Goal: Task Accomplishment & Management: Manage account settings

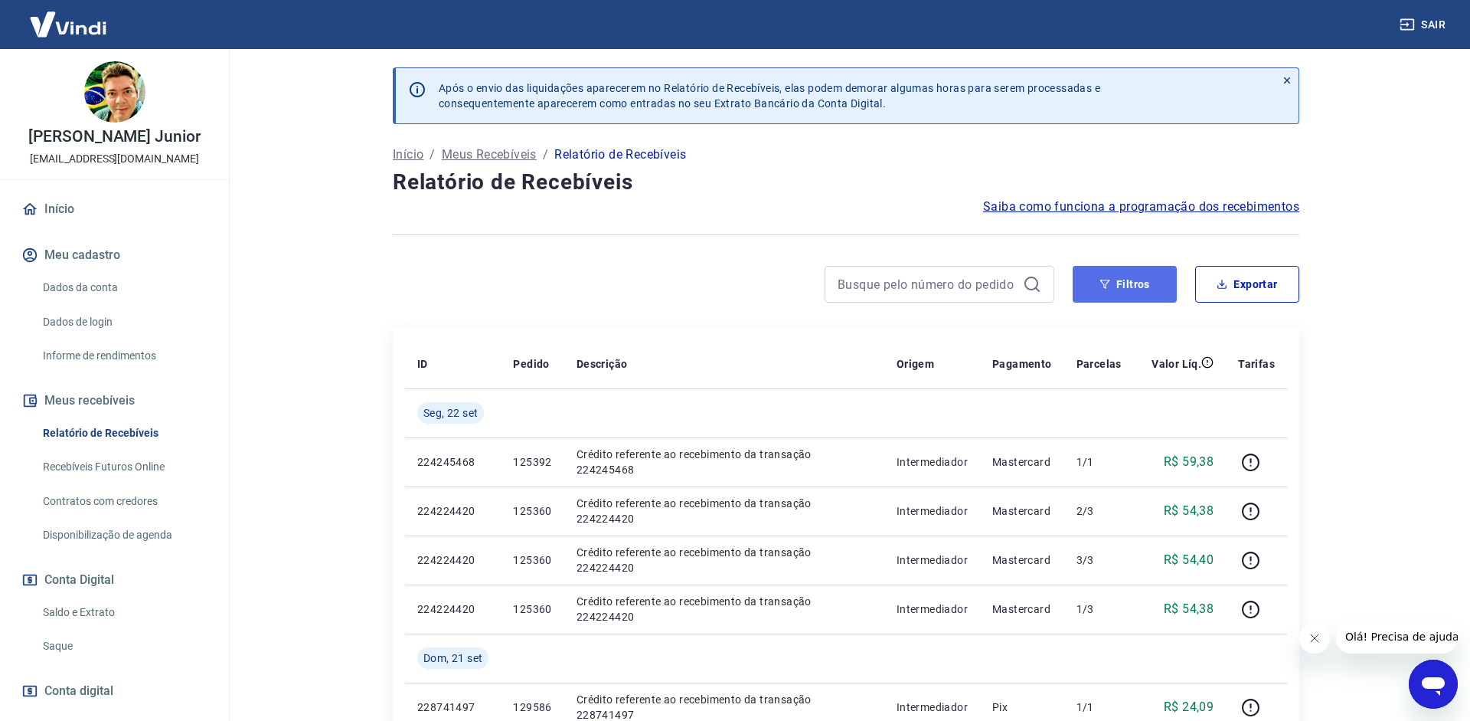
click at [1147, 282] on button "Filtros" at bounding box center [1125, 284] width 104 height 37
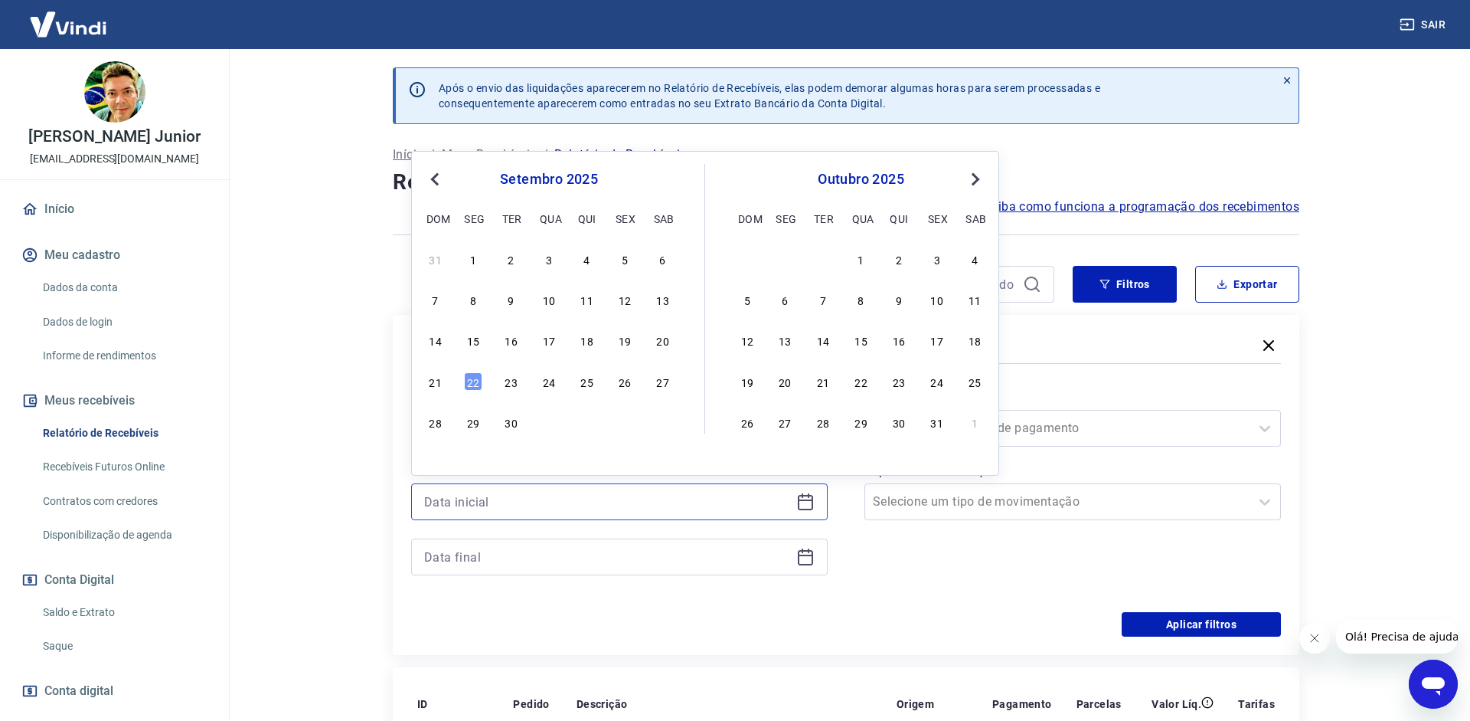
click at [659, 509] on input at bounding box center [607, 501] width 366 height 23
click at [588, 348] on div "18" at bounding box center [587, 340] width 18 height 18
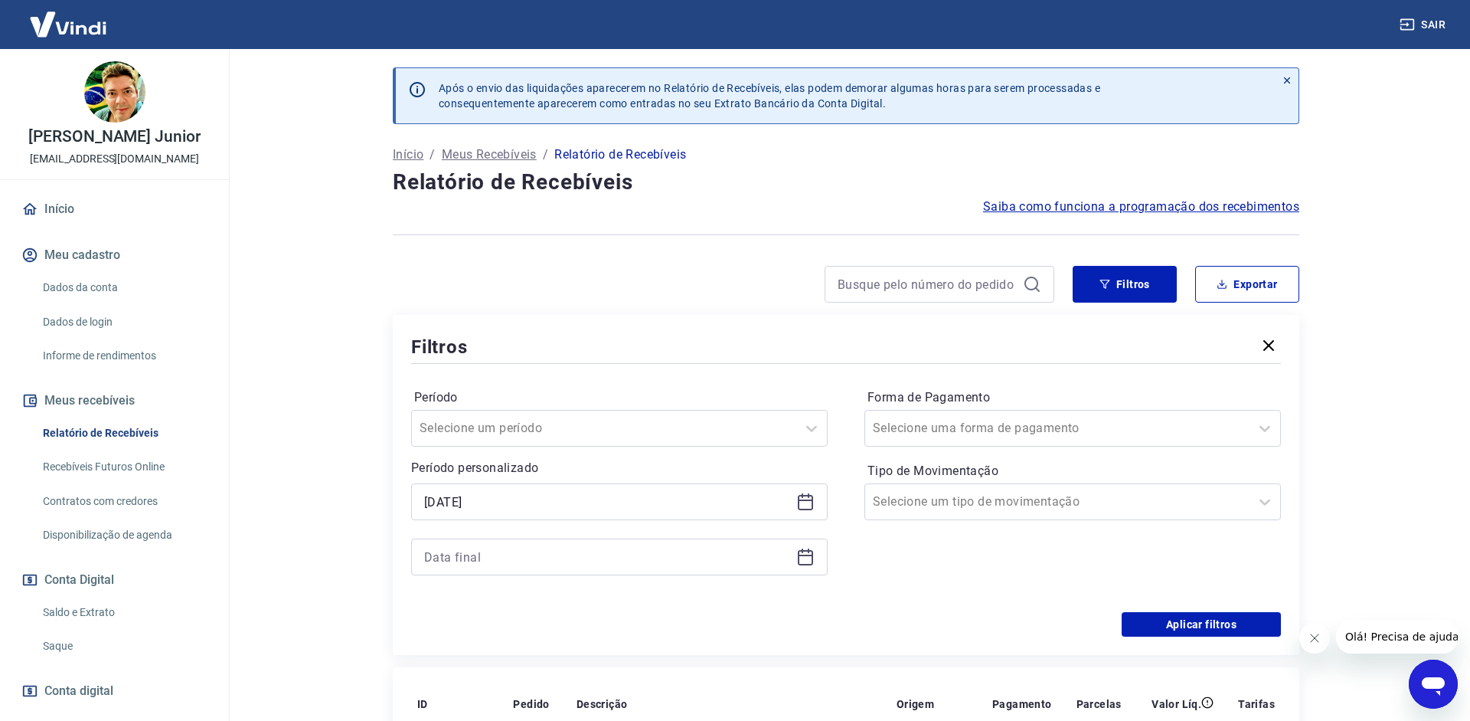
type input "[DATE]"
click at [788, 543] on div at bounding box center [619, 556] width 417 height 37
click at [817, 554] on div at bounding box center [619, 556] width 417 height 37
click at [805, 557] on icon at bounding box center [805, 556] width 18 height 18
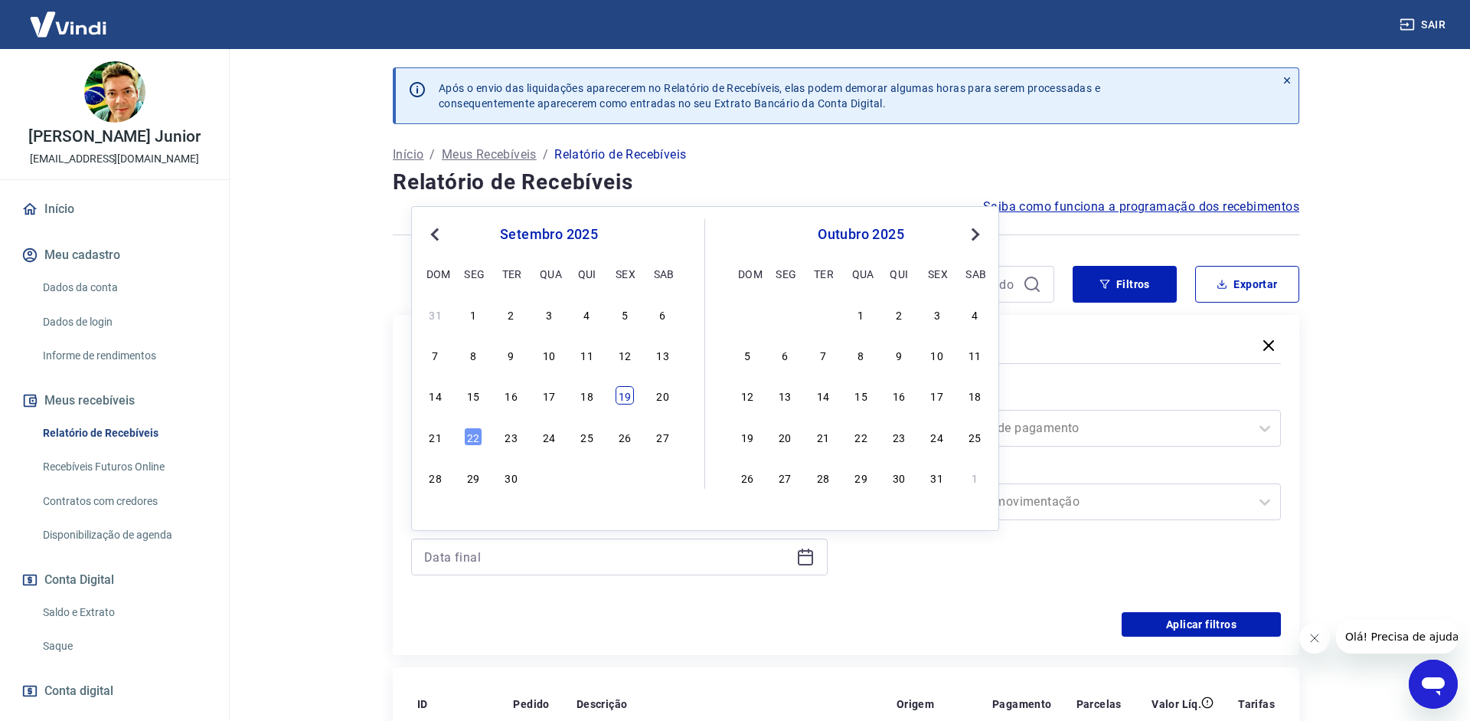
click at [625, 389] on div "19" at bounding box center [625, 395] width 18 height 18
type input "[DATE]"
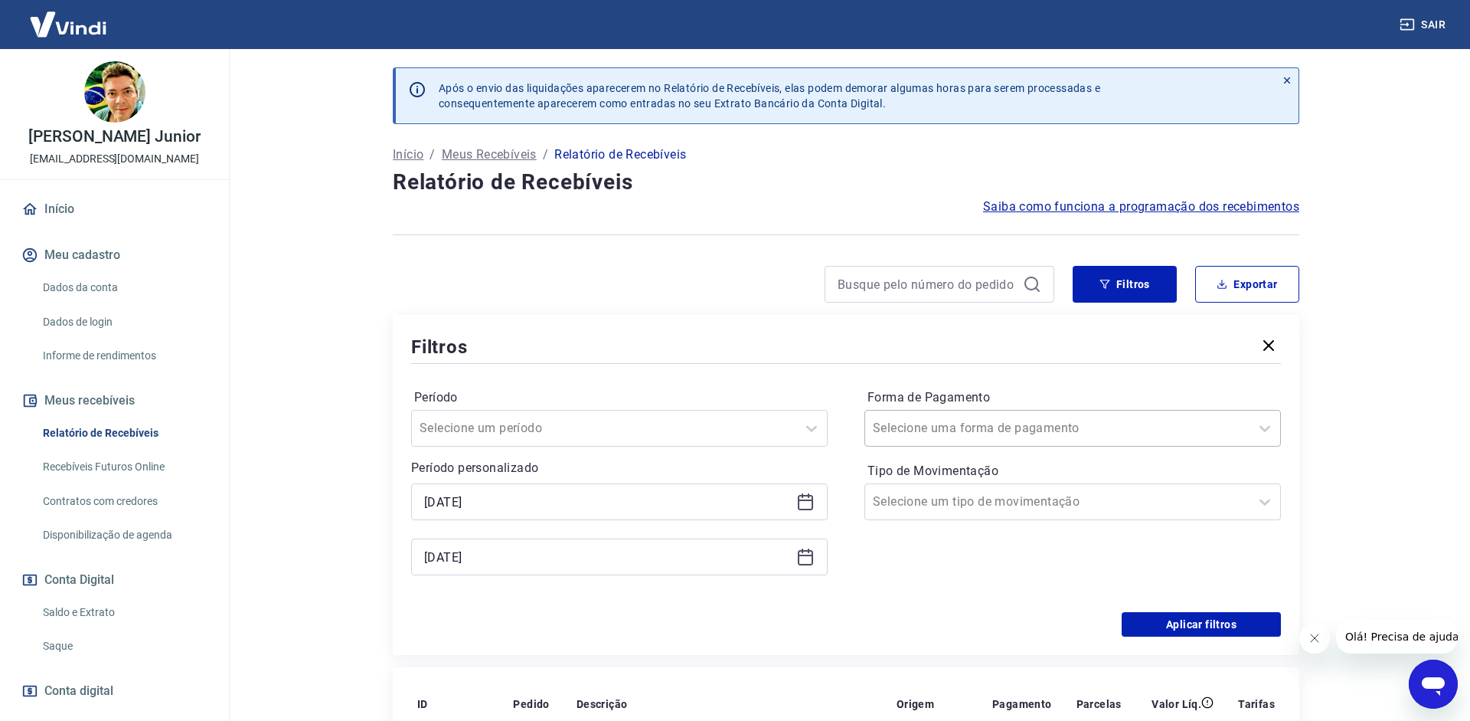
click at [1011, 425] on input "Forma de Pagamento" at bounding box center [950, 428] width 155 height 18
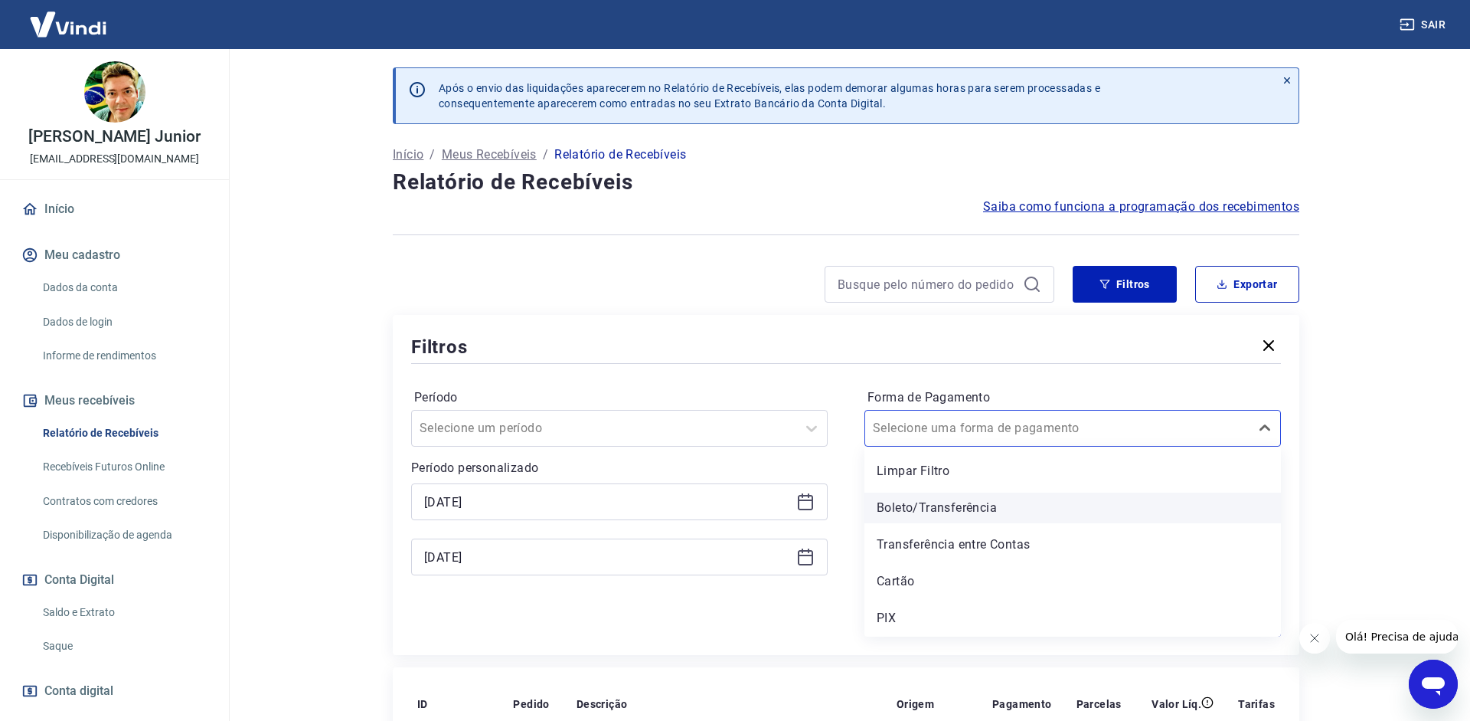
click at [972, 512] on div "Boleto/Transferência" at bounding box center [1072, 507] width 417 height 31
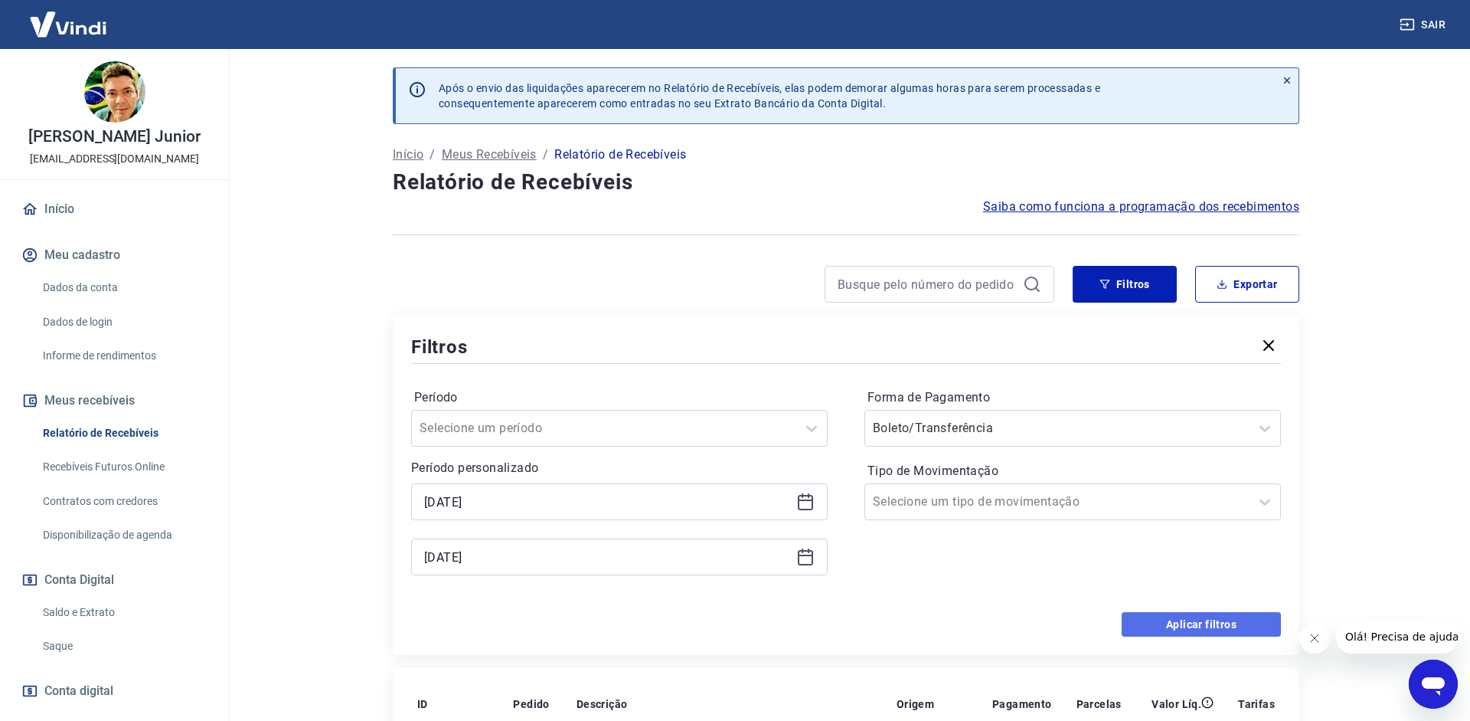
click at [1178, 621] on button "Aplicar filtros" at bounding box center [1201, 624] width 159 height 25
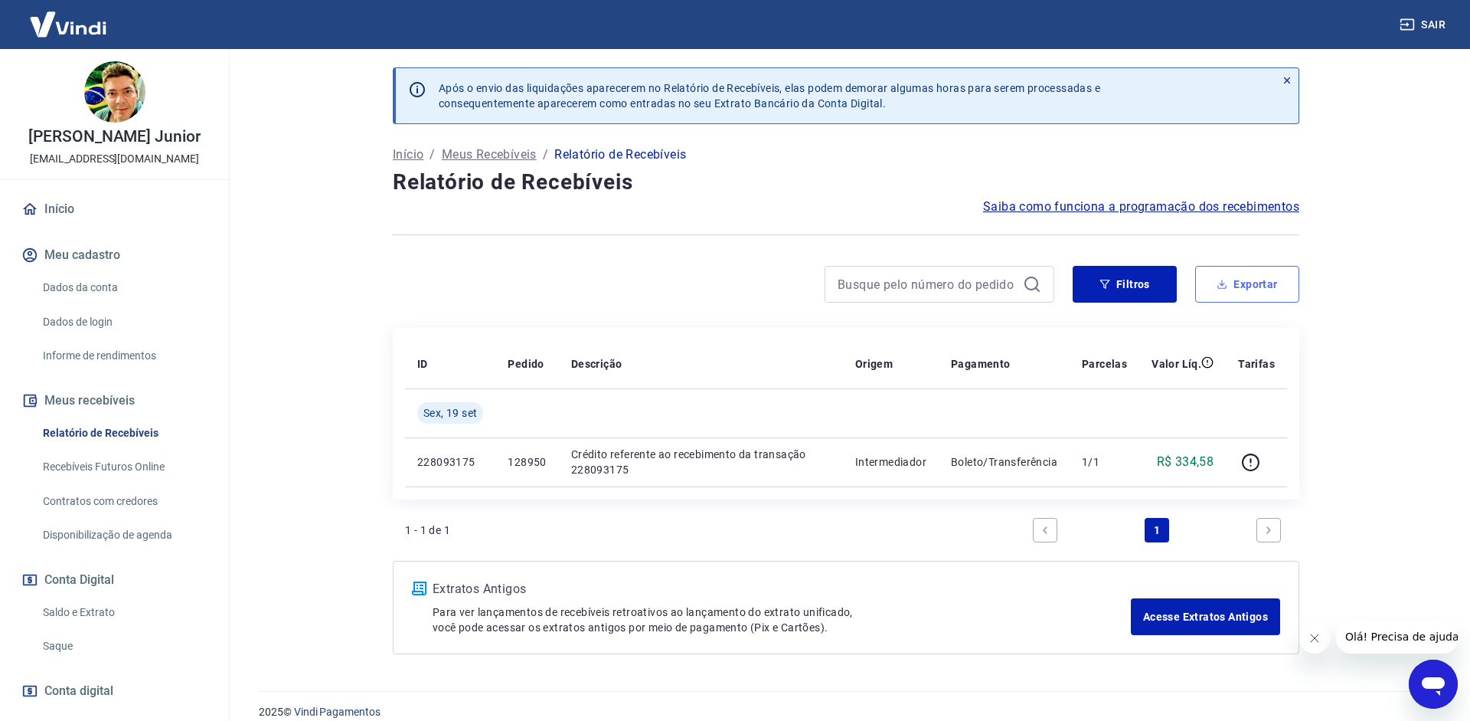
click at [1222, 285] on icon "button" at bounding box center [1222, 284] width 5 height 3
type input "[DATE]"
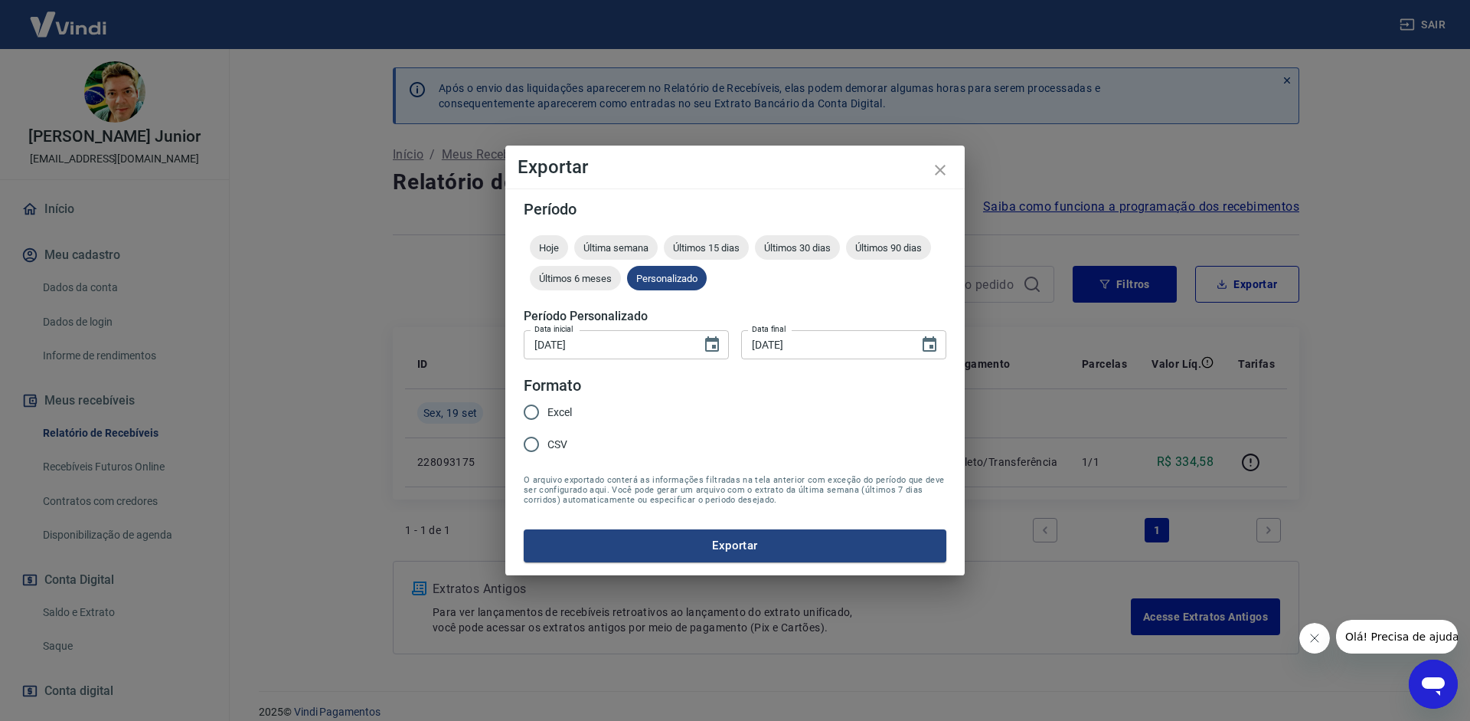
click at [553, 439] on span "CSV" at bounding box center [557, 444] width 20 height 16
click at [547, 439] on input "CSV" at bounding box center [531, 444] width 32 height 32
radio input "true"
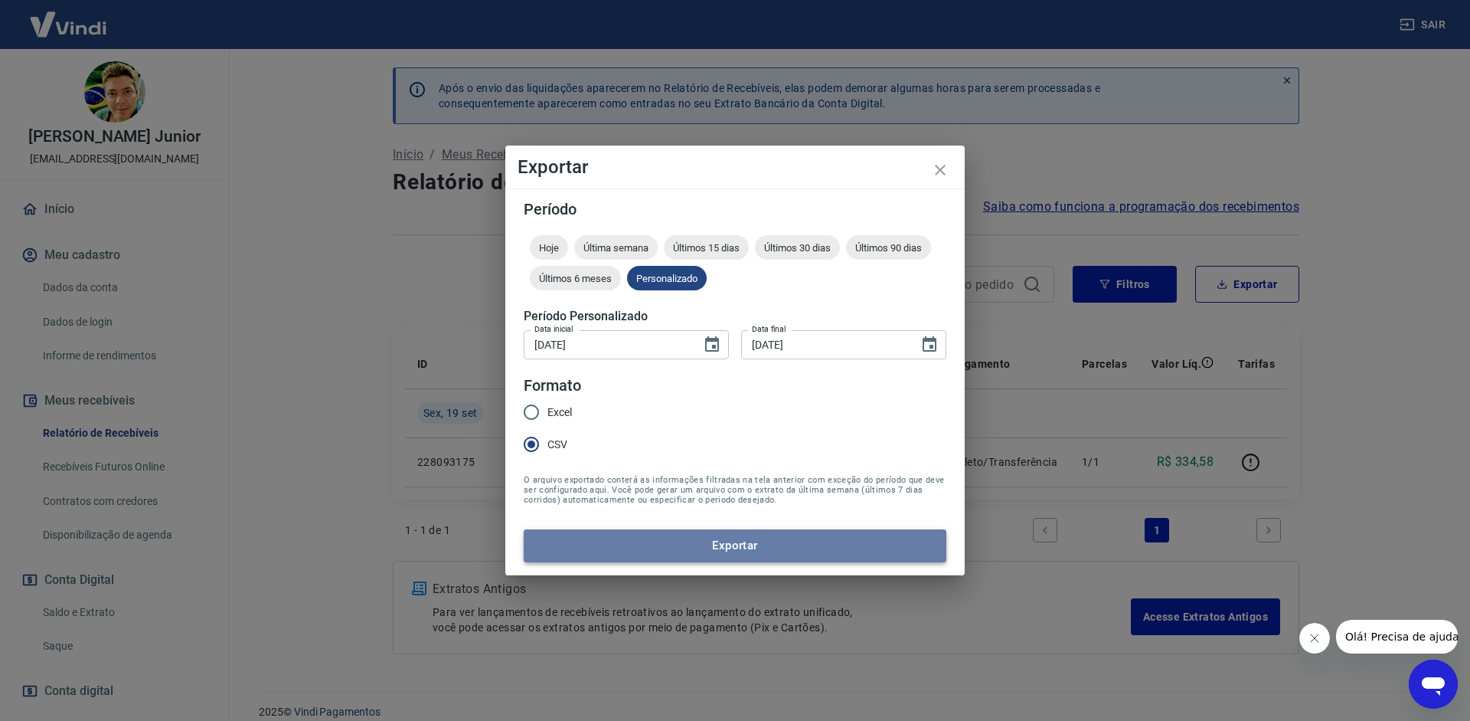
click at [620, 552] on button "Exportar" at bounding box center [735, 545] width 423 height 32
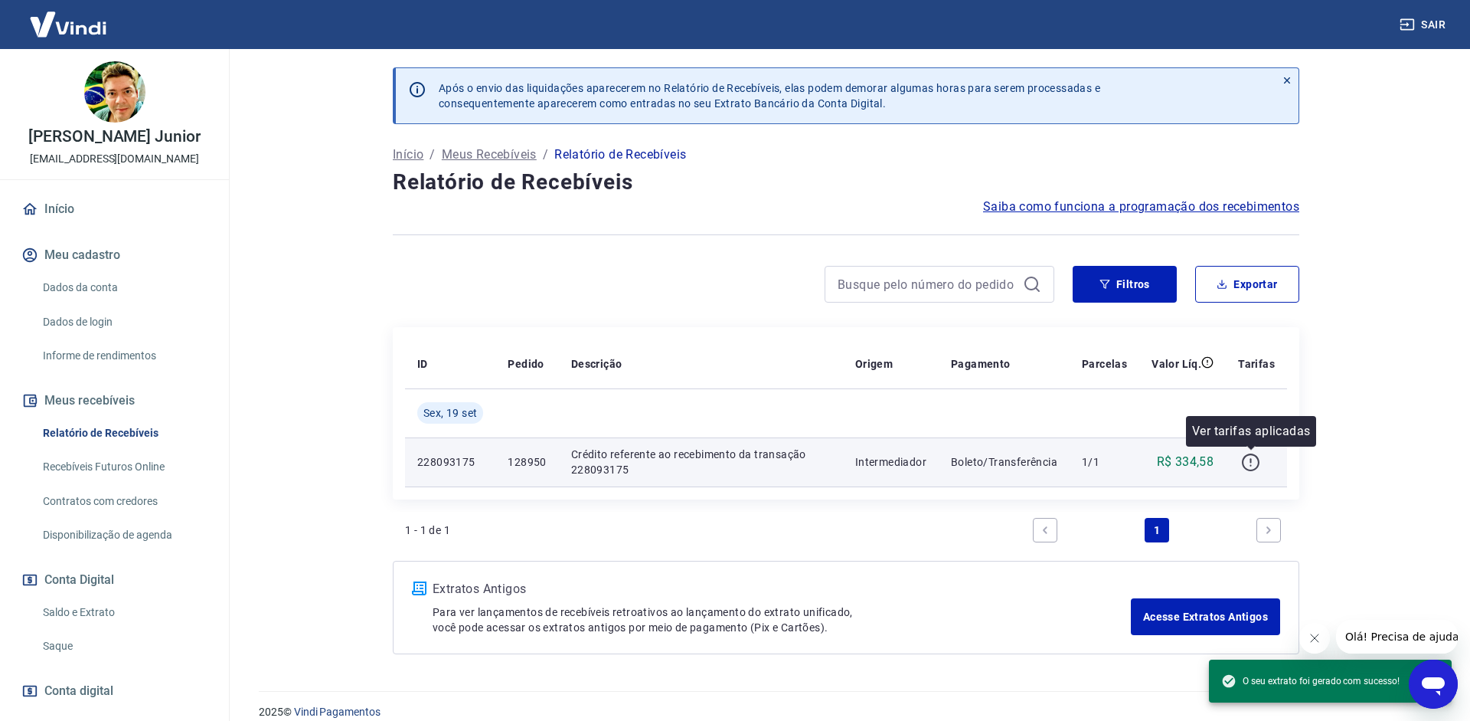
click at [1243, 458] on icon "button" at bounding box center [1250, 462] width 19 height 19
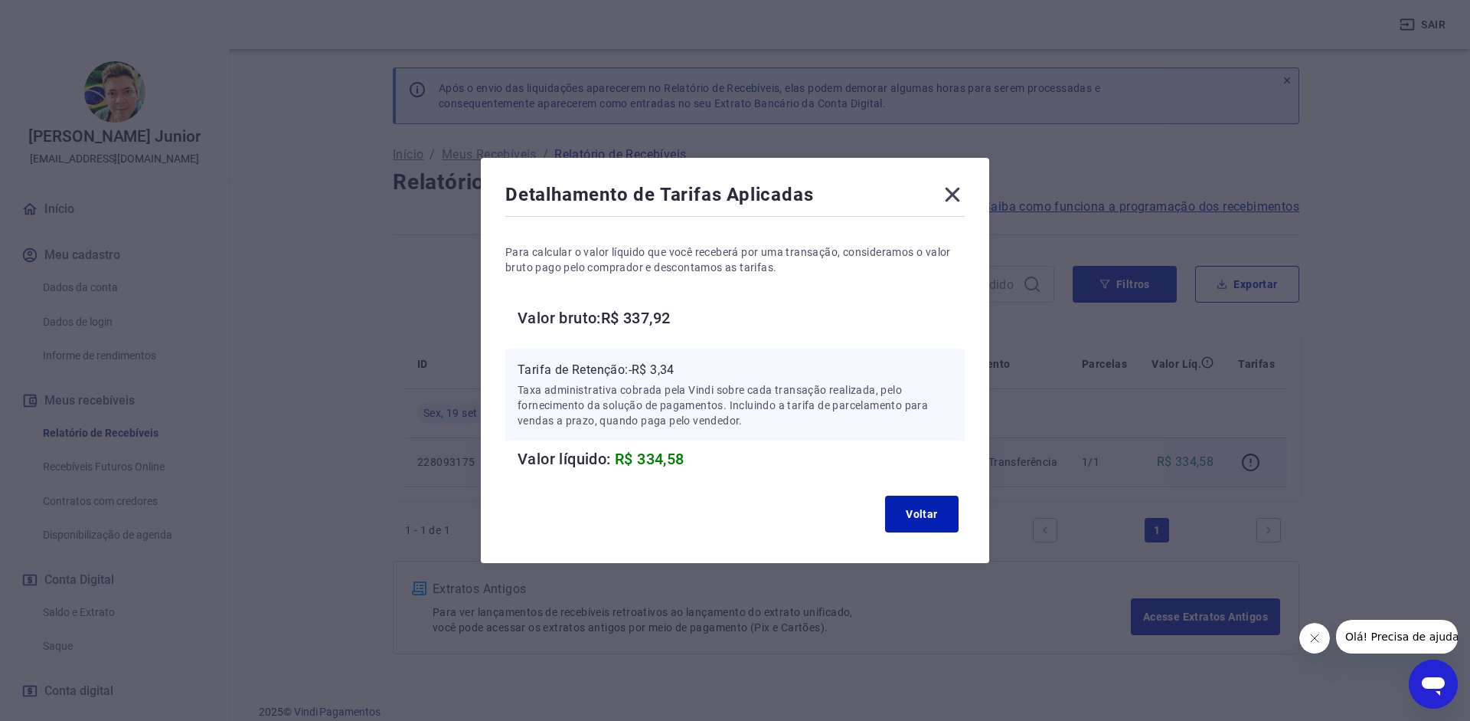
click at [946, 189] on icon at bounding box center [953, 195] width 15 height 15
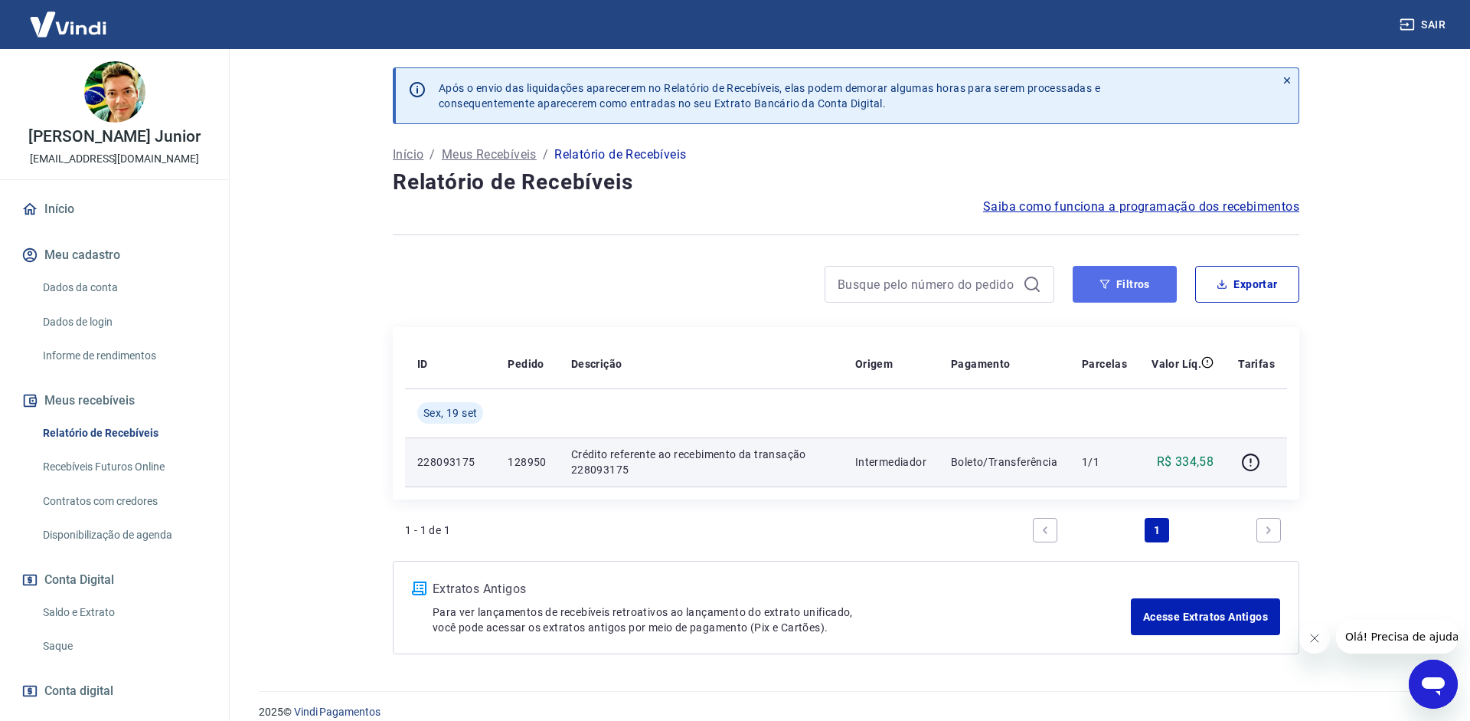
click at [1100, 285] on button "Filtros" at bounding box center [1125, 284] width 104 height 37
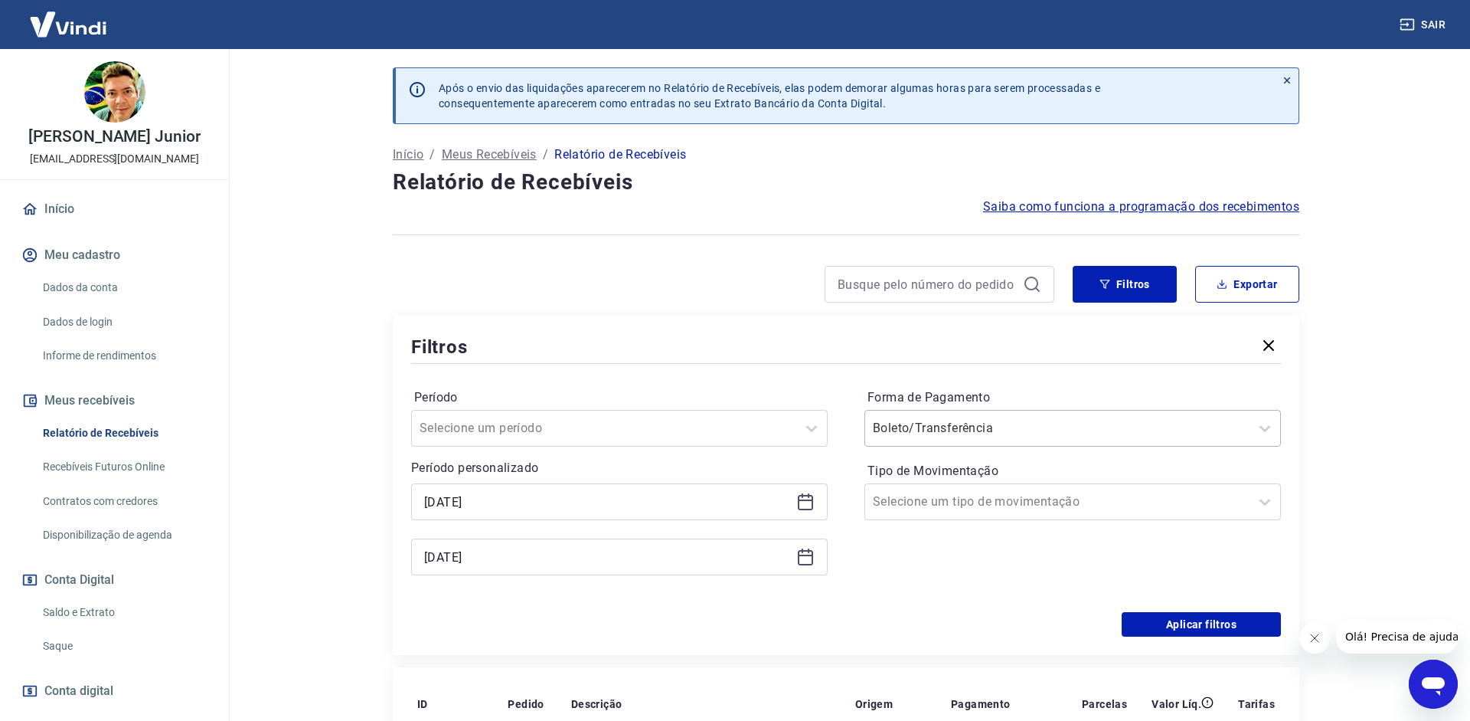
click at [948, 428] on input "Forma de Pagamento" at bounding box center [950, 428] width 155 height 18
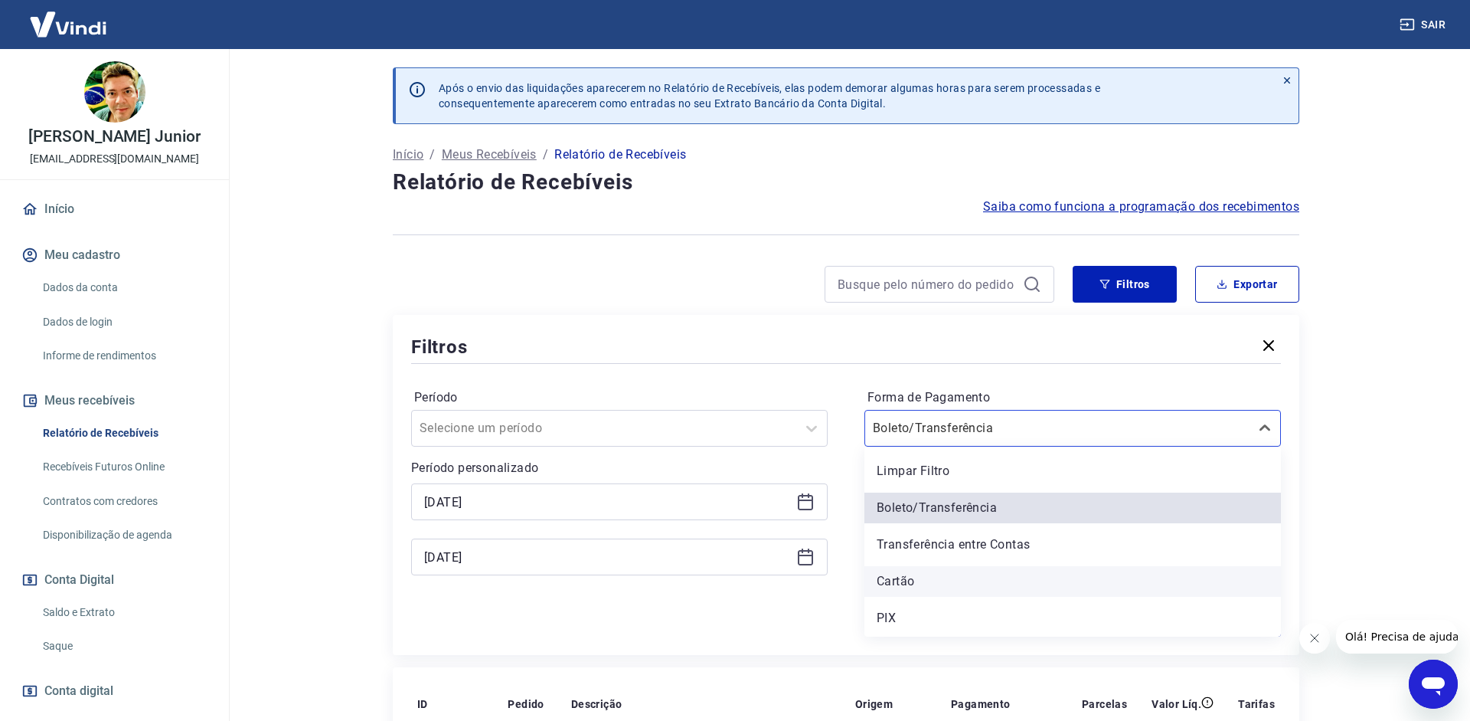
click at [936, 585] on div "Cartão" at bounding box center [1072, 581] width 417 height 31
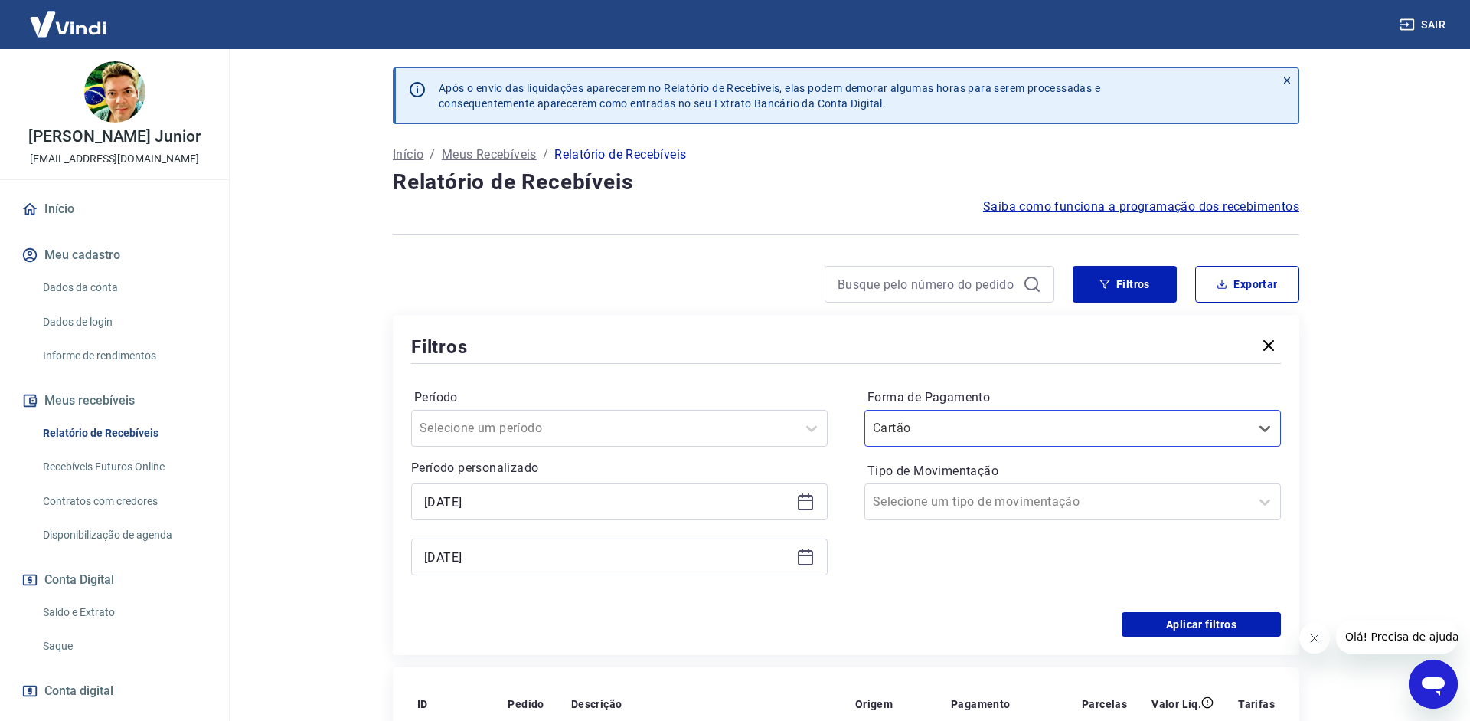
scroll to position [358, 0]
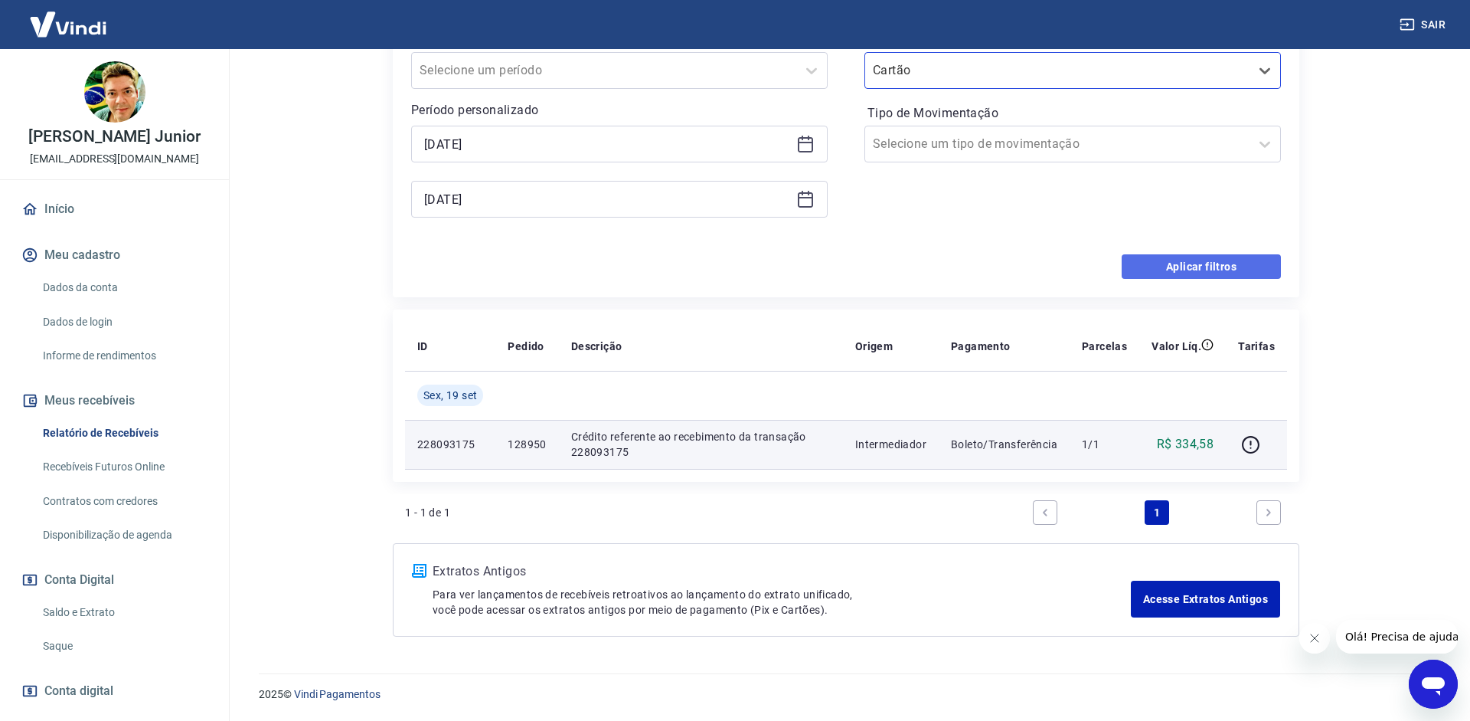
click at [1227, 265] on button "Aplicar filtros" at bounding box center [1201, 266] width 159 height 25
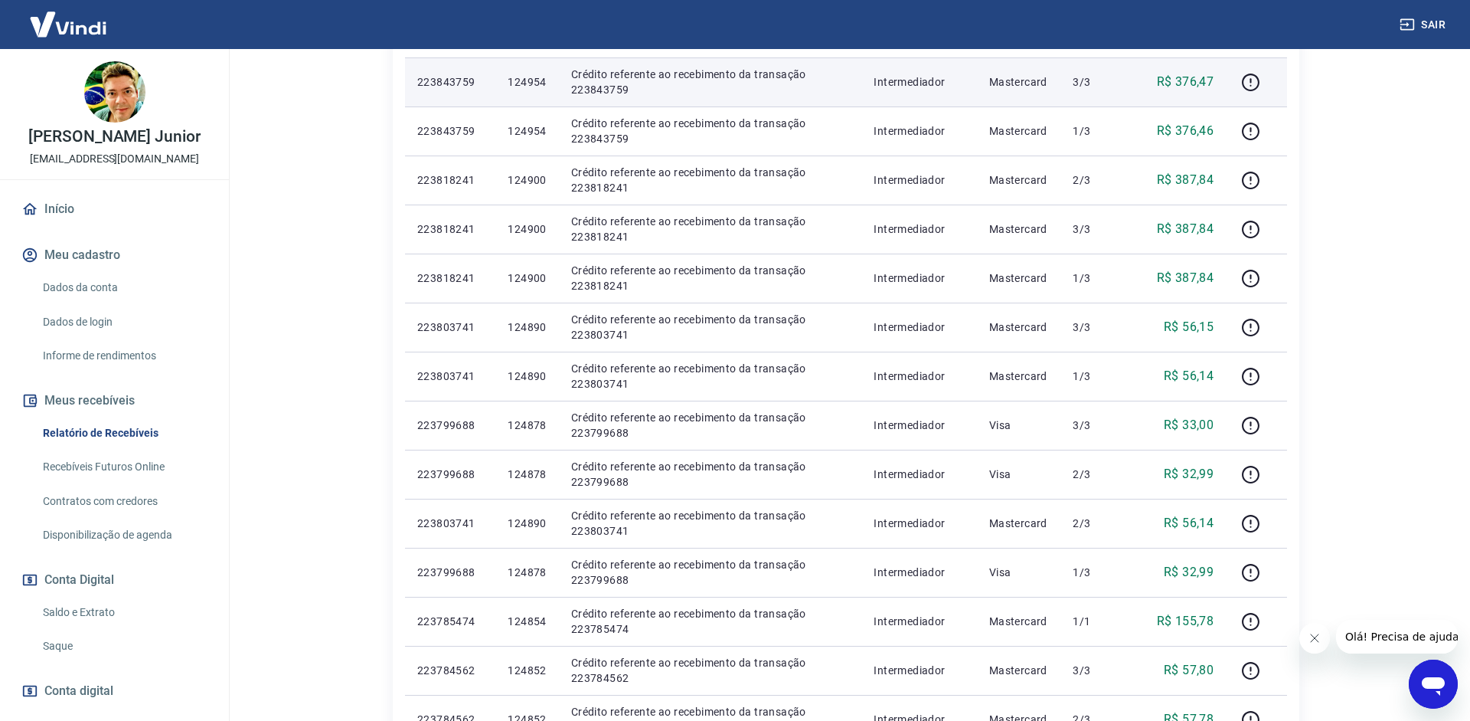
scroll to position [949, 0]
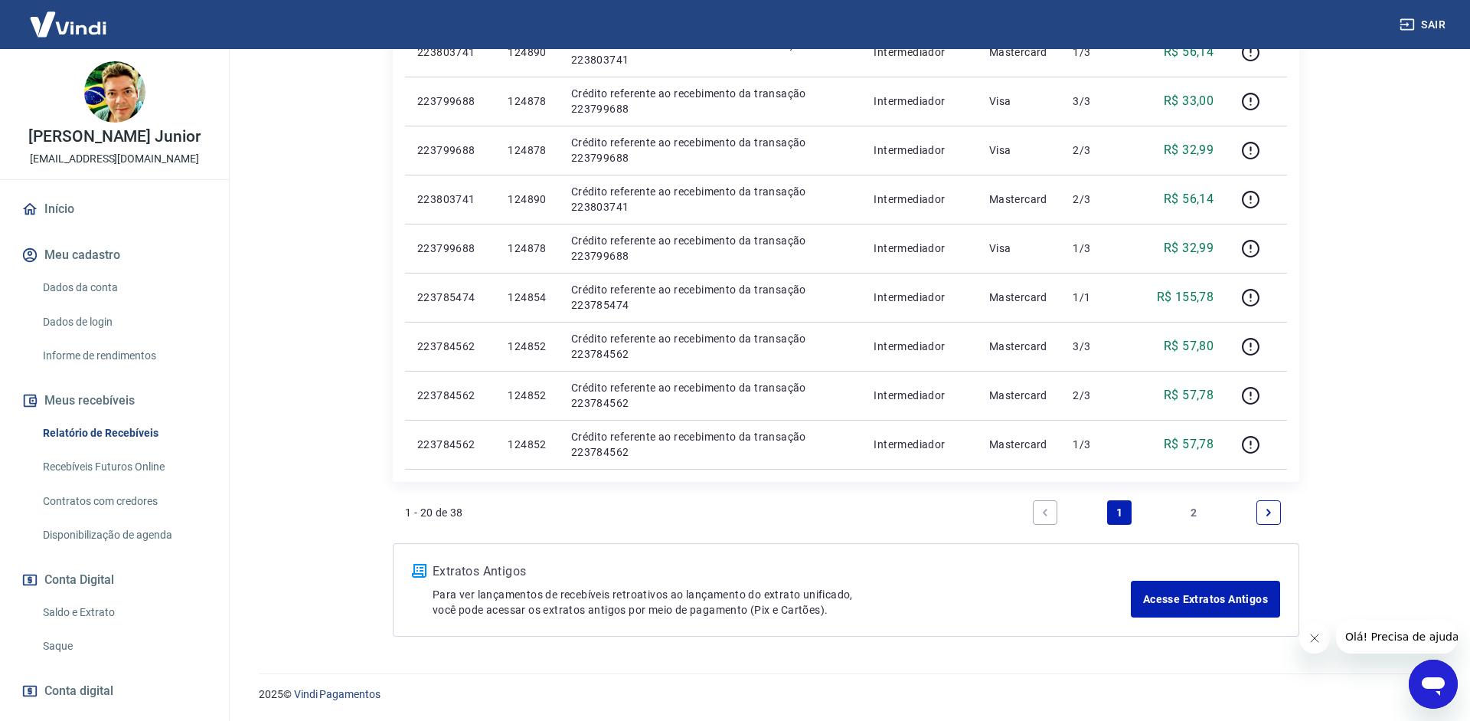
click at [1200, 508] on link "2" at bounding box center [1194, 512] width 25 height 25
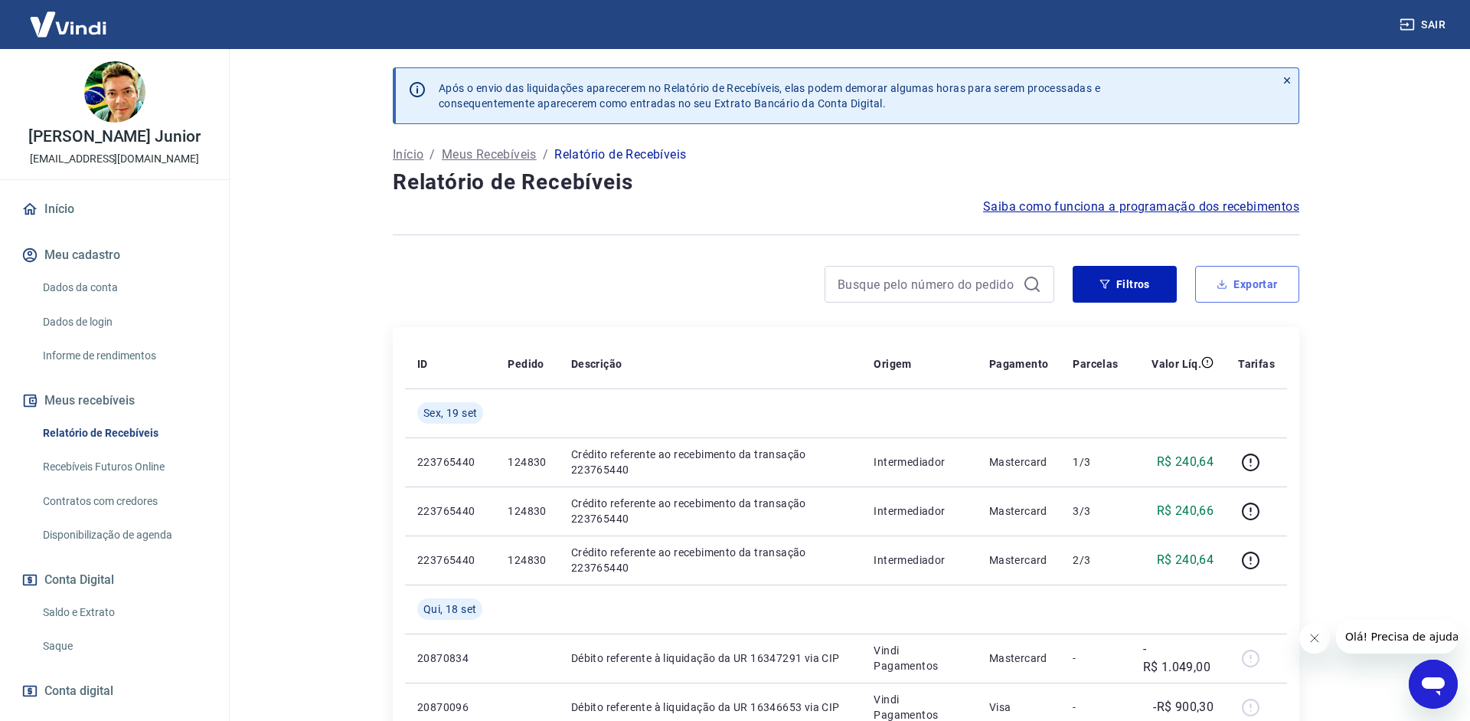
click at [1269, 292] on button "Exportar" at bounding box center [1247, 284] width 104 height 37
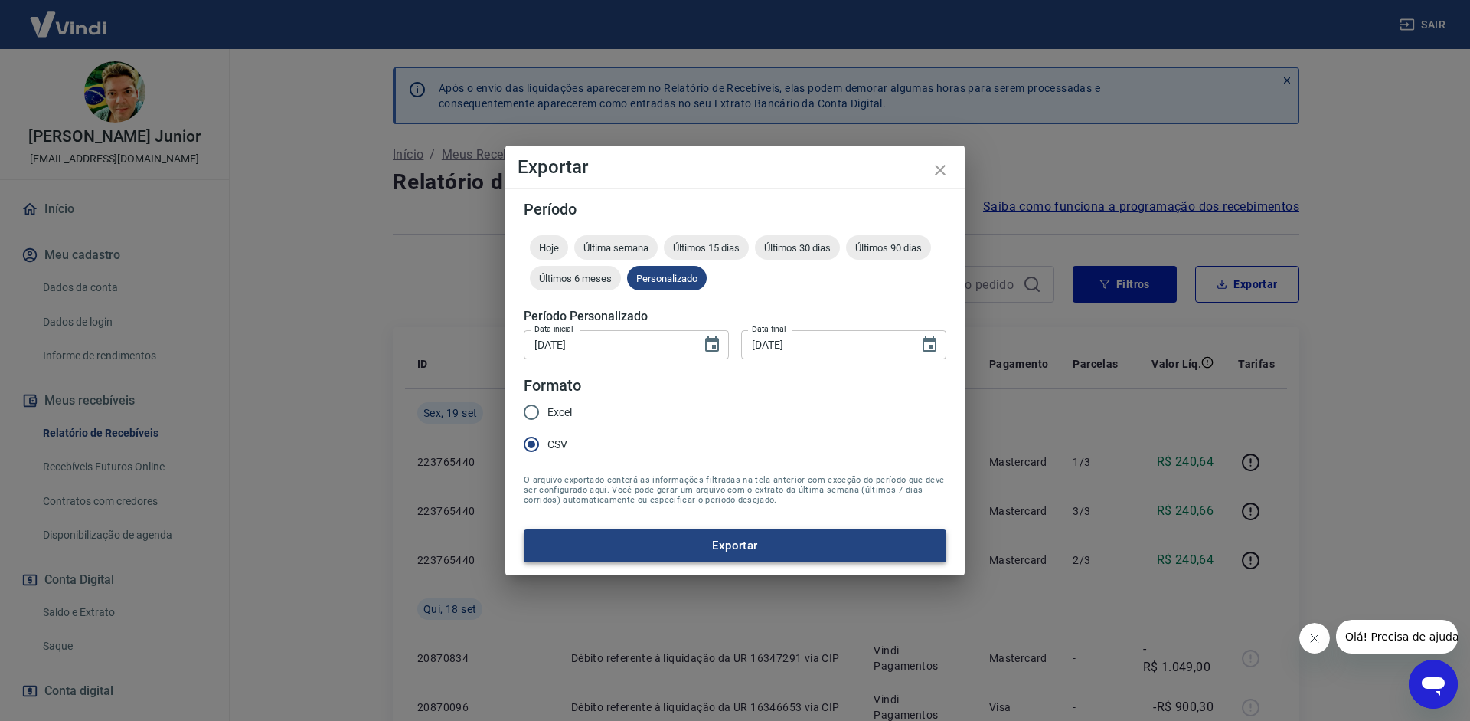
click at [752, 551] on button "Exportar" at bounding box center [735, 545] width 423 height 32
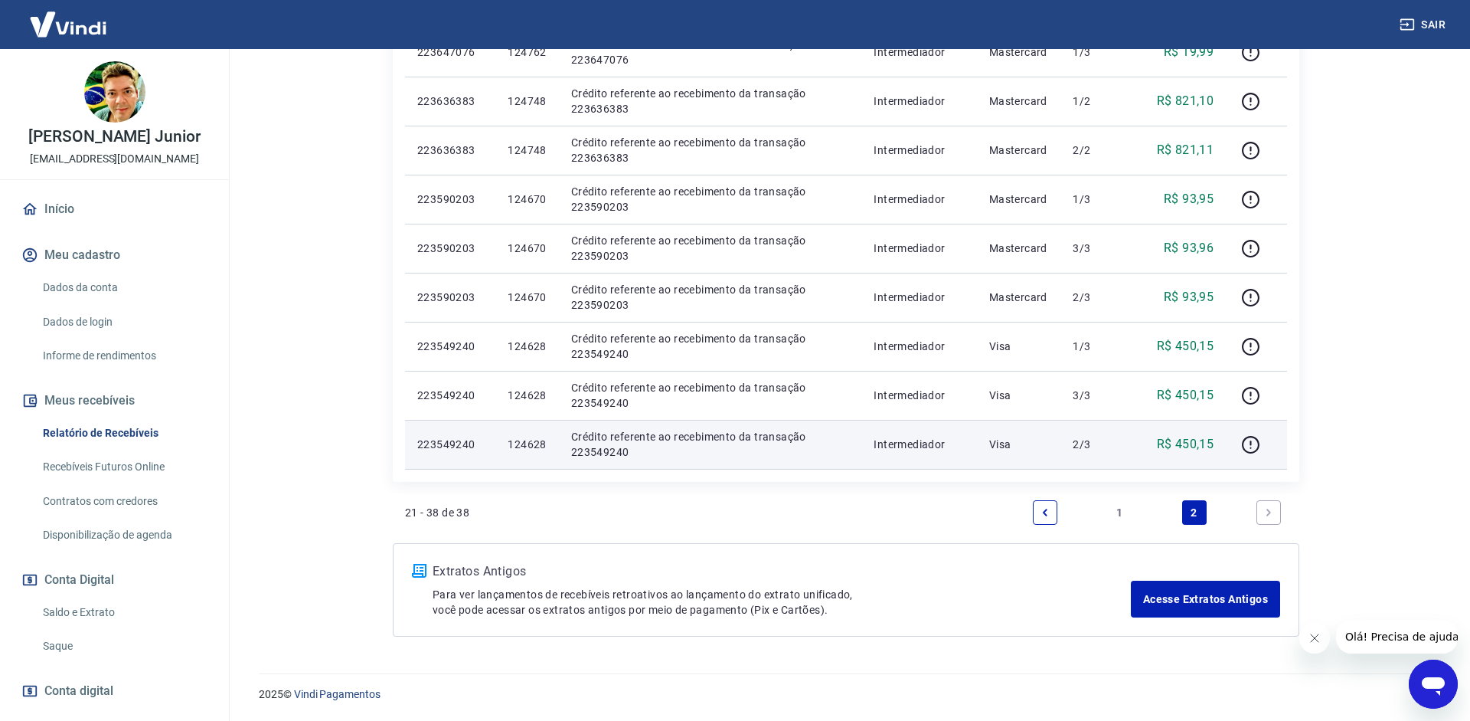
scroll to position [822, 0]
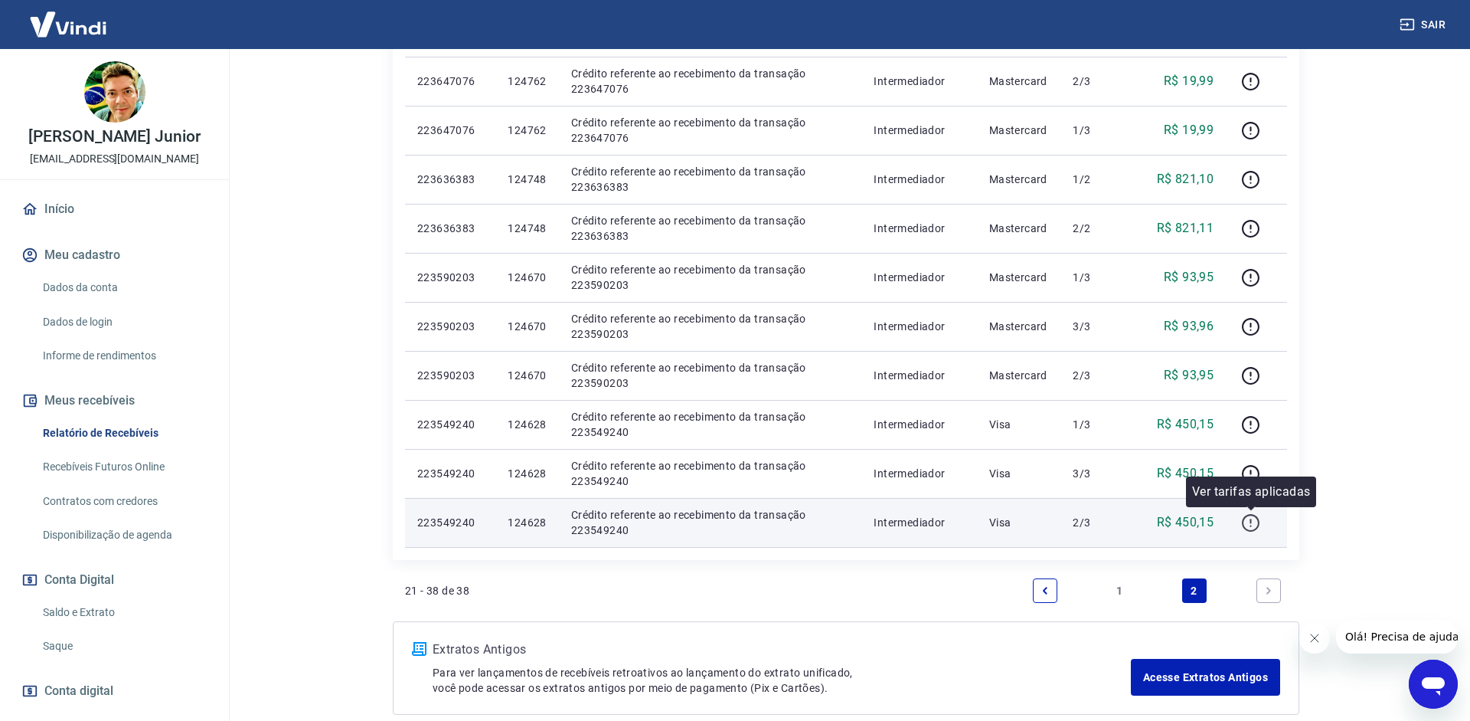
click at [1255, 522] on icon "button" at bounding box center [1250, 522] width 19 height 19
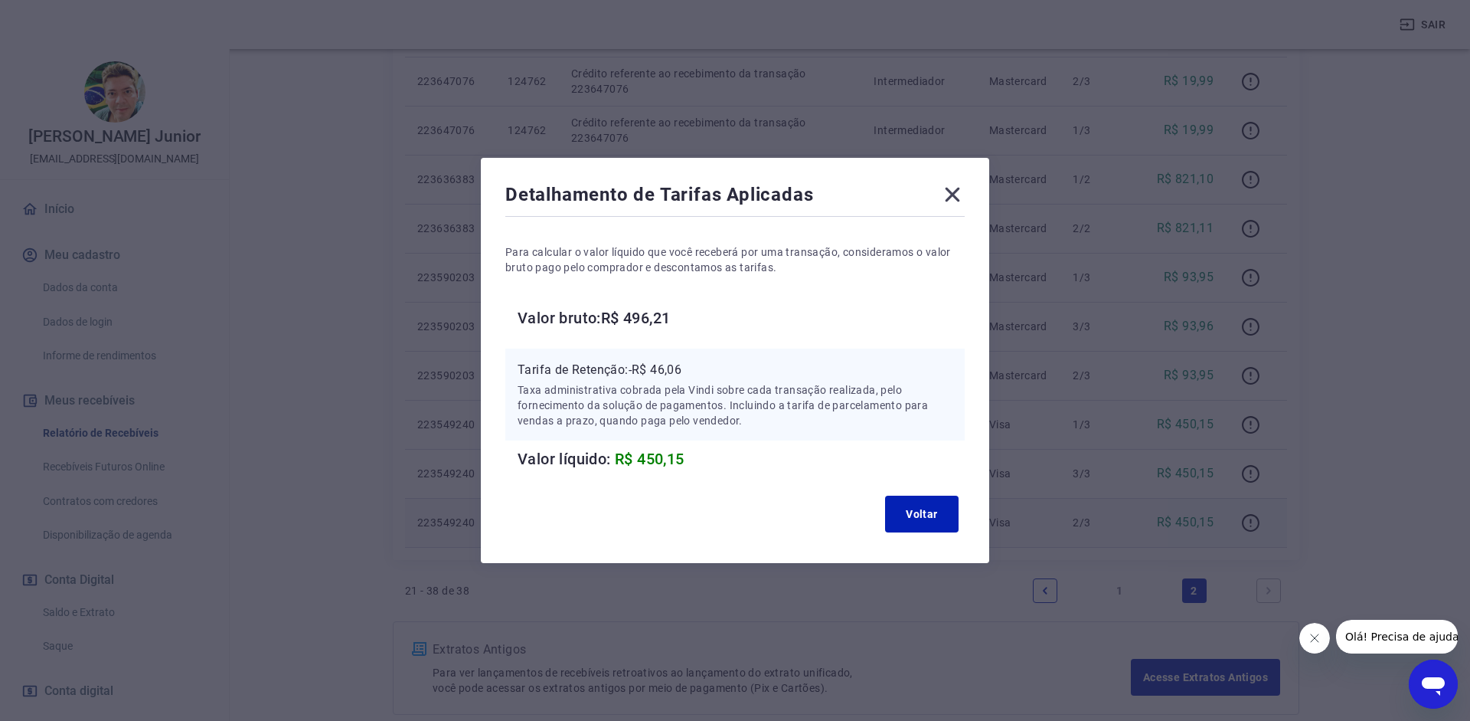
click at [951, 194] on icon at bounding box center [953, 195] width 15 height 15
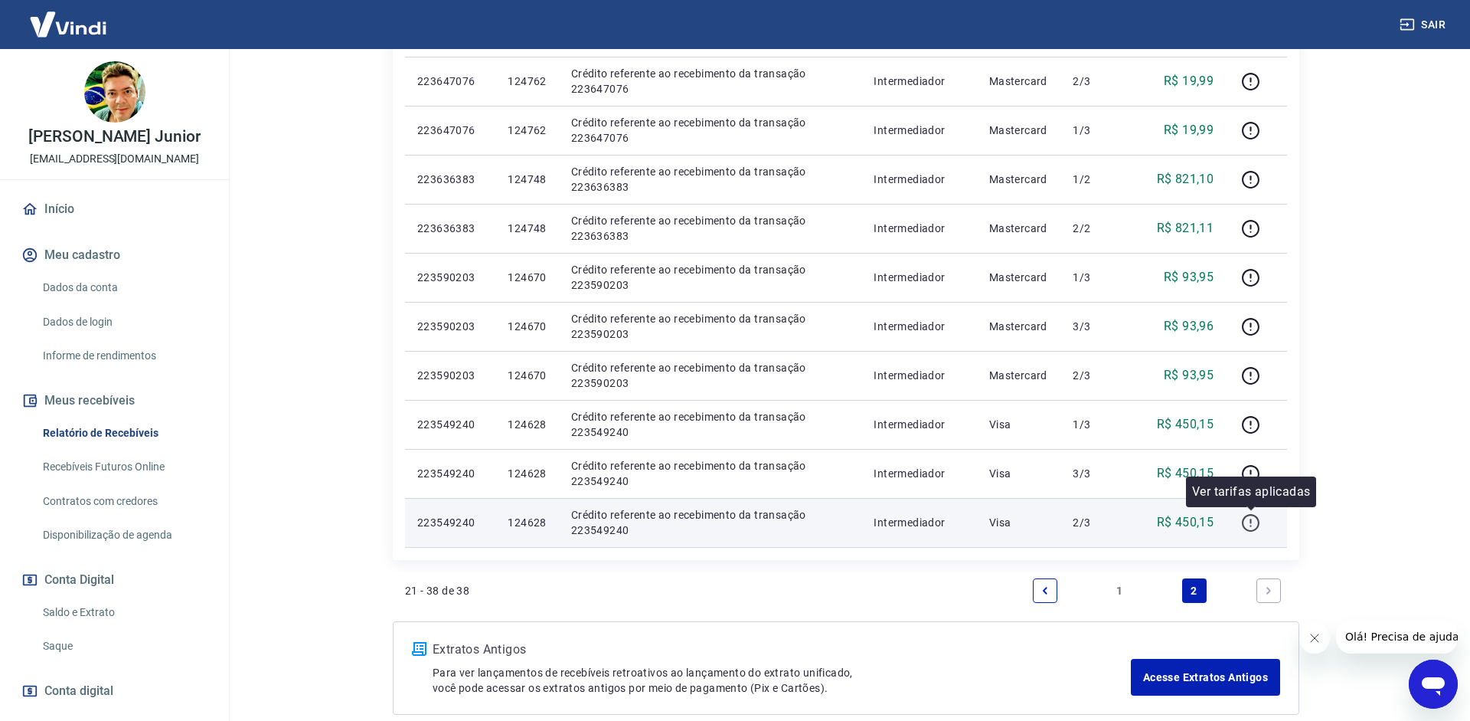
scroll to position [587, 0]
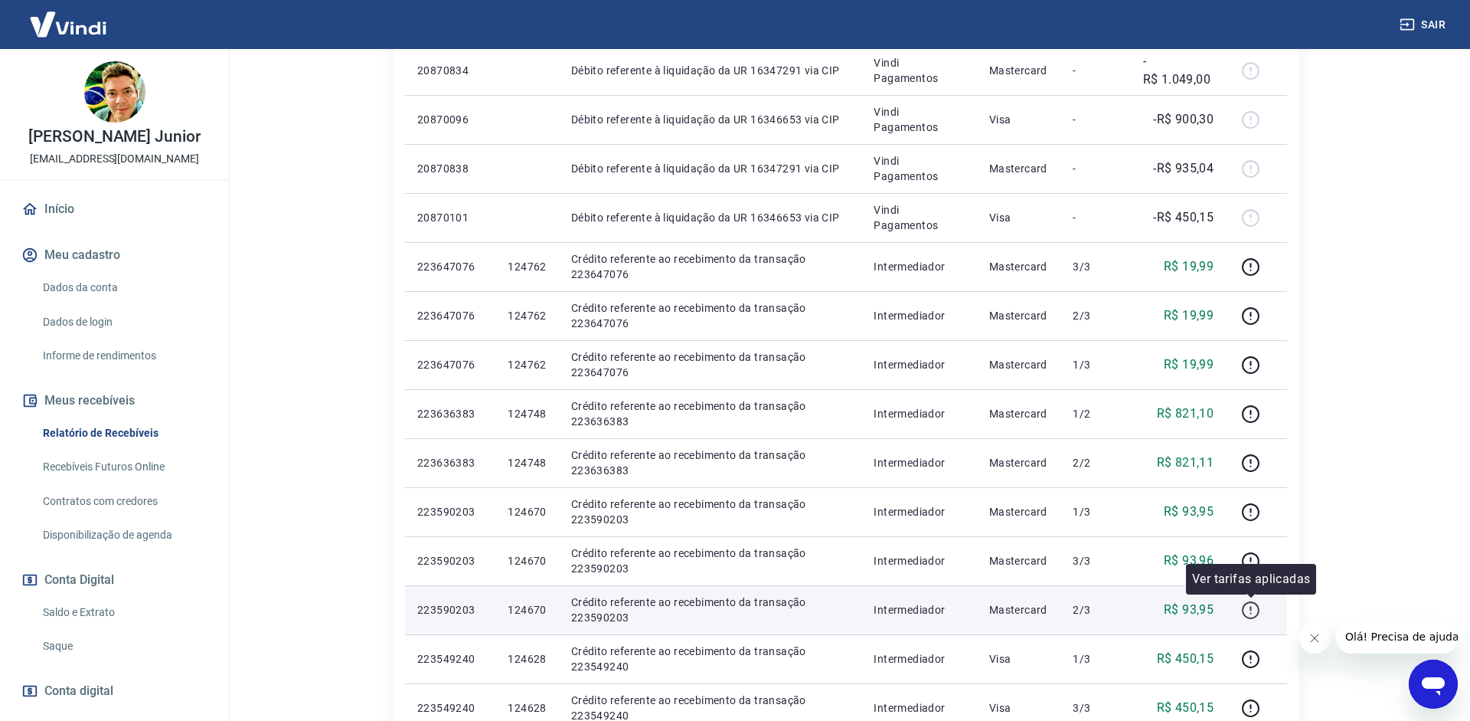
click at [1257, 603] on icon "button" at bounding box center [1251, 610] width 18 height 18
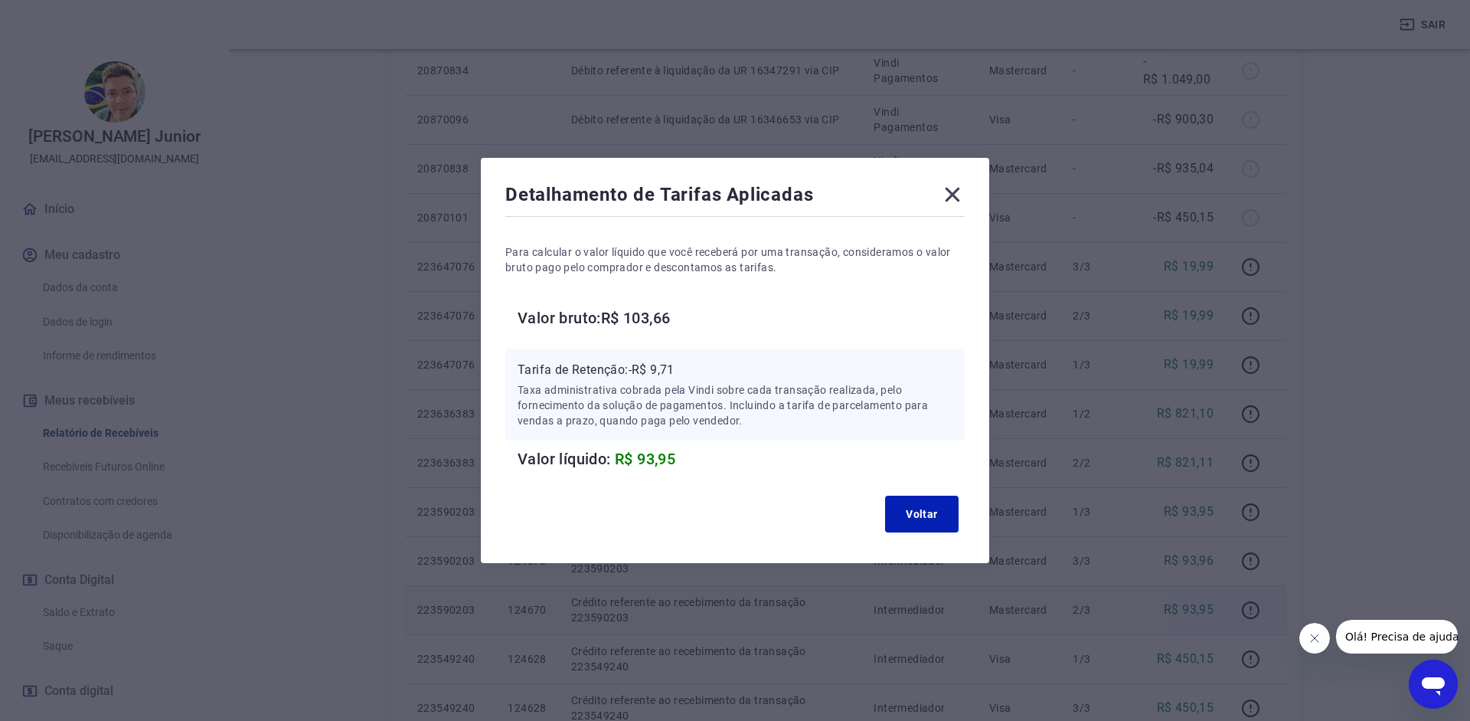
click at [959, 194] on icon at bounding box center [952, 194] width 25 height 25
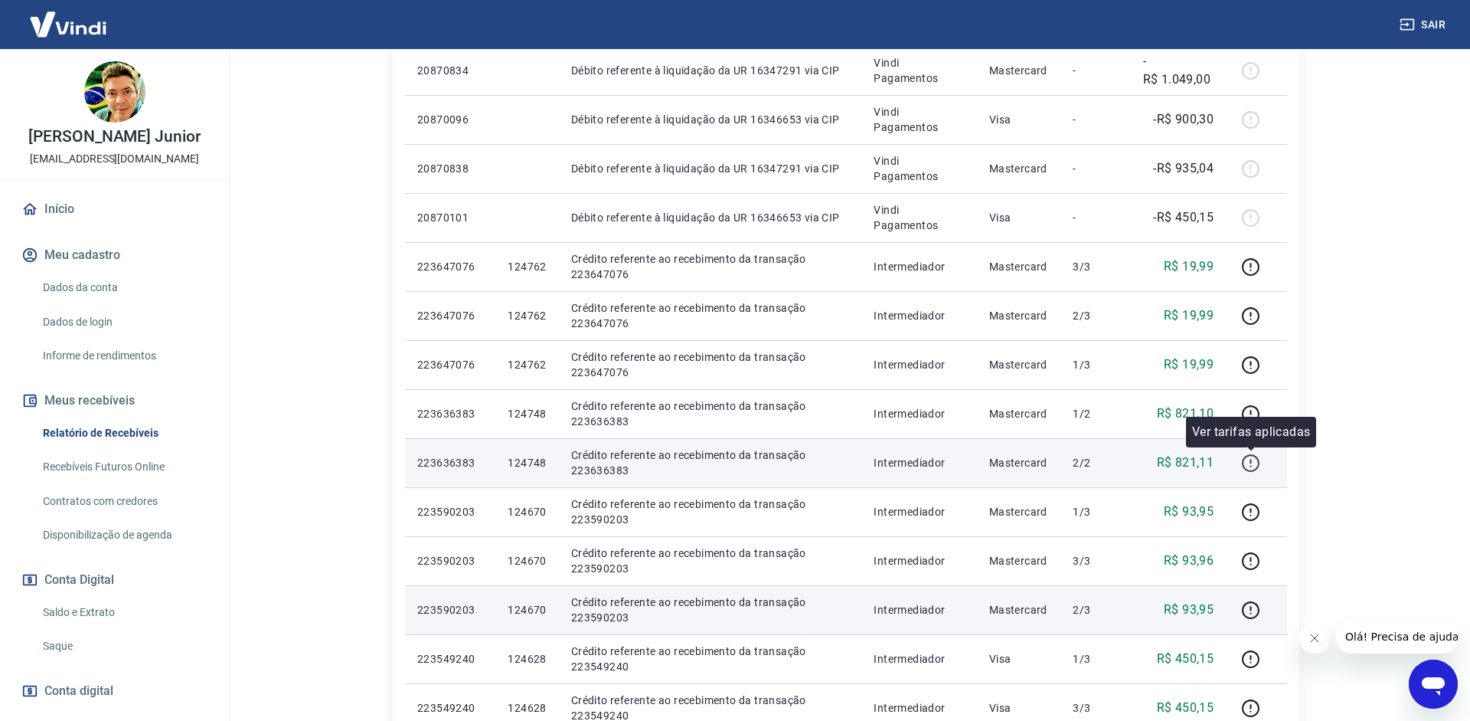
click at [1260, 456] on icon "button" at bounding box center [1250, 462] width 19 height 19
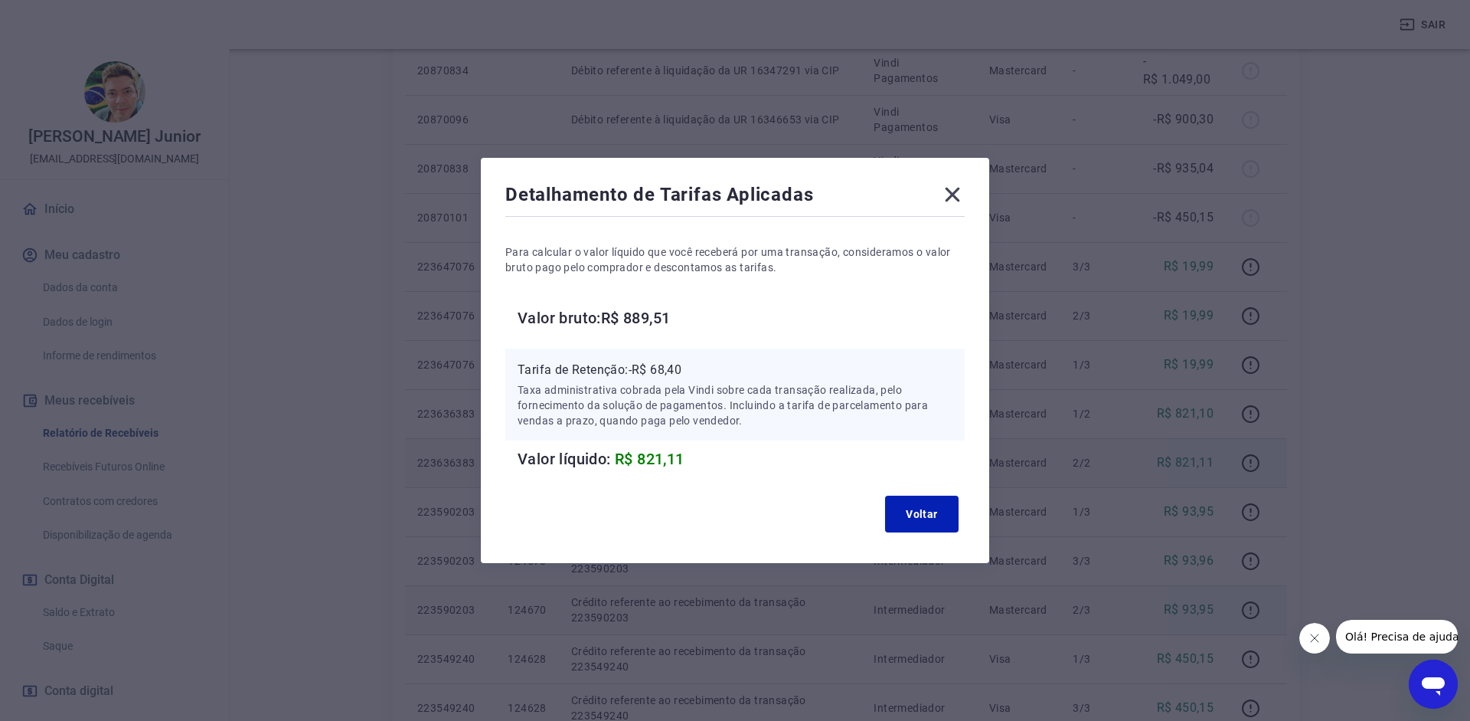
click at [950, 197] on icon at bounding box center [953, 195] width 15 height 15
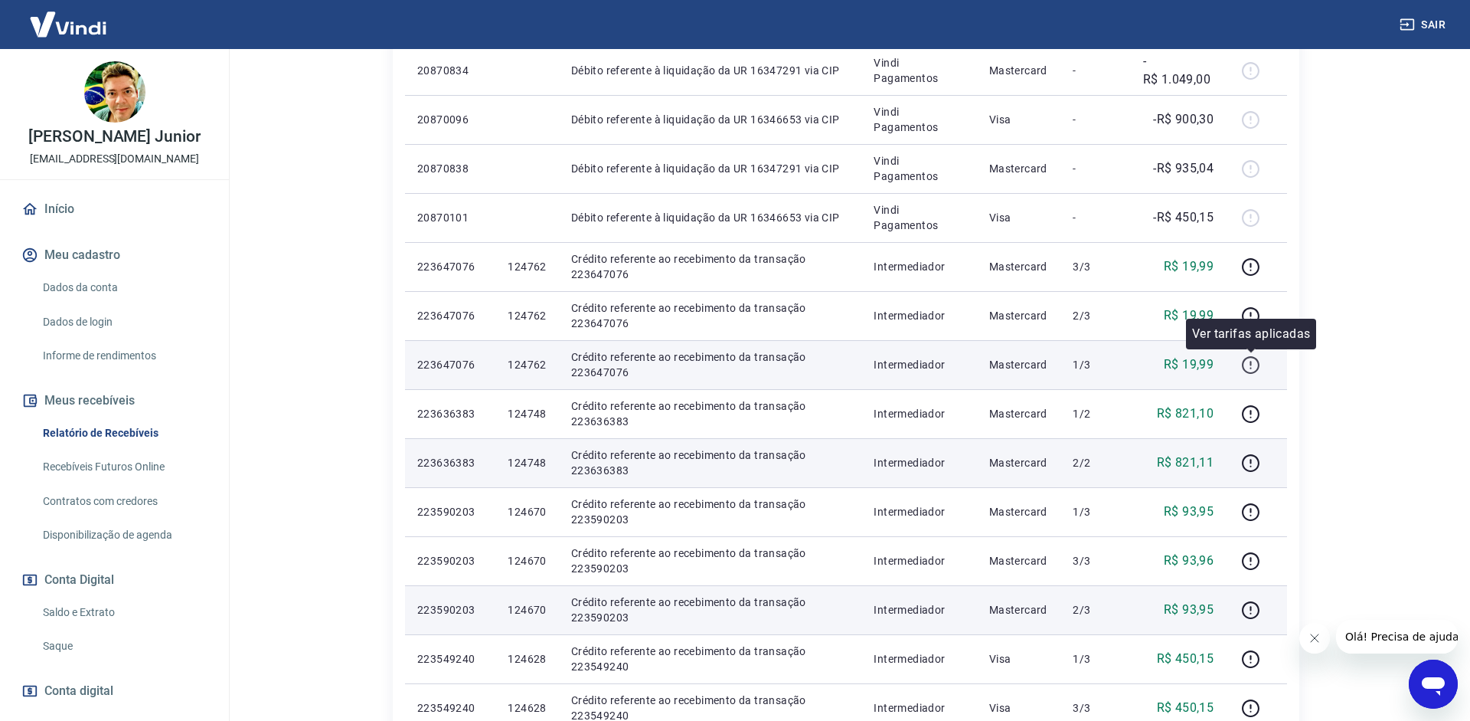
click at [1247, 358] on icon "button" at bounding box center [1251, 365] width 18 height 18
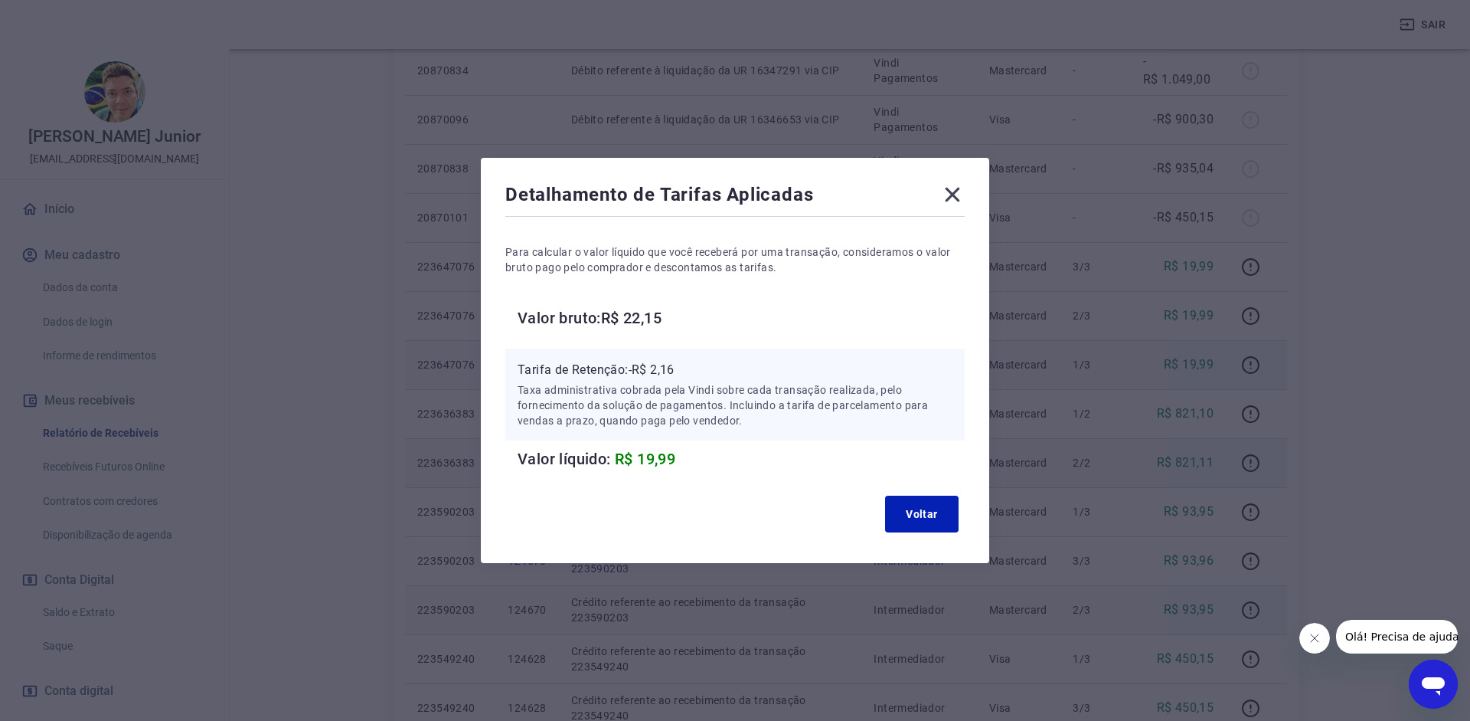
click at [951, 191] on icon at bounding box center [953, 195] width 15 height 15
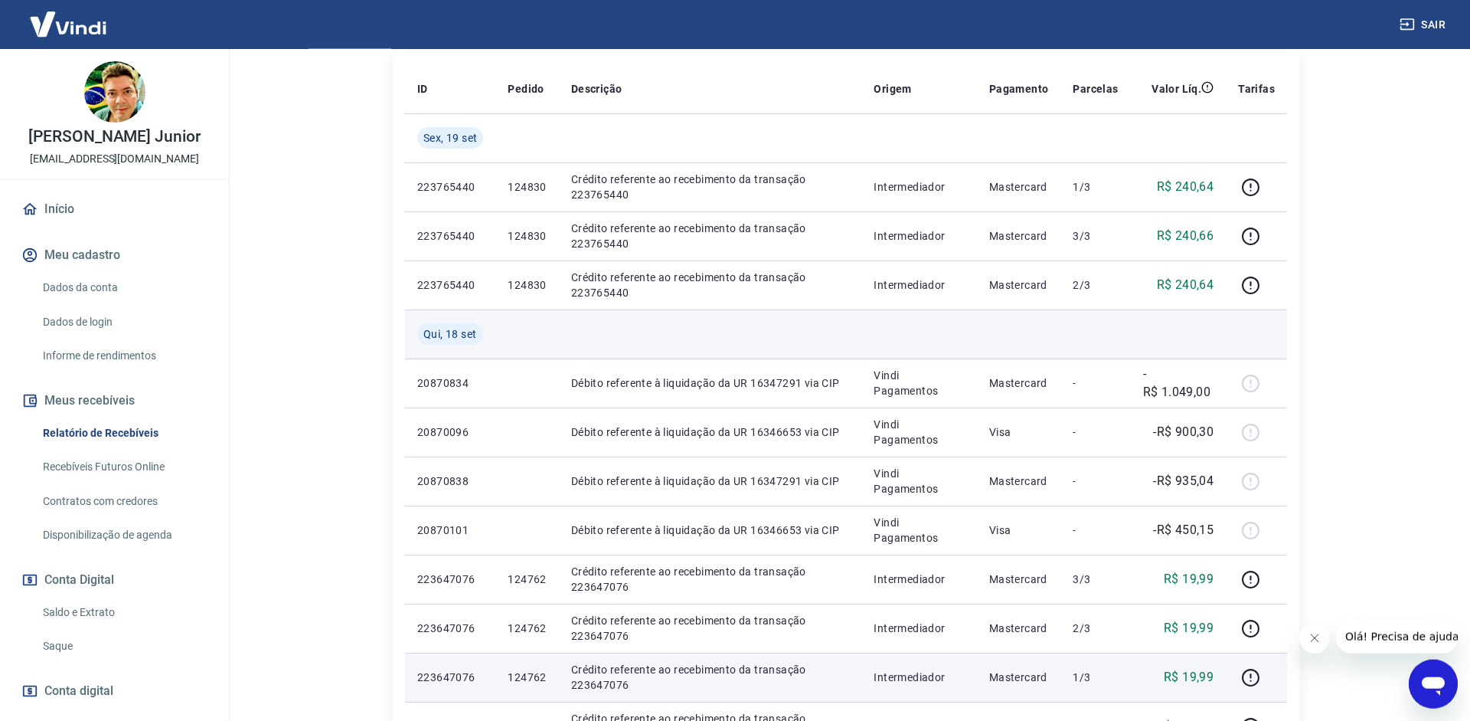
scroll to position [197, 0]
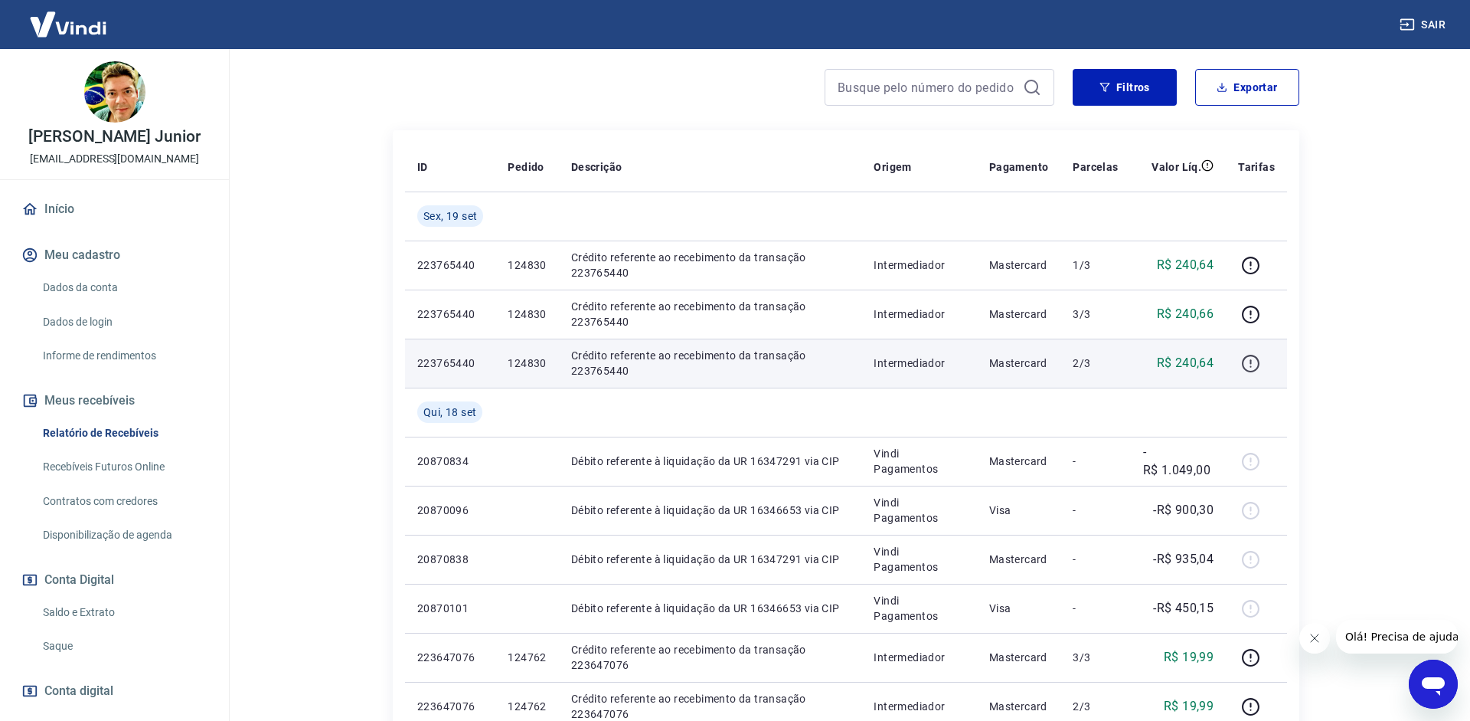
click at [1251, 363] on icon "button" at bounding box center [1251, 361] width 2 height 5
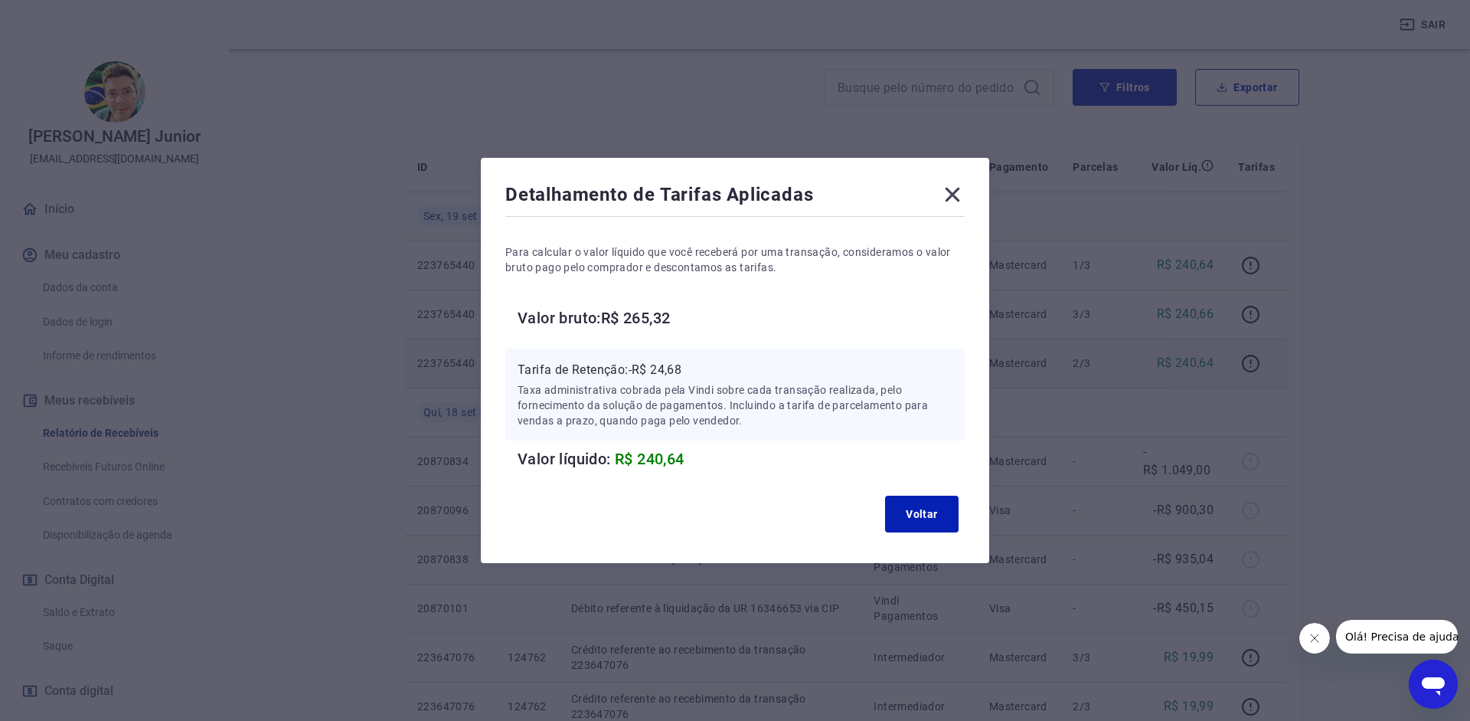
click at [951, 194] on icon at bounding box center [953, 195] width 15 height 15
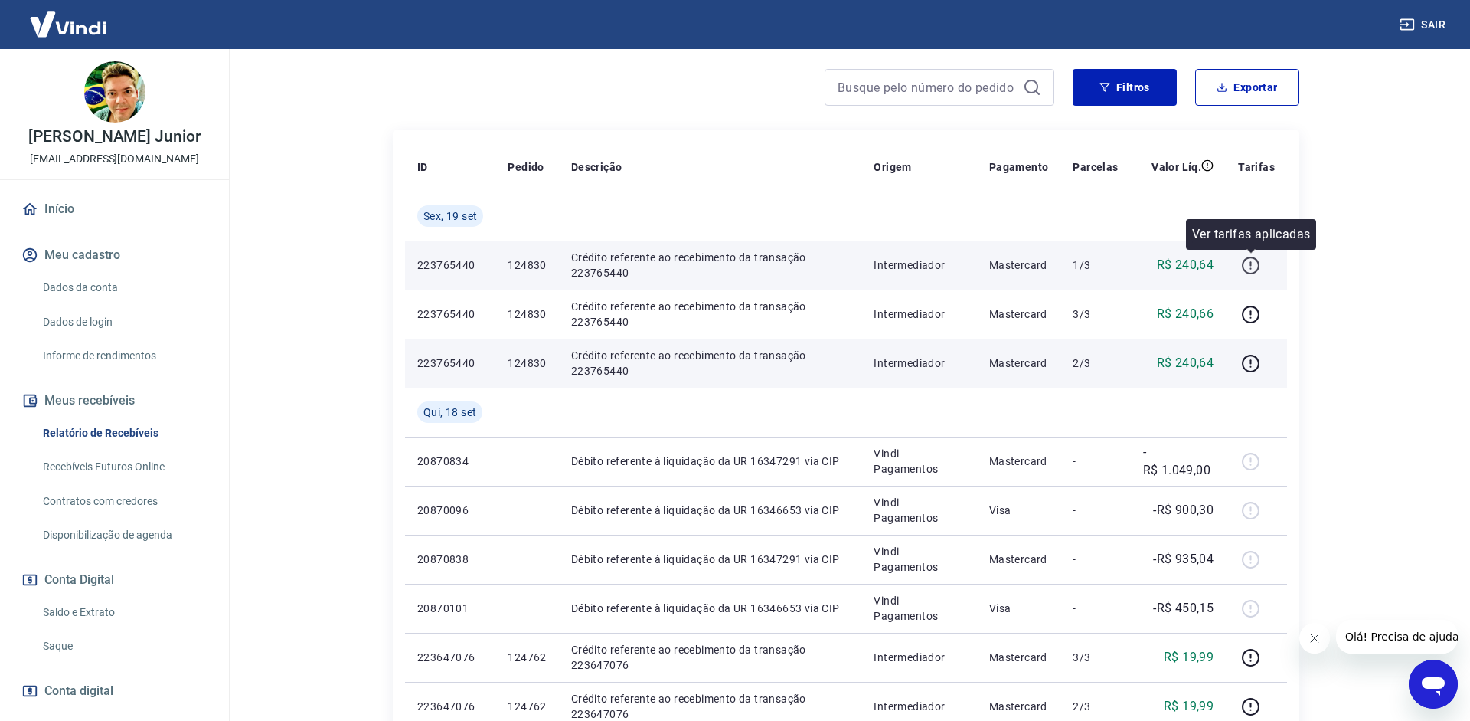
click at [1258, 264] on icon "button" at bounding box center [1250, 265] width 19 height 19
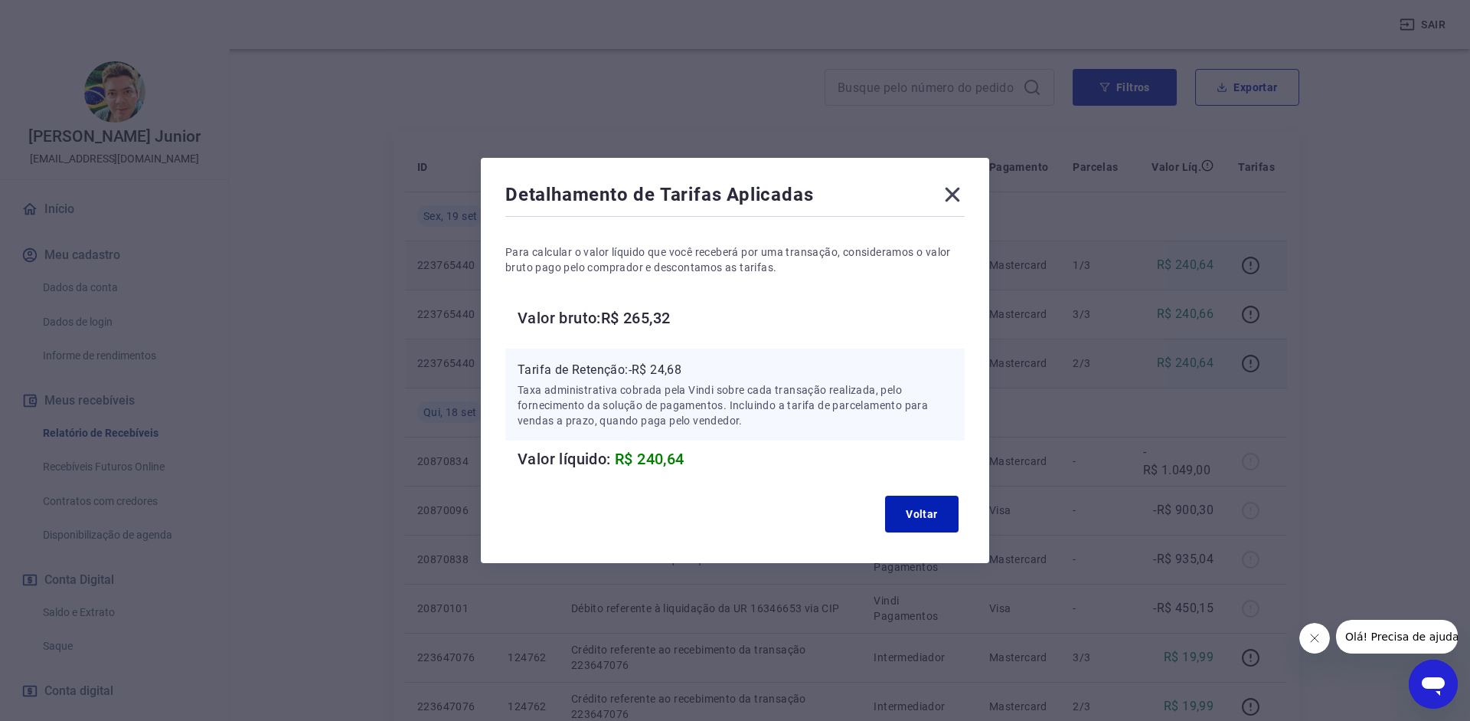
click at [958, 201] on icon at bounding box center [953, 195] width 15 height 15
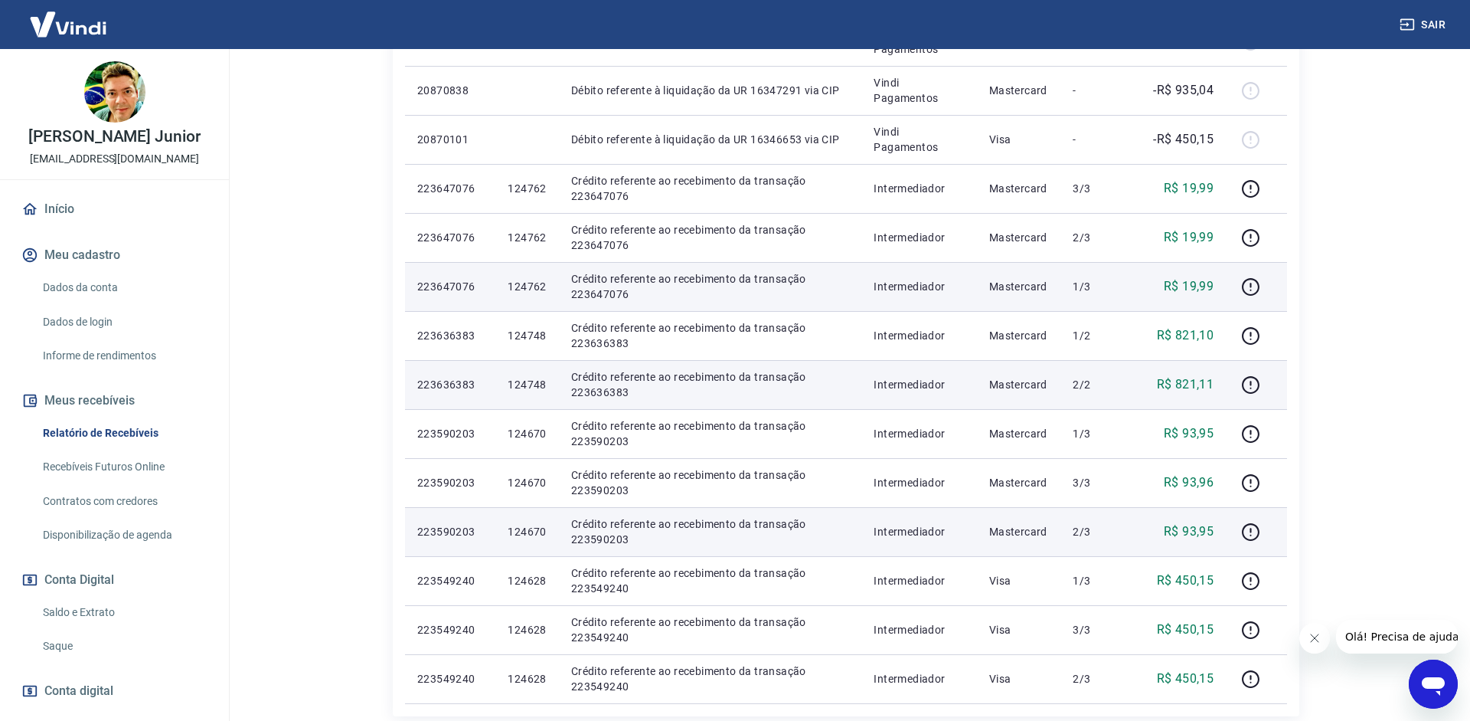
scroll to position [900, 0]
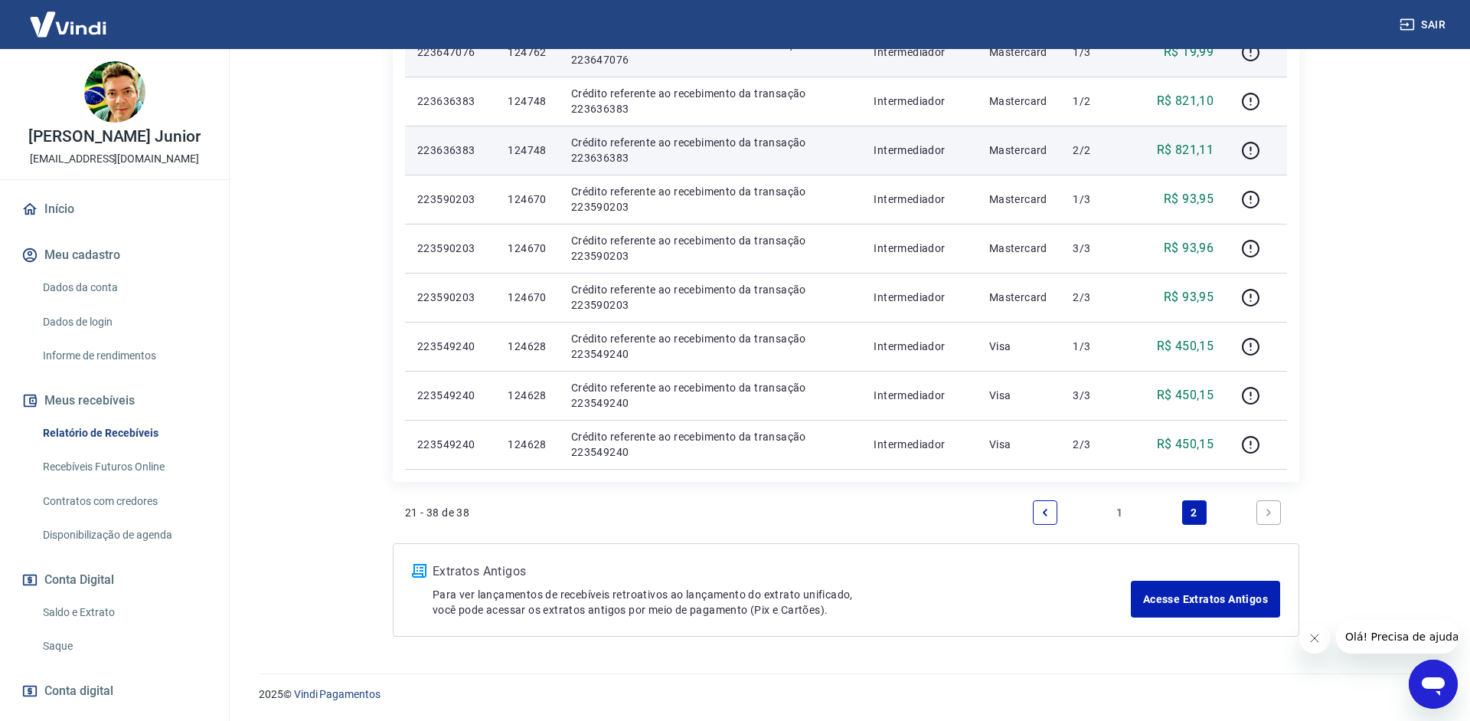
click at [1116, 502] on link "1" at bounding box center [1119, 512] width 25 height 25
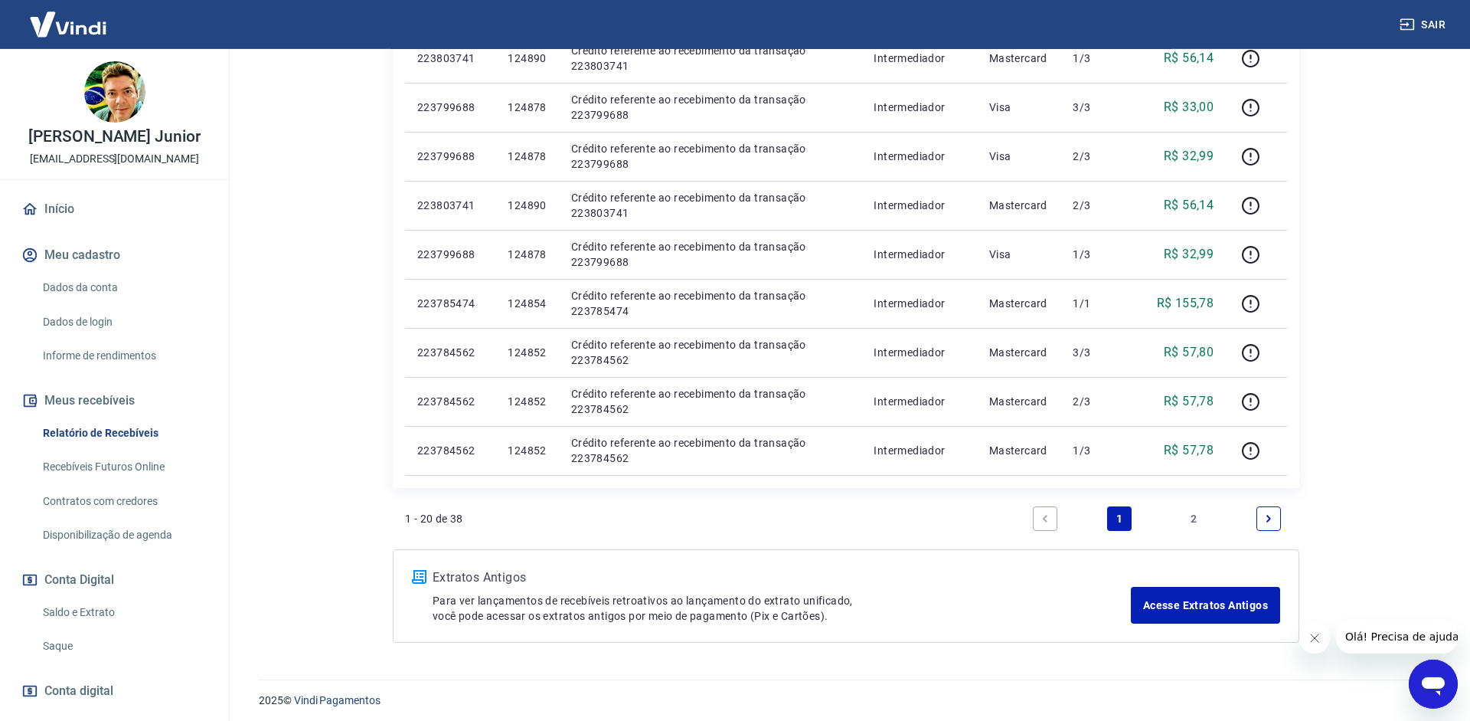
scroll to position [949, 0]
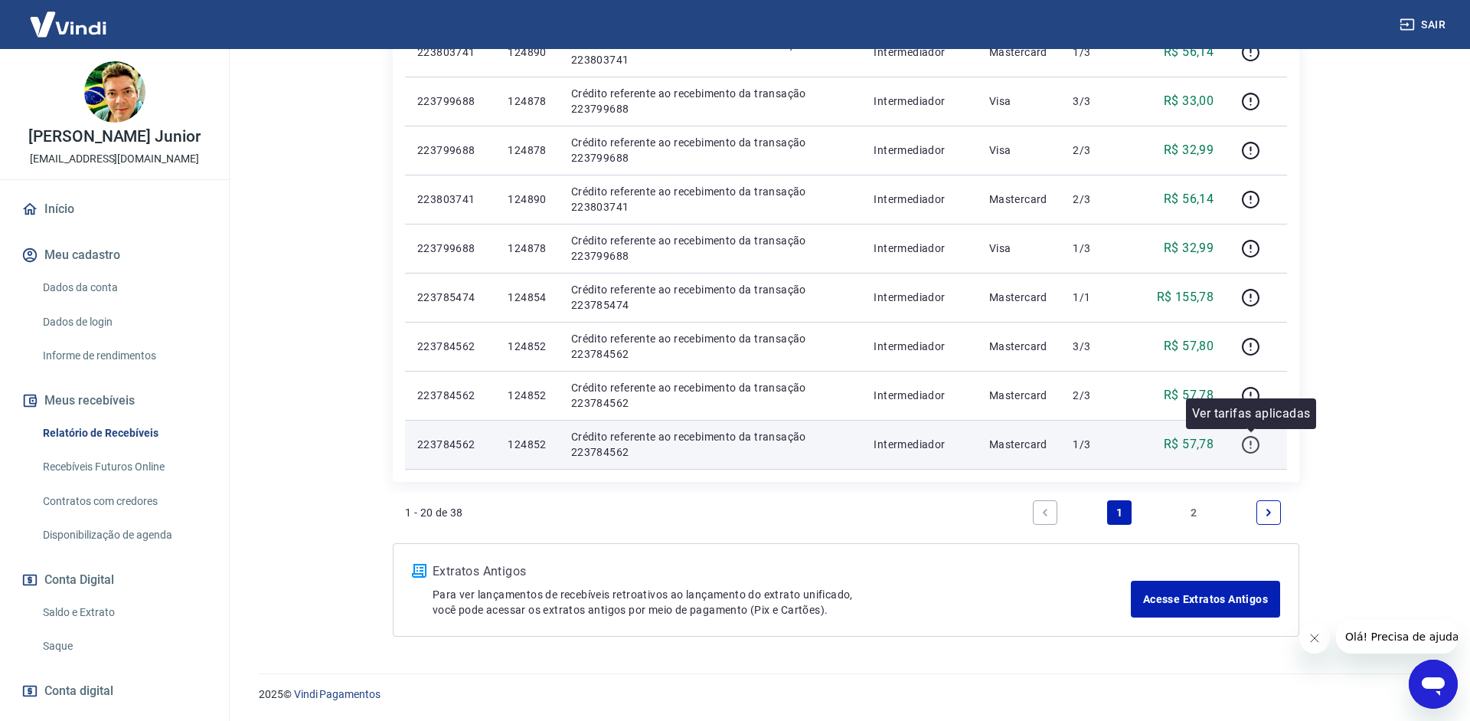
click at [1246, 434] on button "button" at bounding box center [1250, 444] width 25 height 25
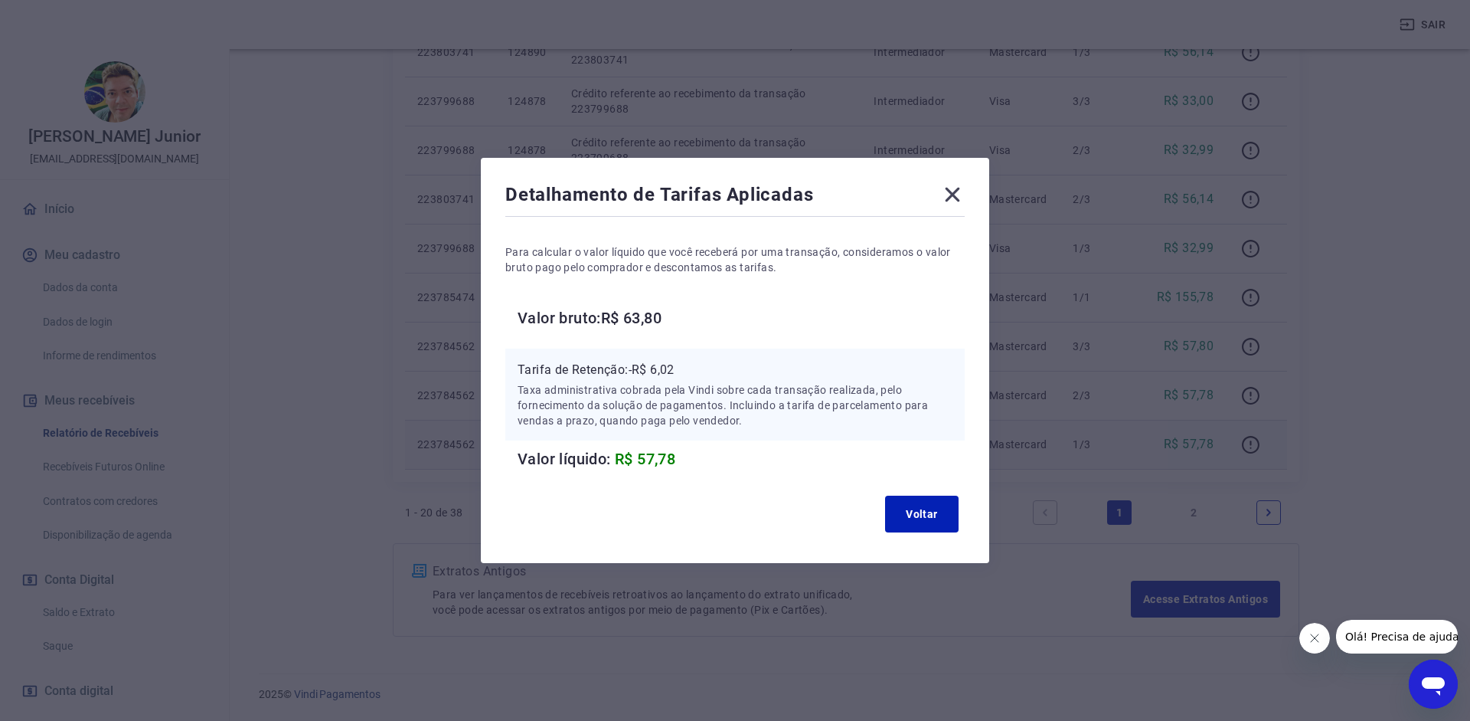
click at [958, 204] on icon at bounding box center [952, 194] width 25 height 25
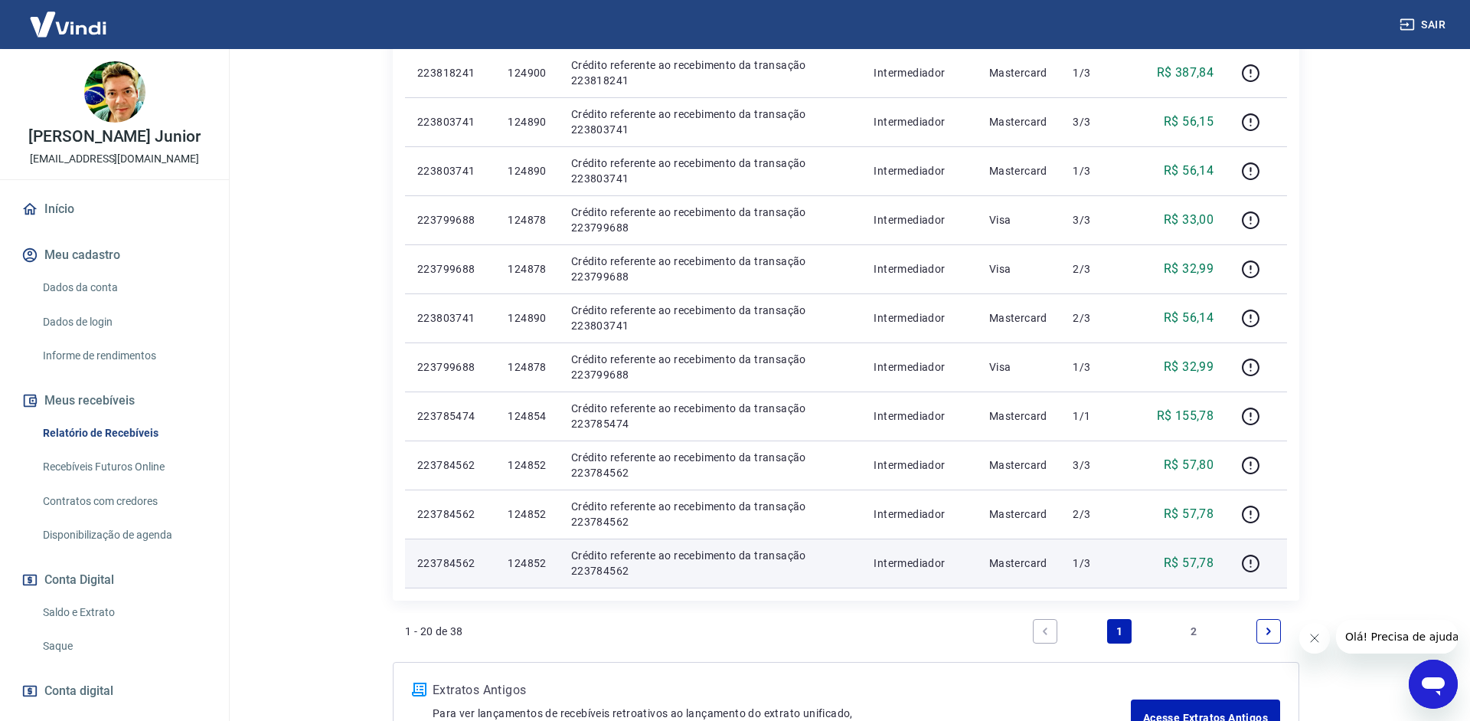
scroll to position [793, 0]
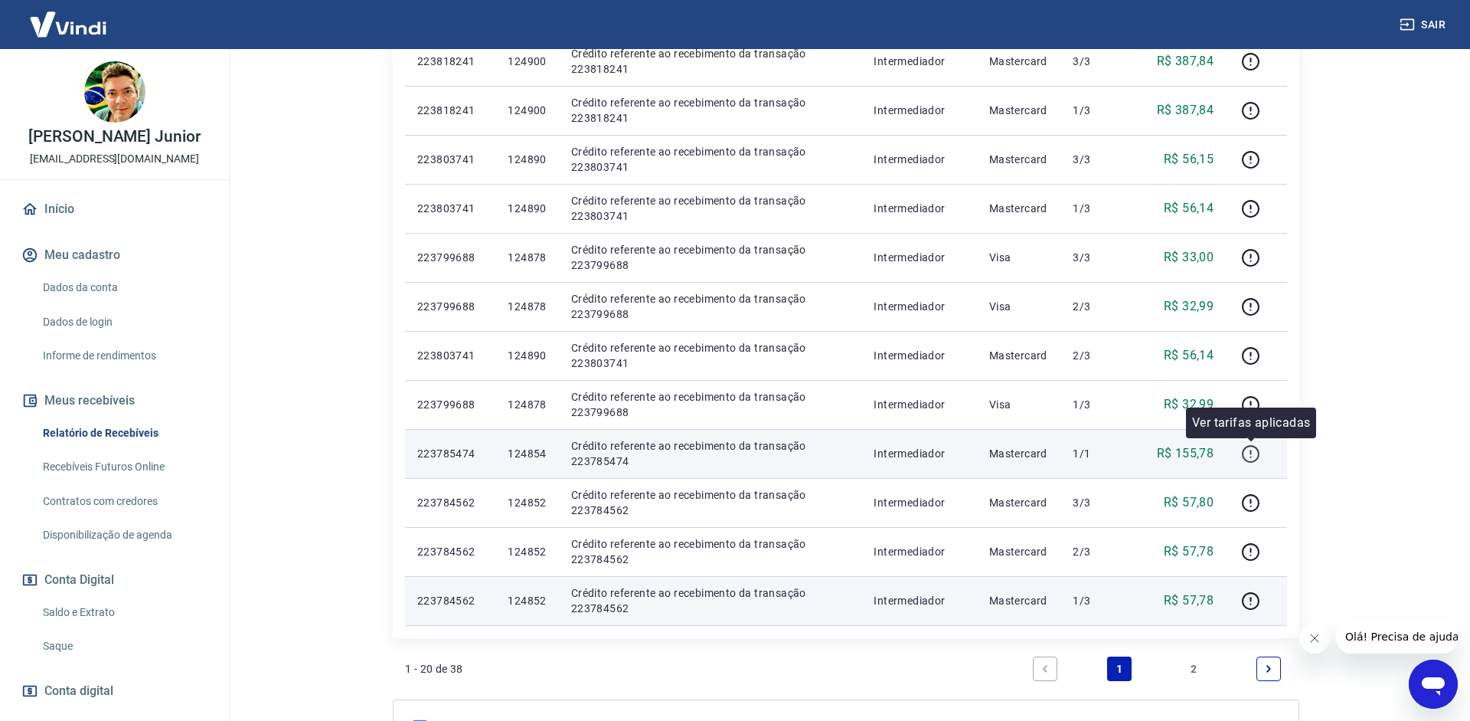
click at [1257, 458] on icon "button" at bounding box center [1250, 453] width 19 height 19
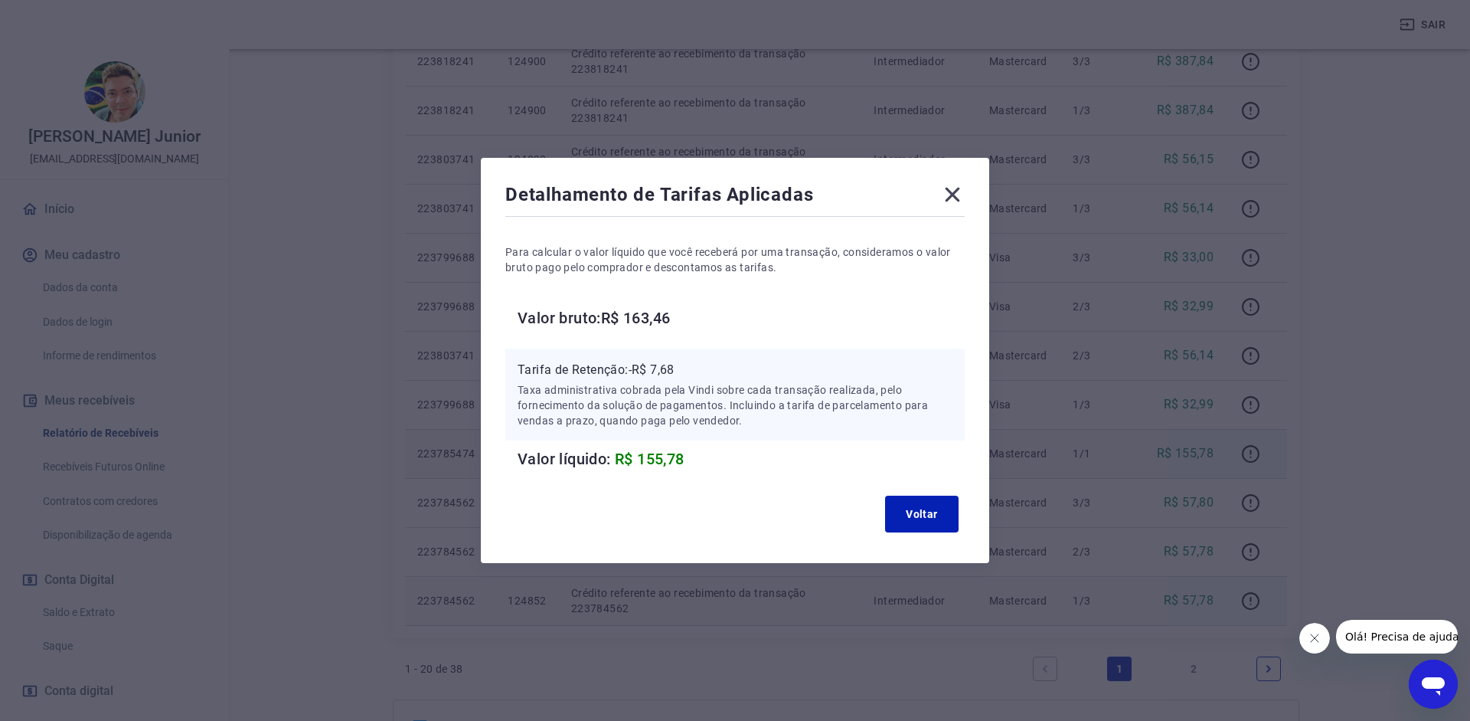
click at [947, 197] on icon at bounding box center [952, 194] width 25 height 25
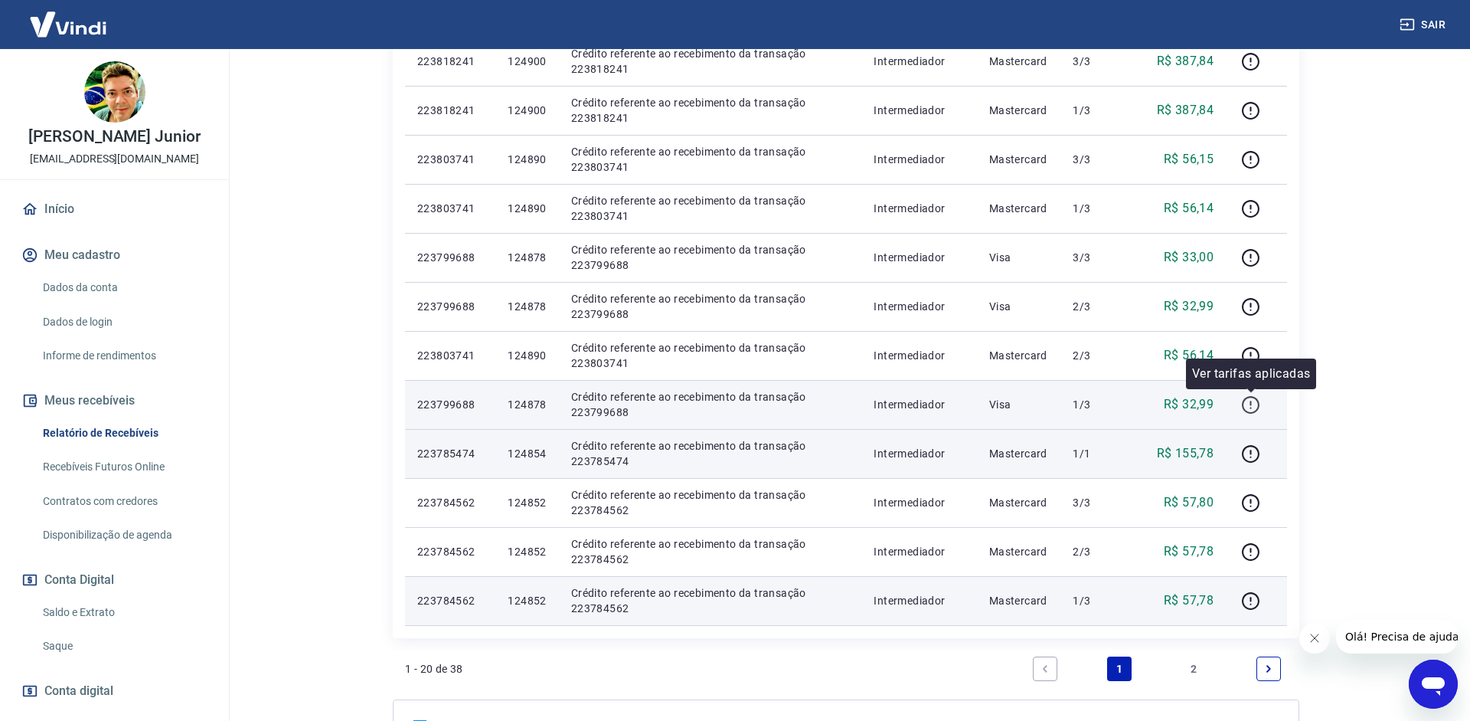
click at [1251, 396] on icon "button" at bounding box center [1250, 404] width 19 height 19
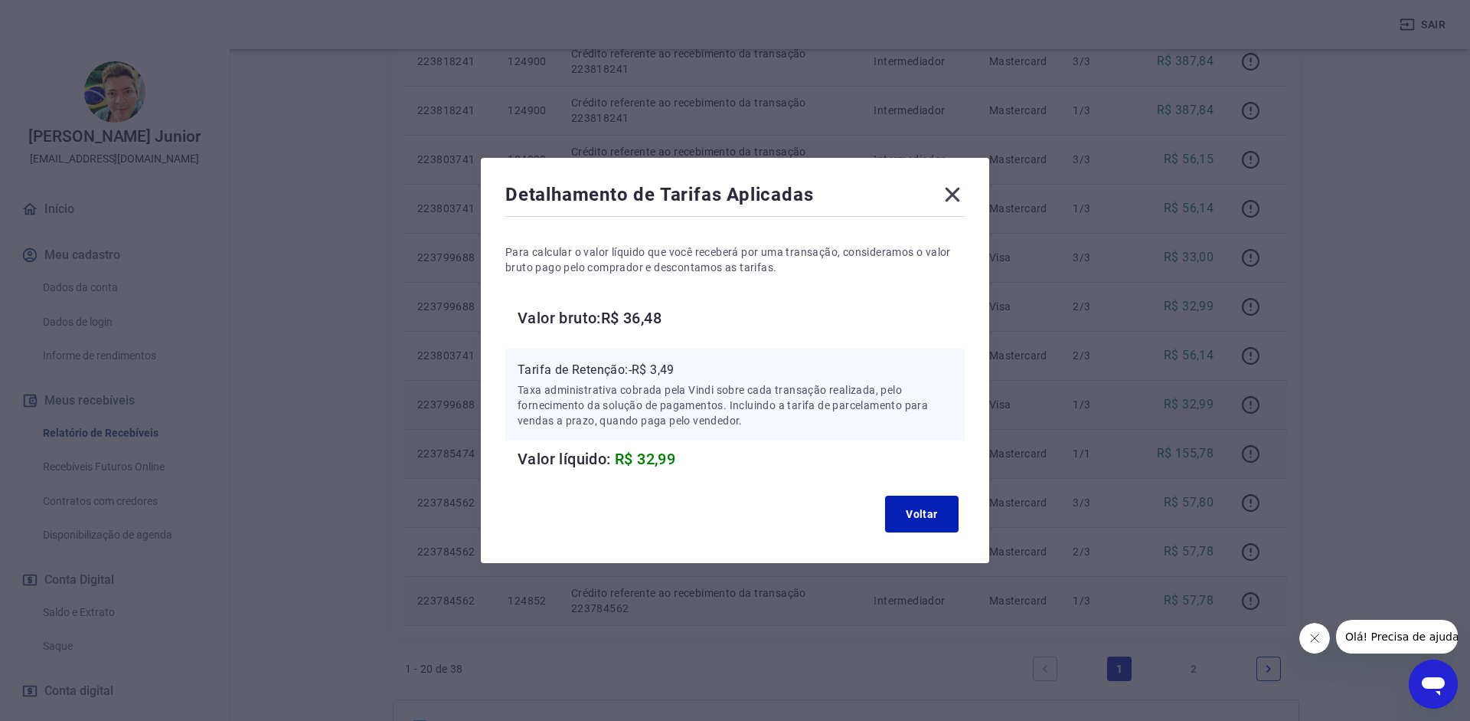
click at [958, 198] on icon at bounding box center [952, 194] width 25 height 25
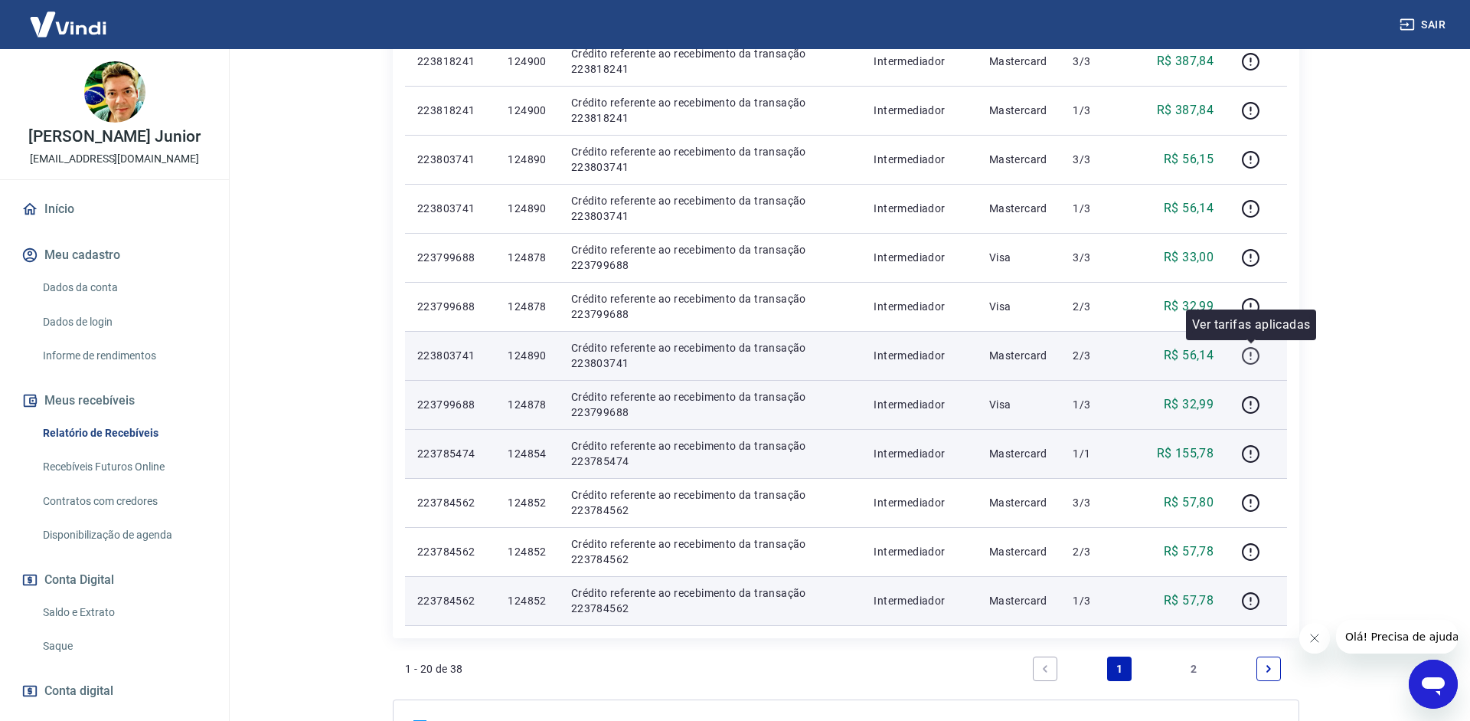
click at [1253, 348] on icon "button" at bounding box center [1251, 356] width 18 height 18
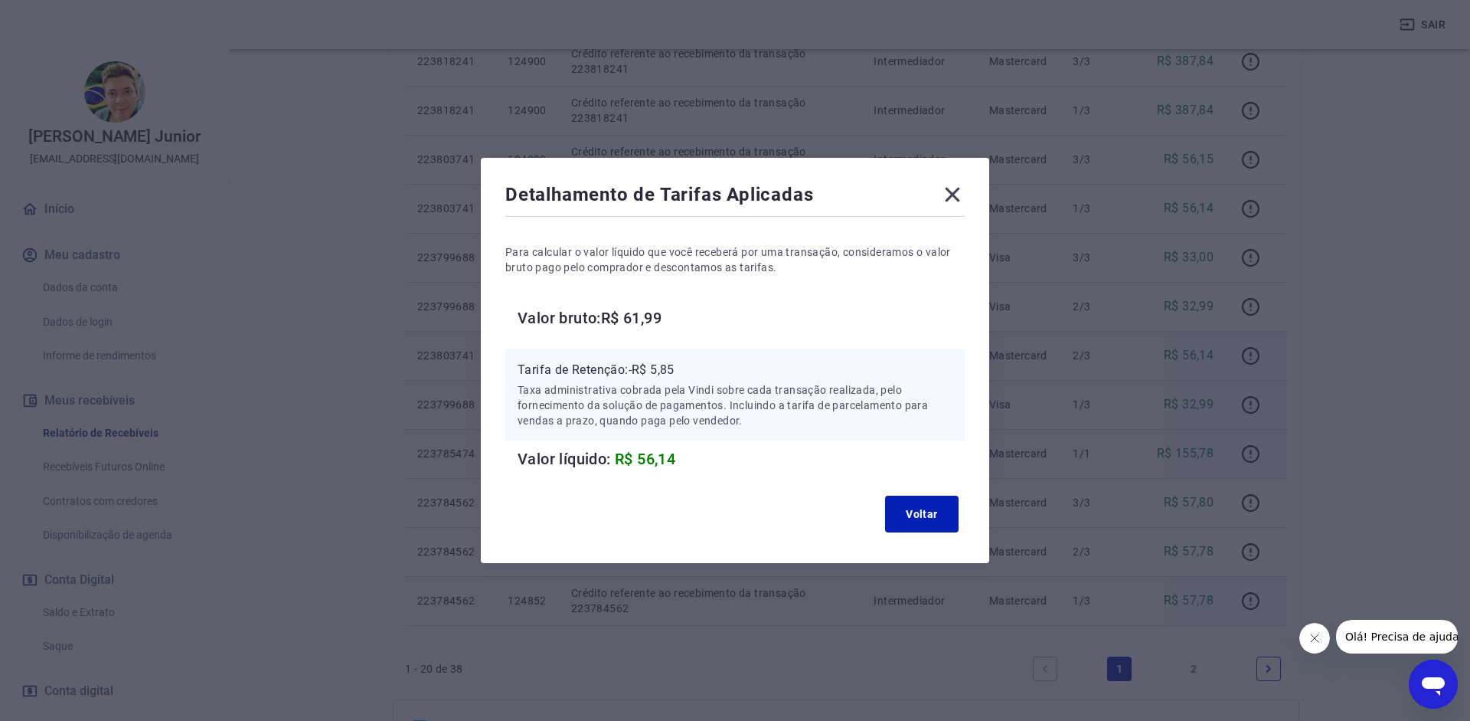
click at [953, 189] on icon at bounding box center [952, 194] width 25 height 25
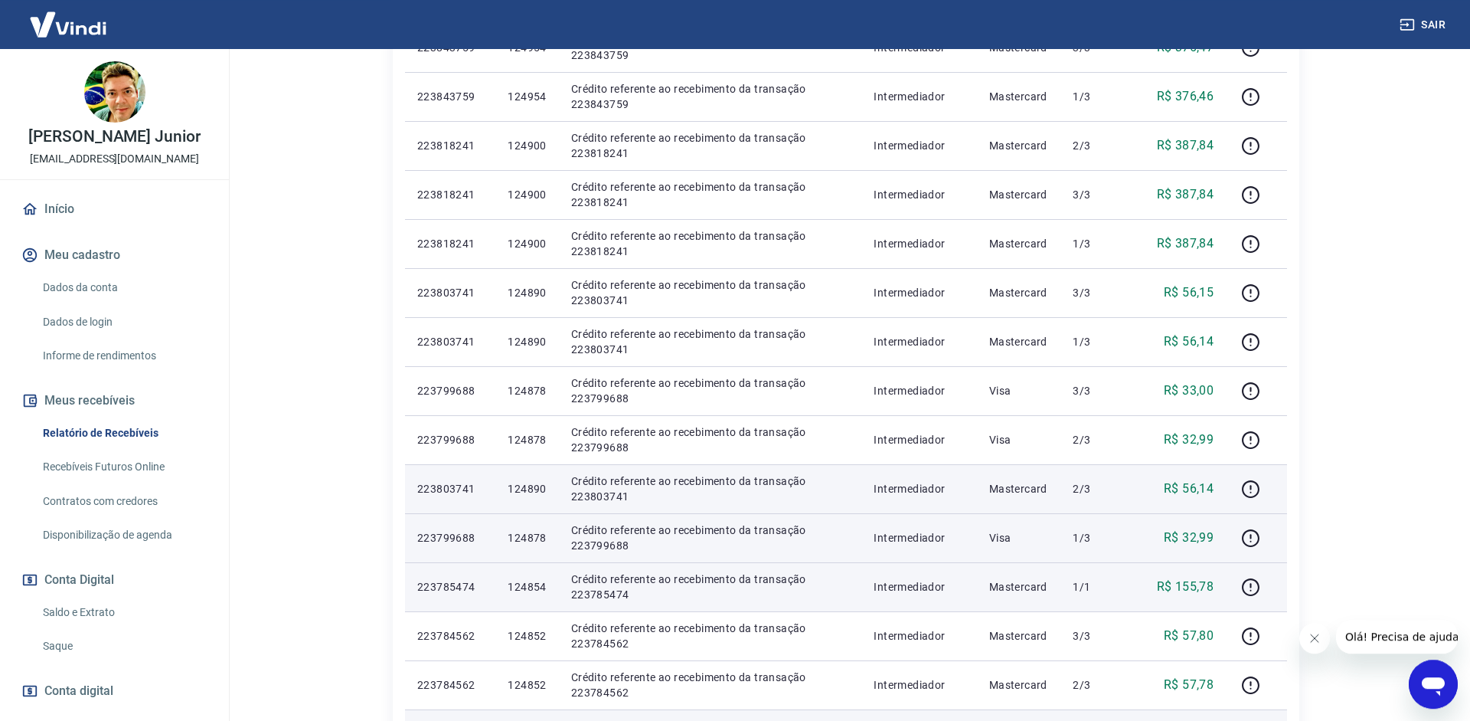
scroll to position [636, 0]
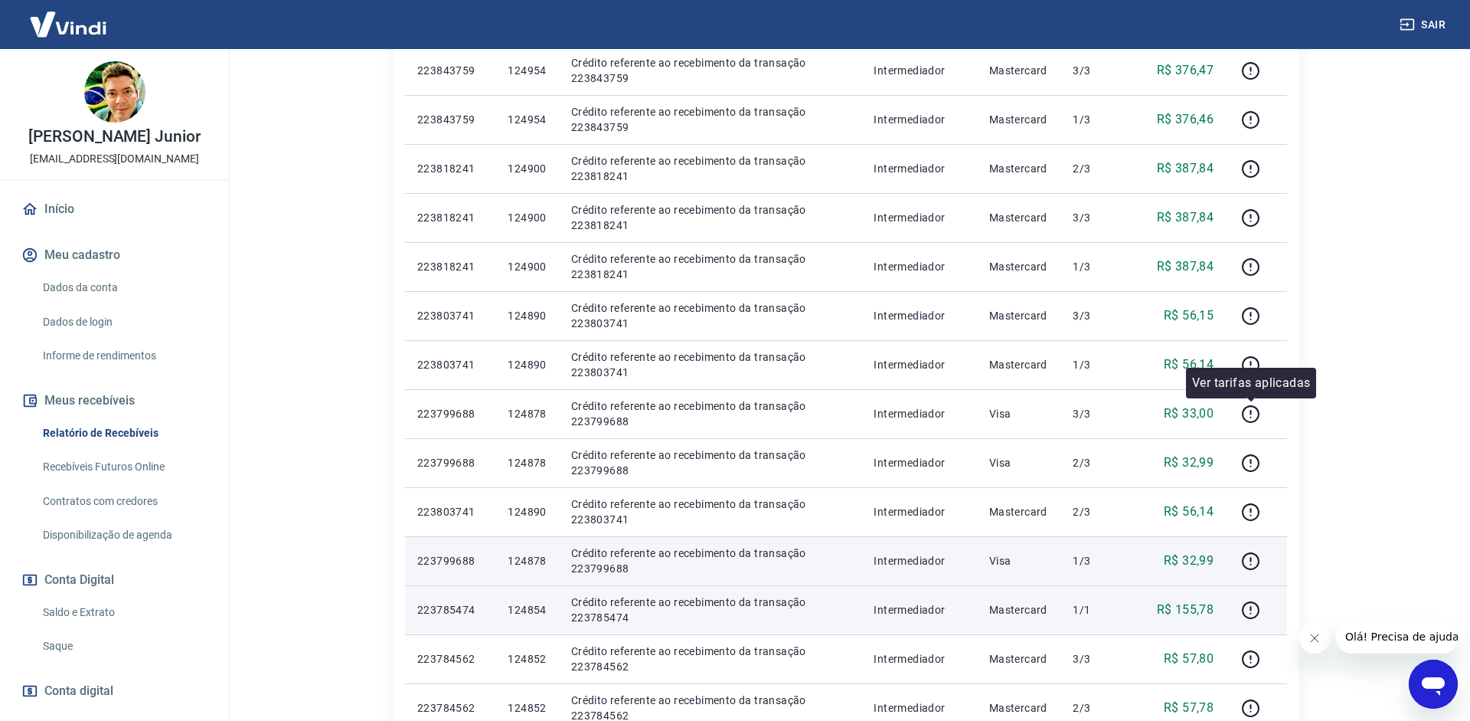
click at [1255, 397] on div at bounding box center [1251, 399] width 9 height 5
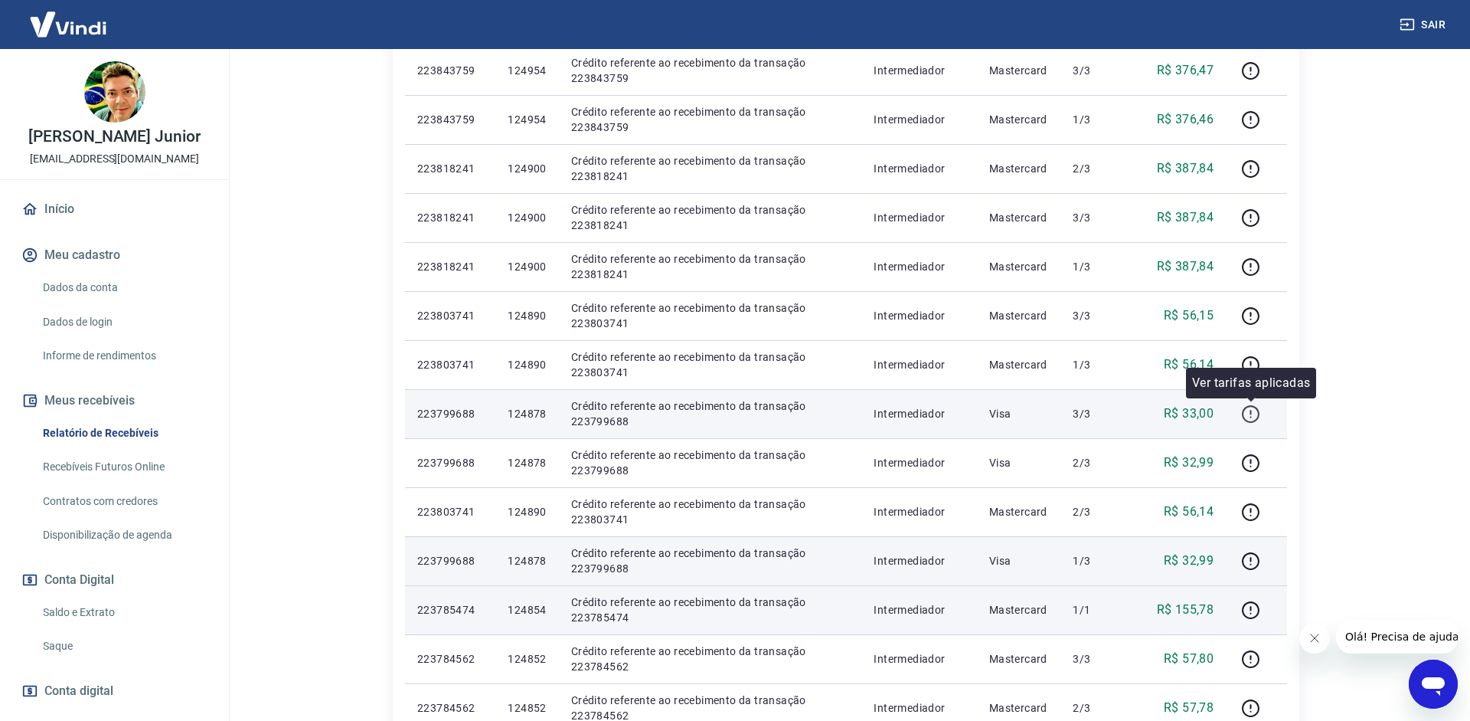
click at [1257, 405] on icon "button" at bounding box center [1250, 413] width 19 height 19
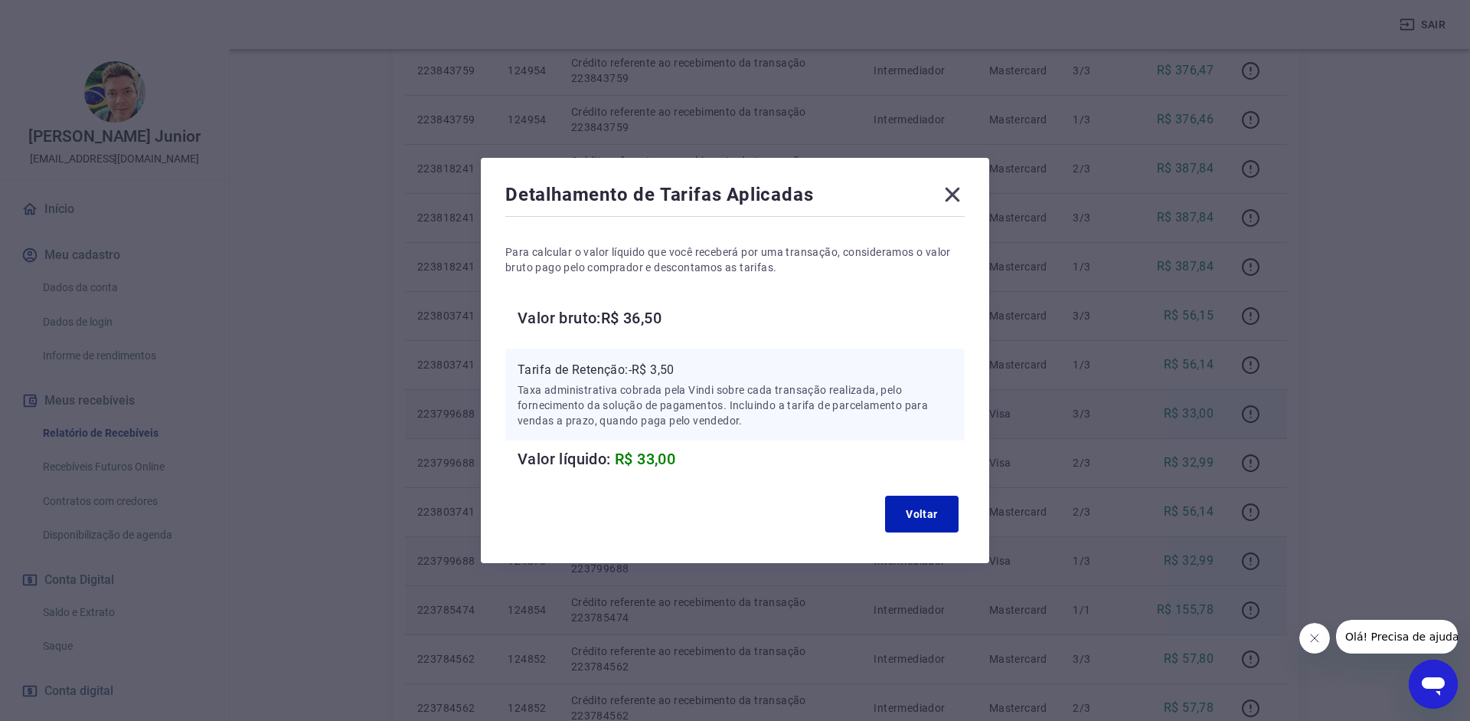
click at [946, 183] on icon at bounding box center [952, 194] width 25 height 25
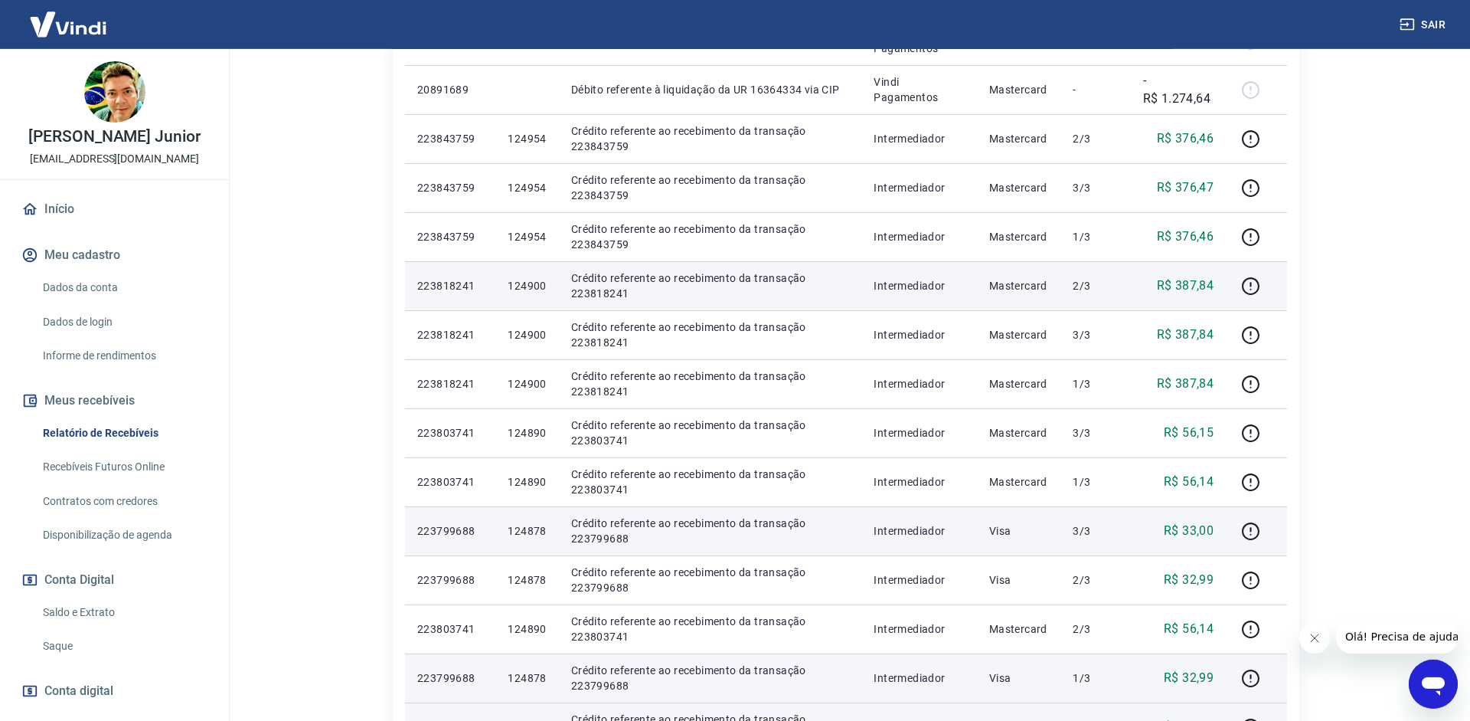
scroll to position [480, 0]
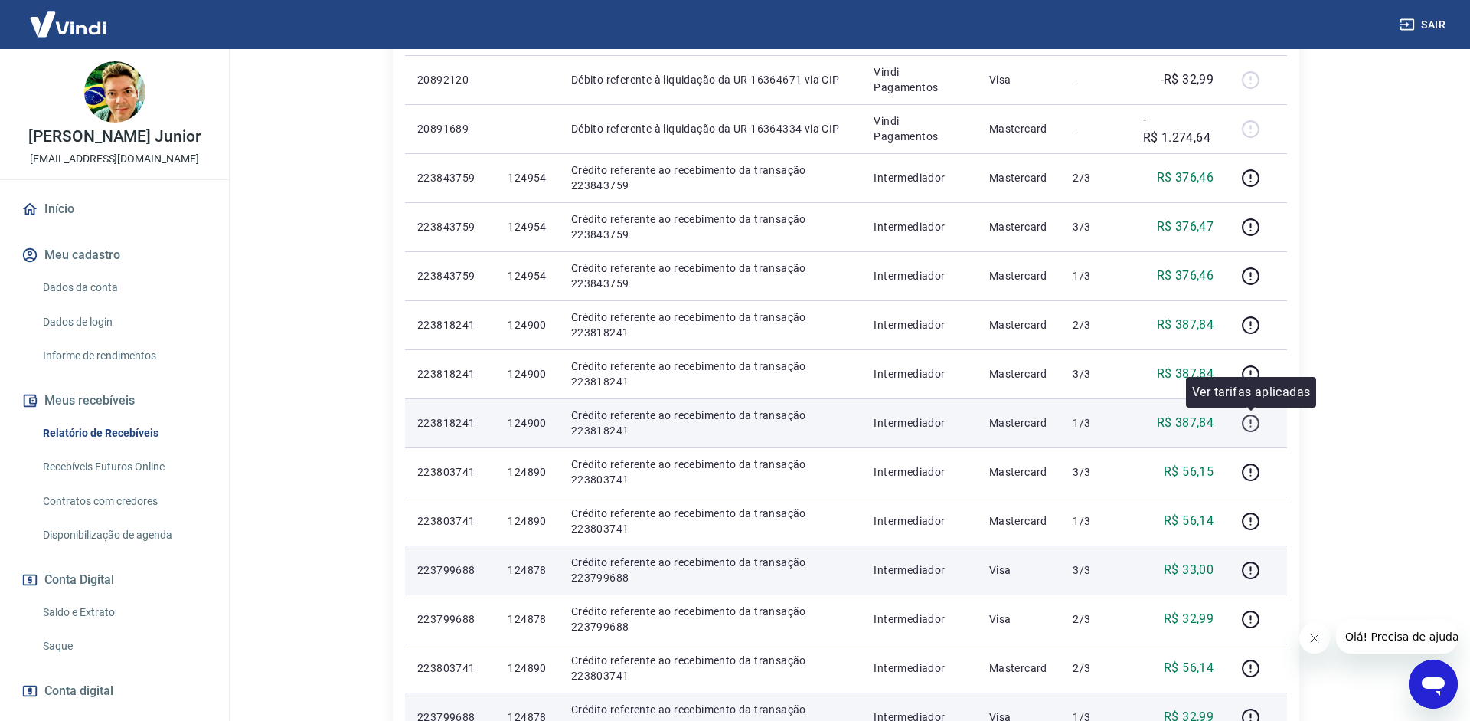
click at [1248, 420] on icon "button" at bounding box center [1250, 422] width 19 height 19
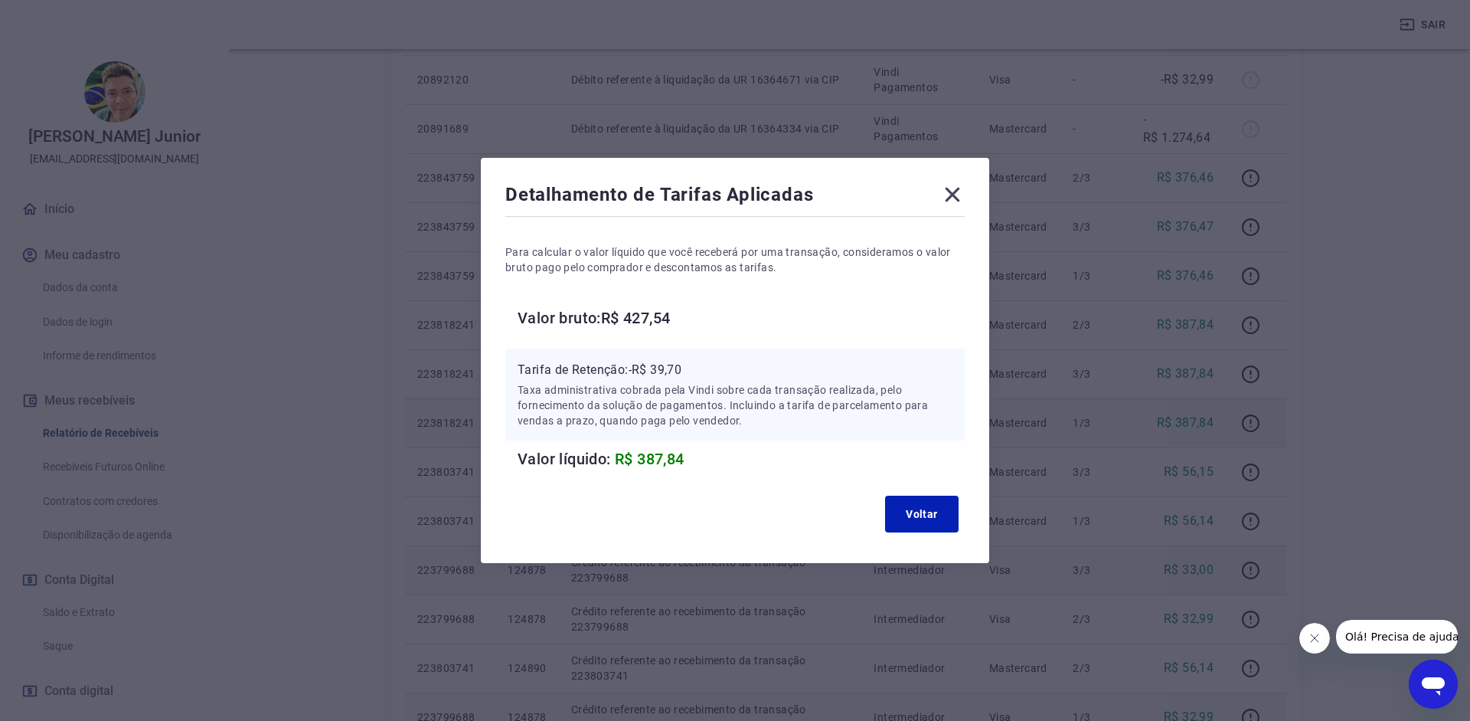
click at [954, 194] on icon at bounding box center [953, 195] width 15 height 15
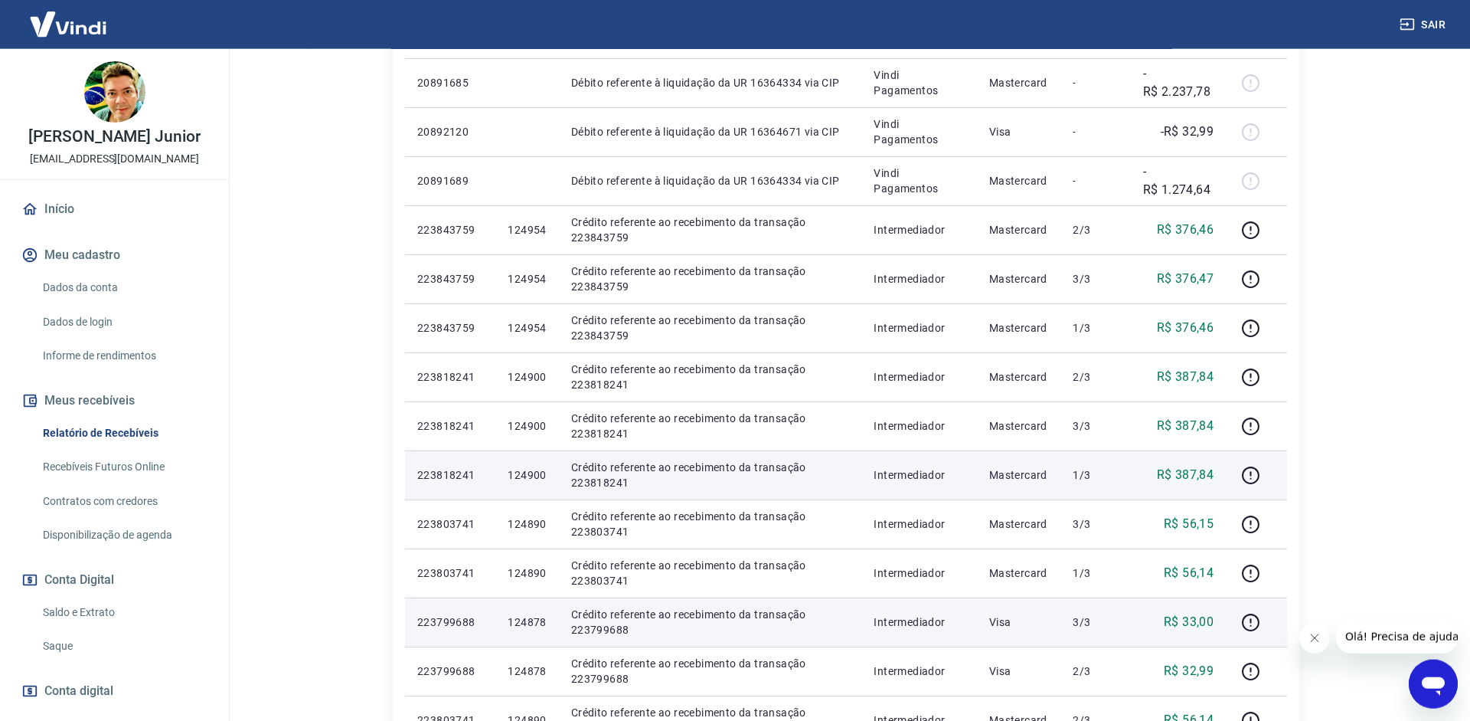
scroll to position [402, 0]
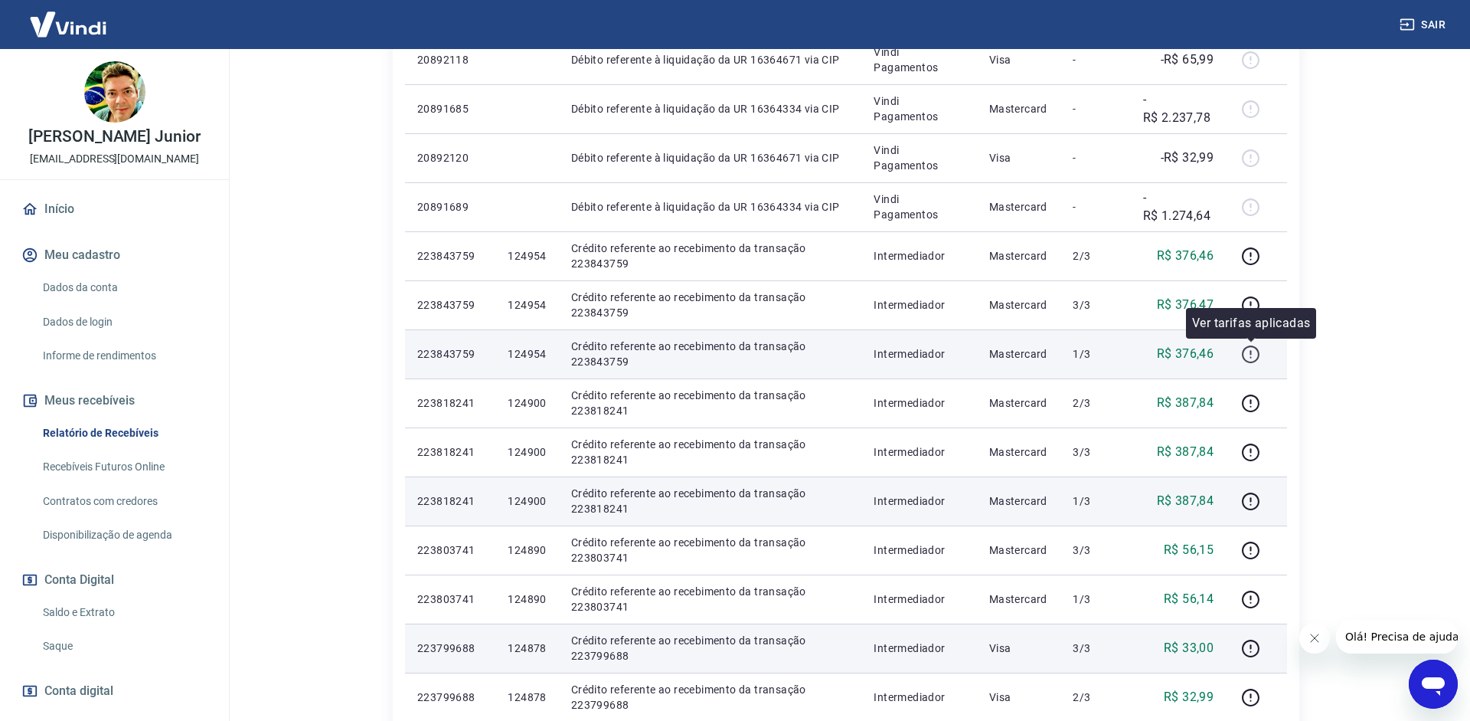
click at [1262, 356] on button "button" at bounding box center [1250, 354] width 25 height 25
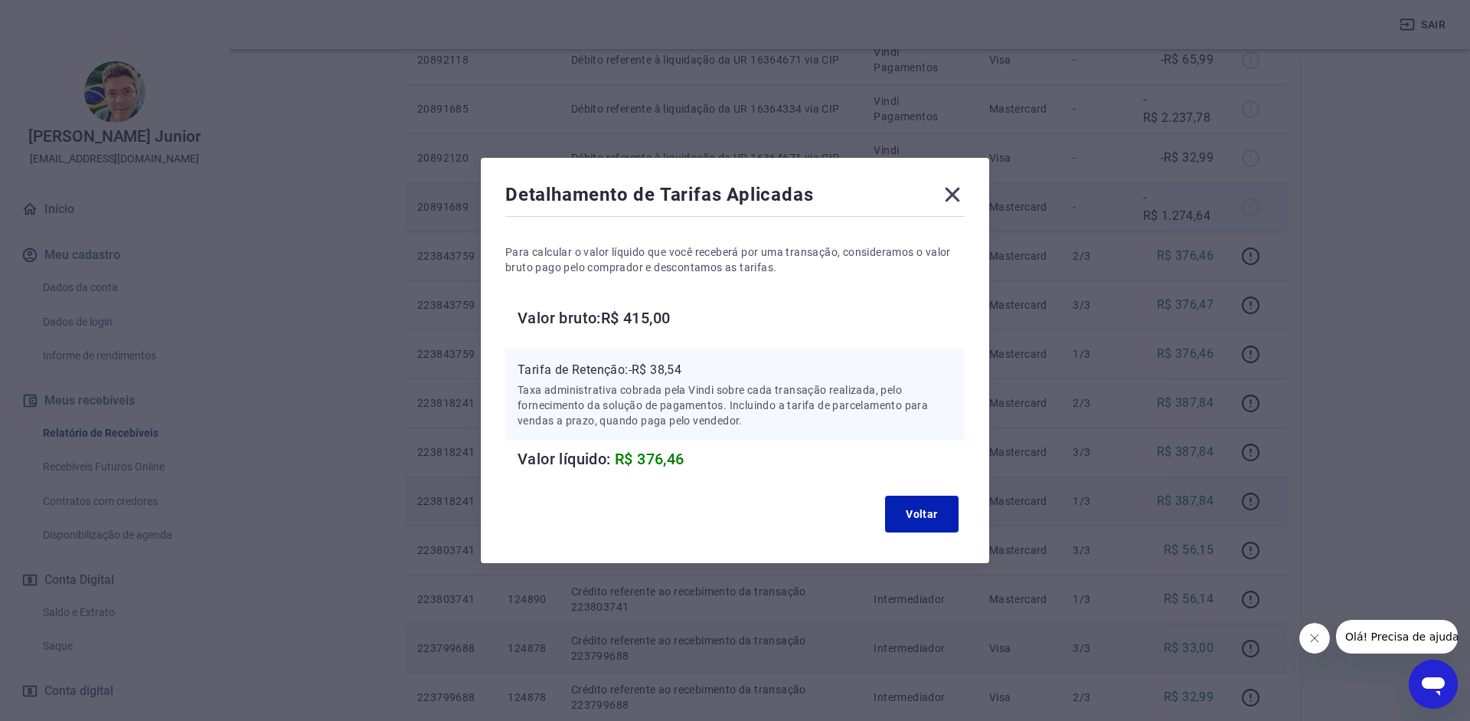
click at [953, 191] on icon at bounding box center [952, 194] width 25 height 25
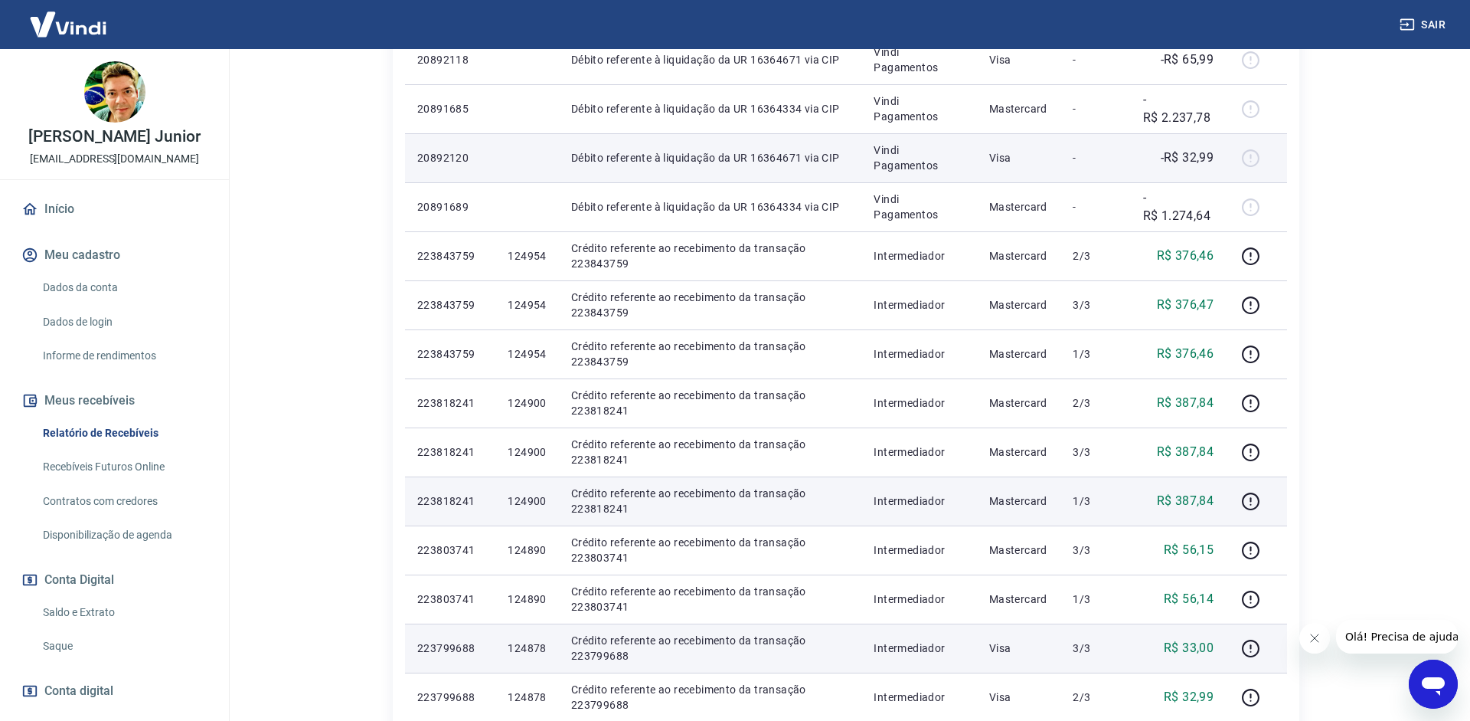
scroll to position [90, 0]
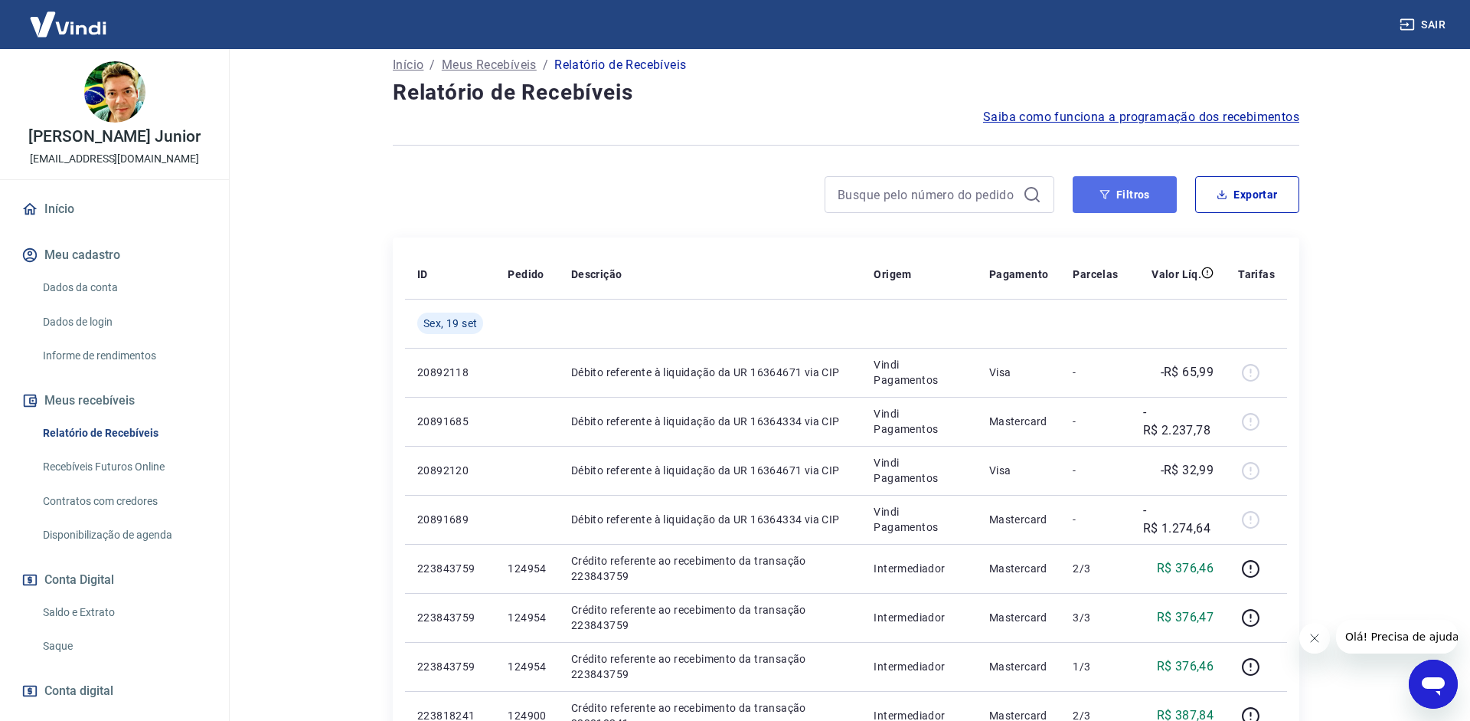
click at [1100, 182] on button "Filtros" at bounding box center [1125, 194] width 104 height 37
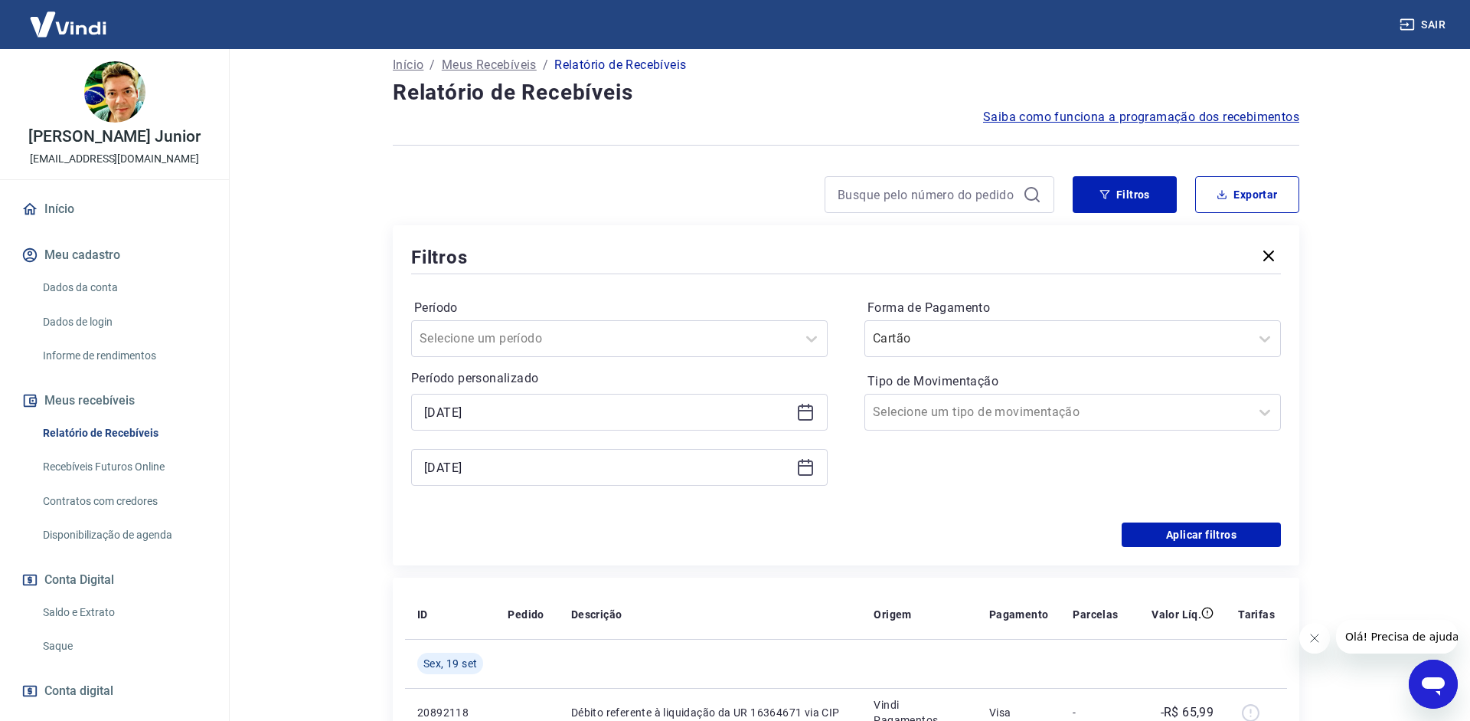
click at [804, 412] on icon at bounding box center [805, 412] width 18 height 18
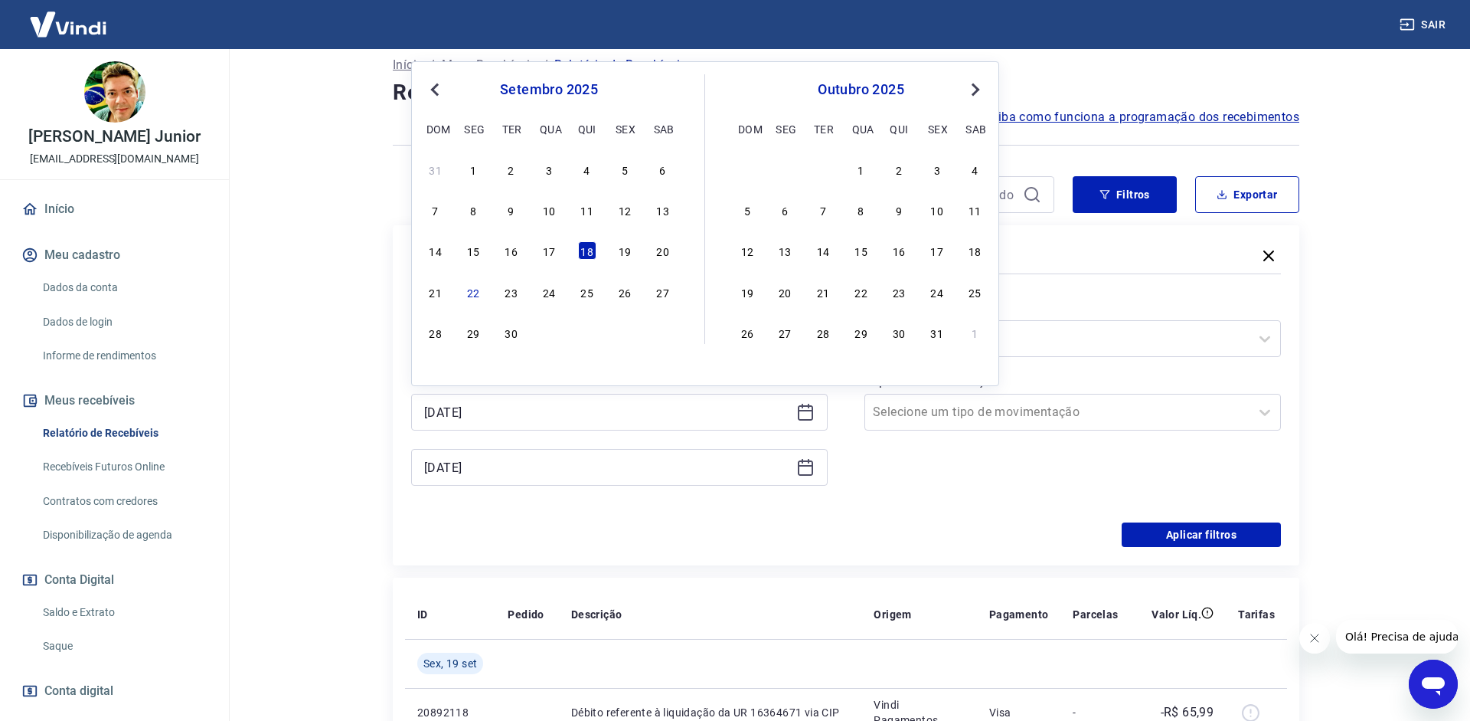
drag, startPoint x: 557, startPoint y: 264, endPoint x: 553, endPoint y: 255, distance: 10.0
click at [557, 263] on div "31 1 2 3 4 5 6 7 8 9 10 11 12 13 14 15 16 17 18 19 20 21 22 23 24 25 26 27 28 2…" at bounding box center [549, 250] width 250 height 185
click at [548, 248] on div "17" at bounding box center [549, 250] width 18 height 18
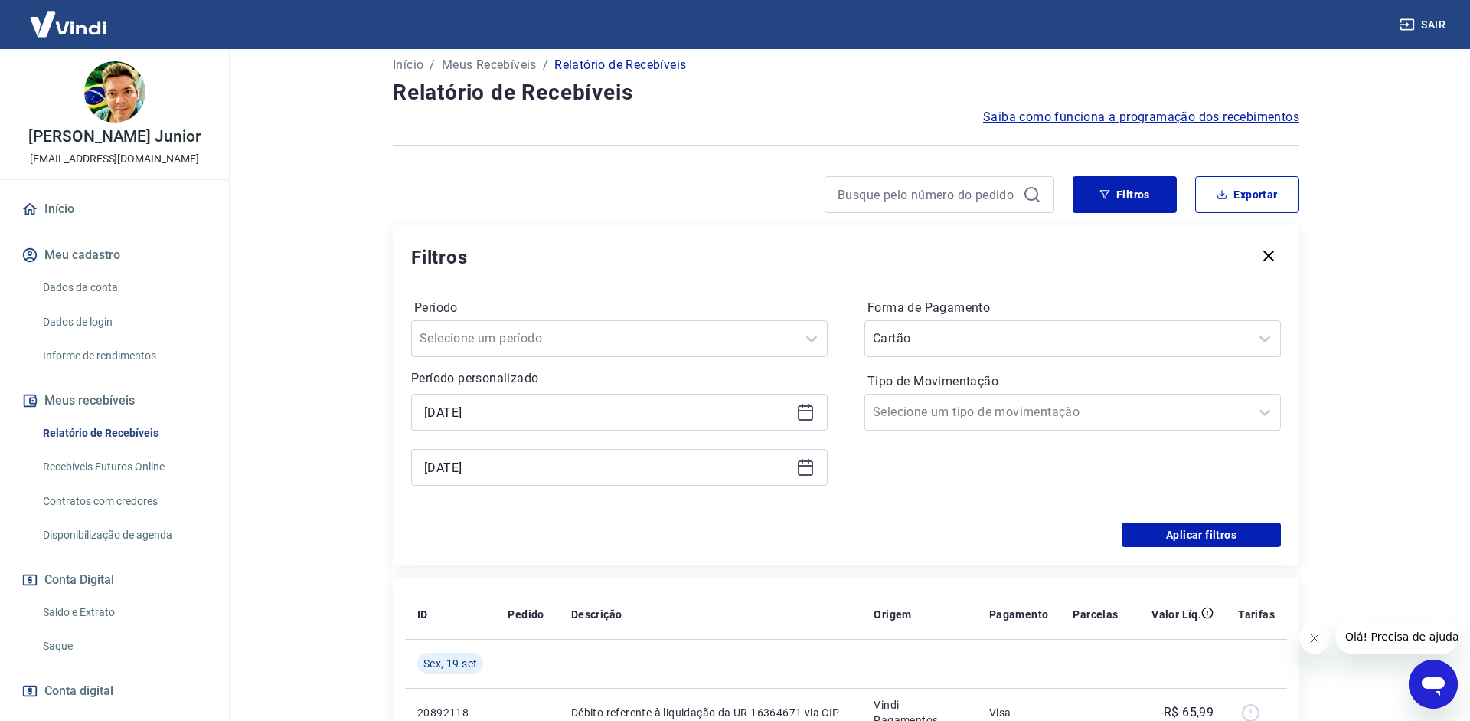
type input "[DATE]"
click at [805, 459] on icon at bounding box center [805, 467] width 18 height 18
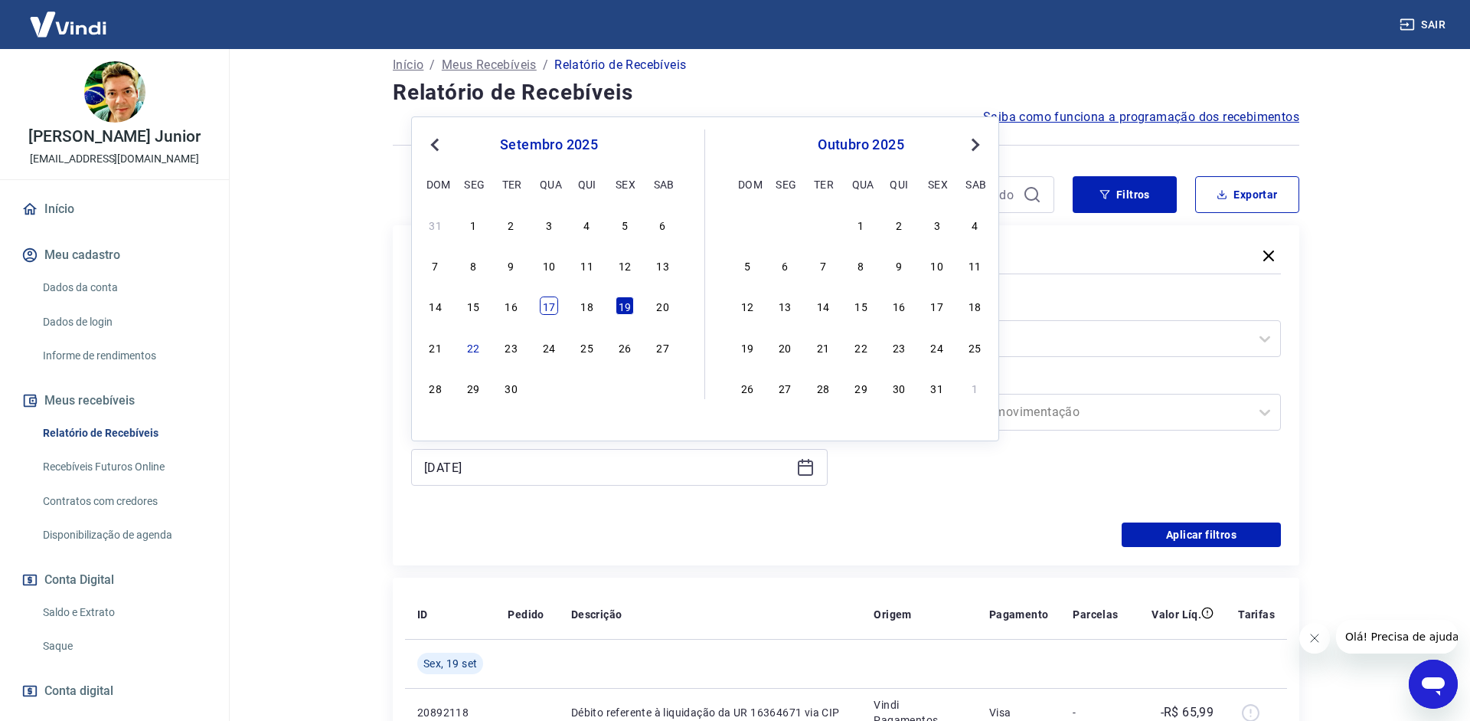
click at [550, 301] on div "17" at bounding box center [549, 305] width 18 height 18
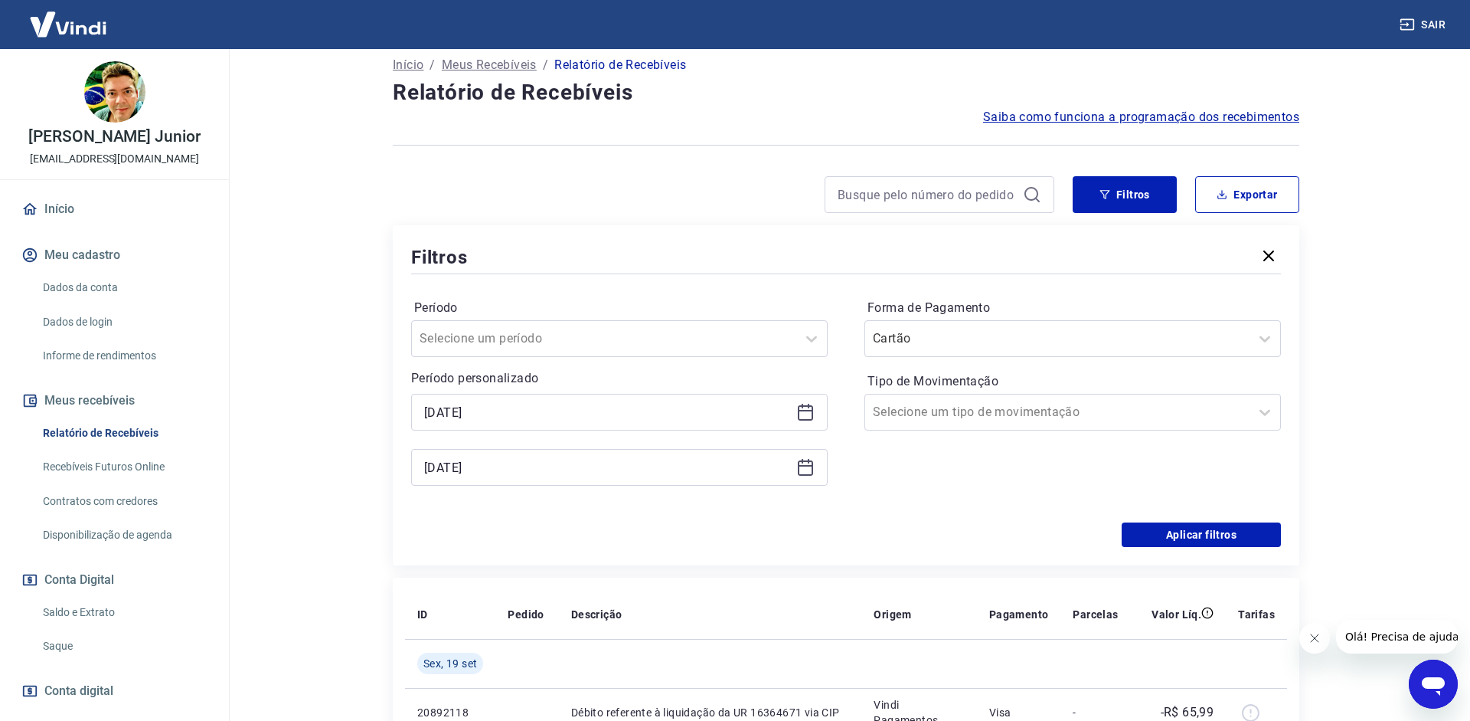
type input "[DATE]"
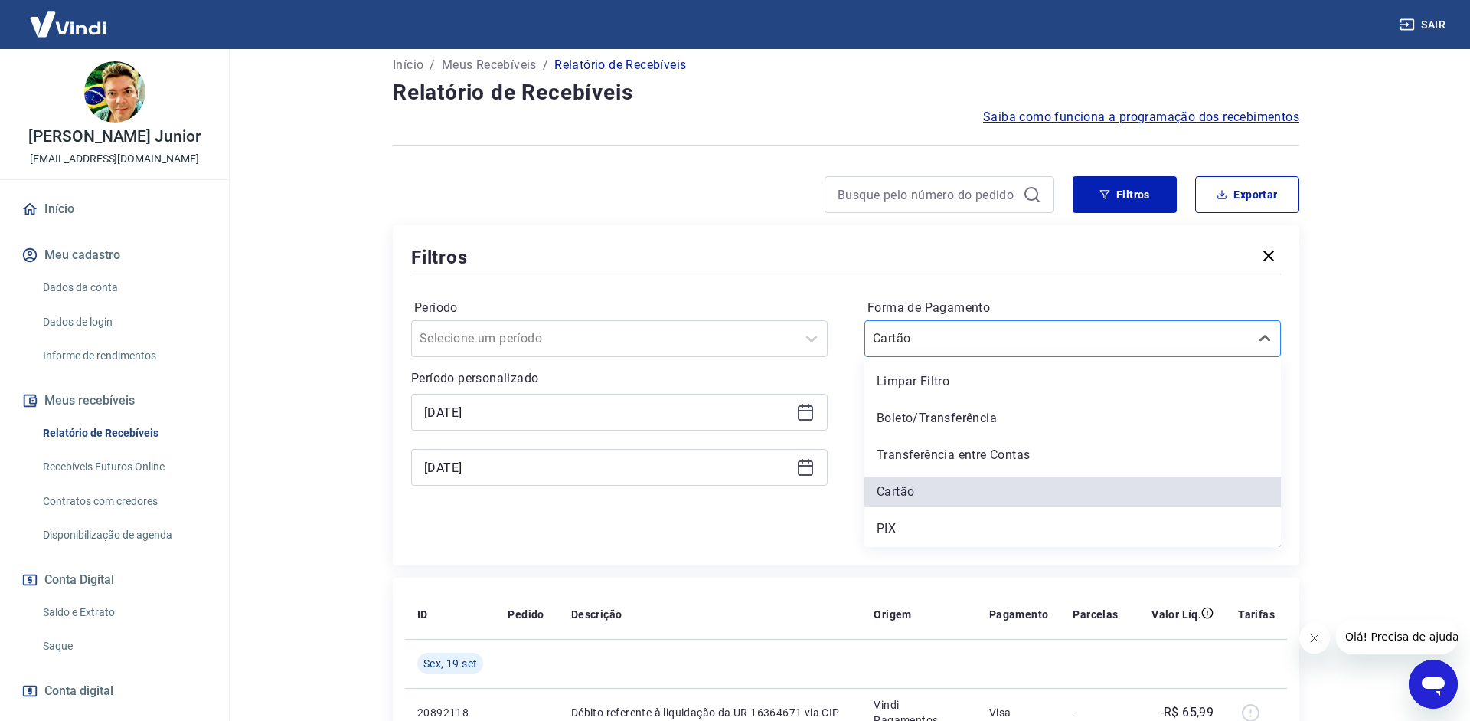
click at [990, 338] on input "Forma de Pagamento" at bounding box center [950, 338] width 155 height 18
click at [907, 527] on div "PIX" at bounding box center [1072, 528] width 417 height 31
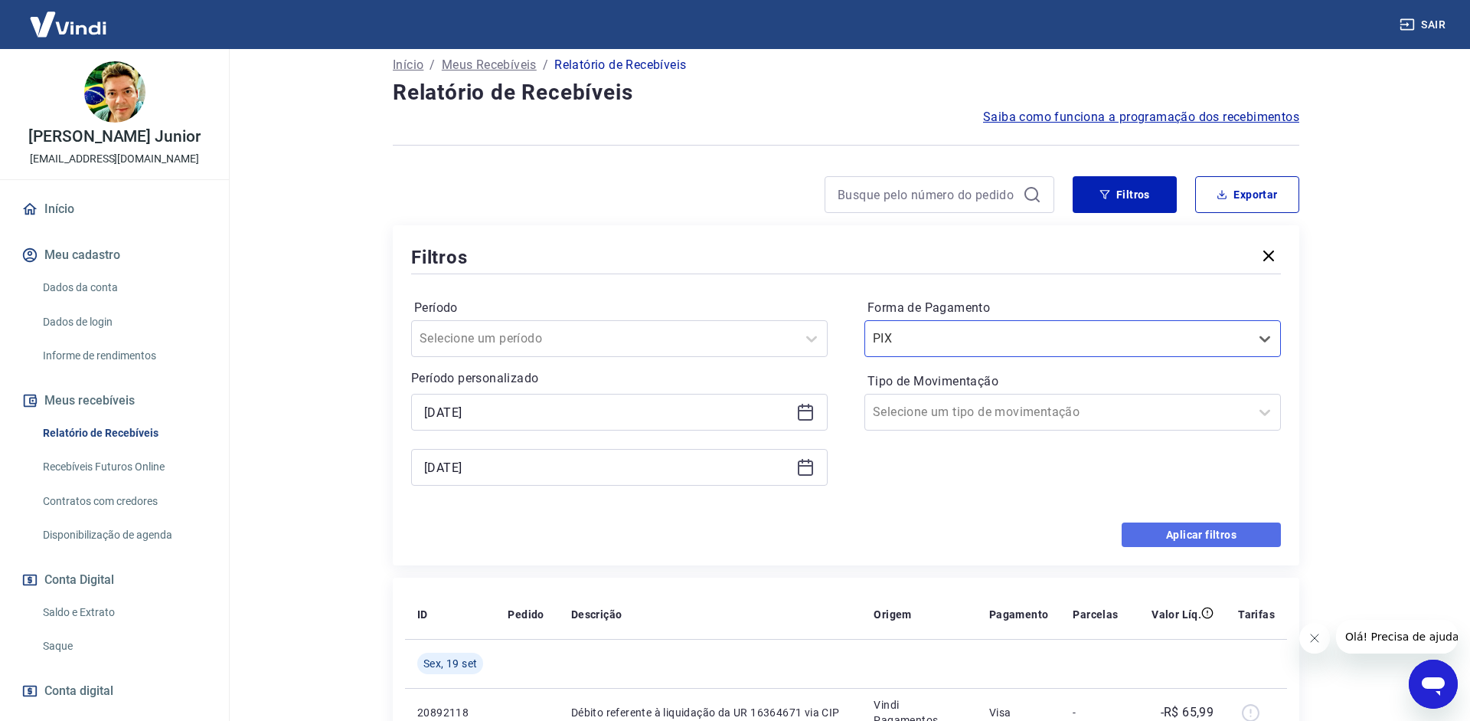
click at [1209, 528] on button "Aplicar filtros" at bounding box center [1201, 534] width 159 height 25
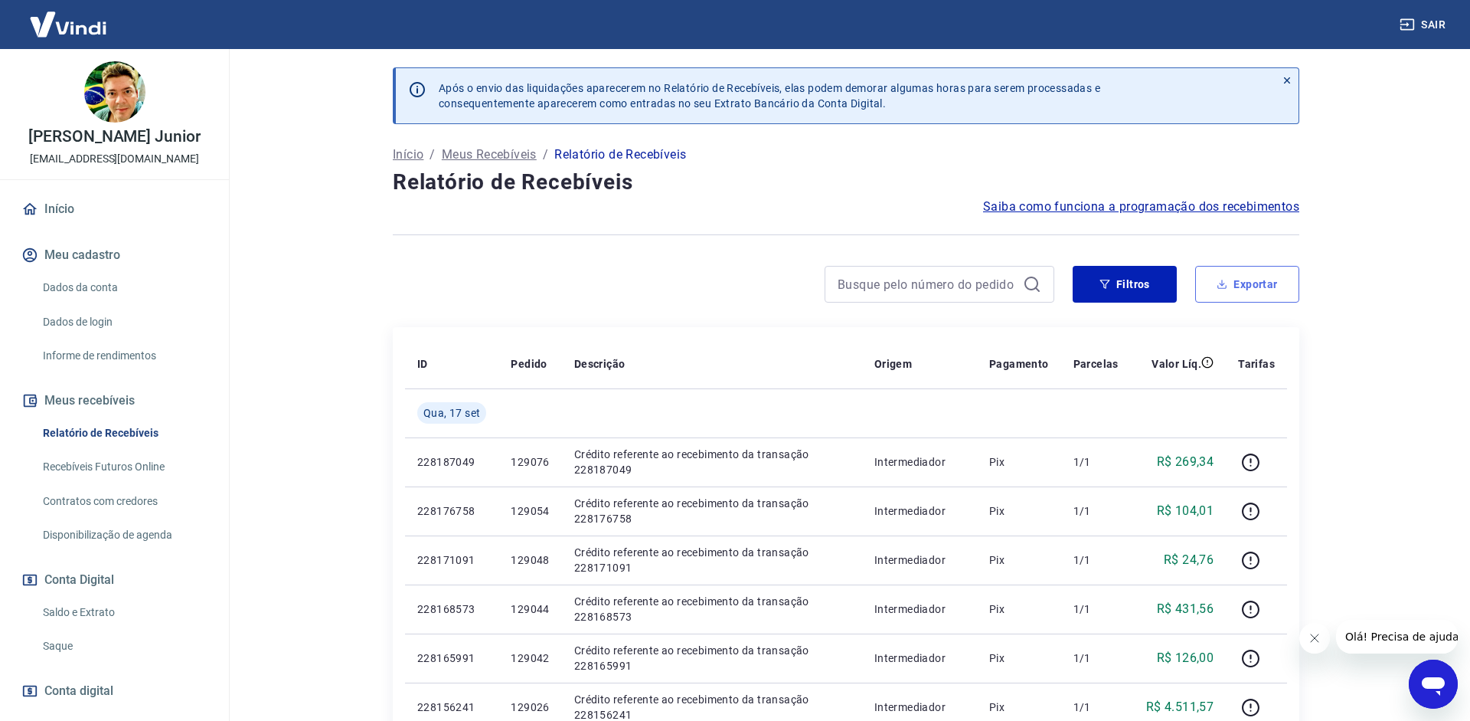
click at [1230, 279] on button "Exportar" at bounding box center [1247, 284] width 104 height 37
type input "[DATE]"
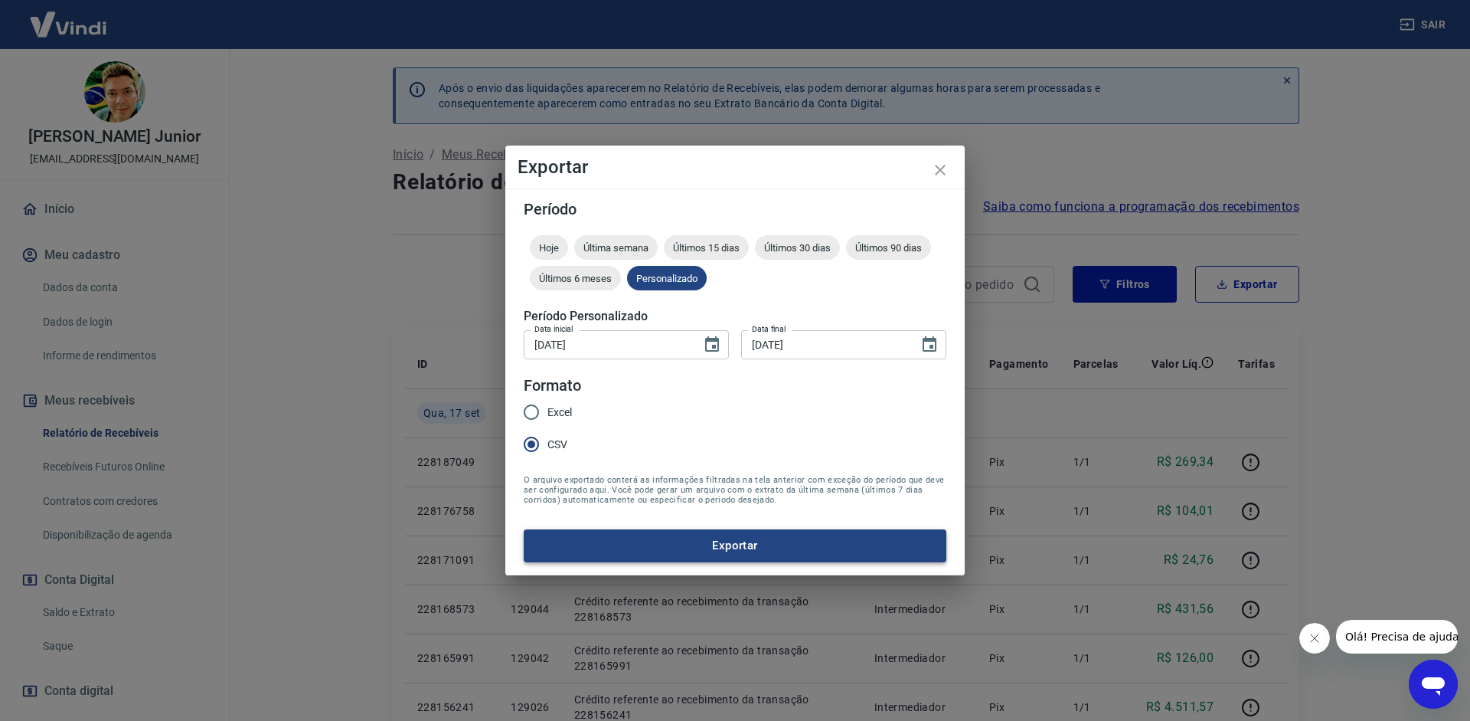
click at [647, 537] on button "Exportar" at bounding box center [735, 545] width 423 height 32
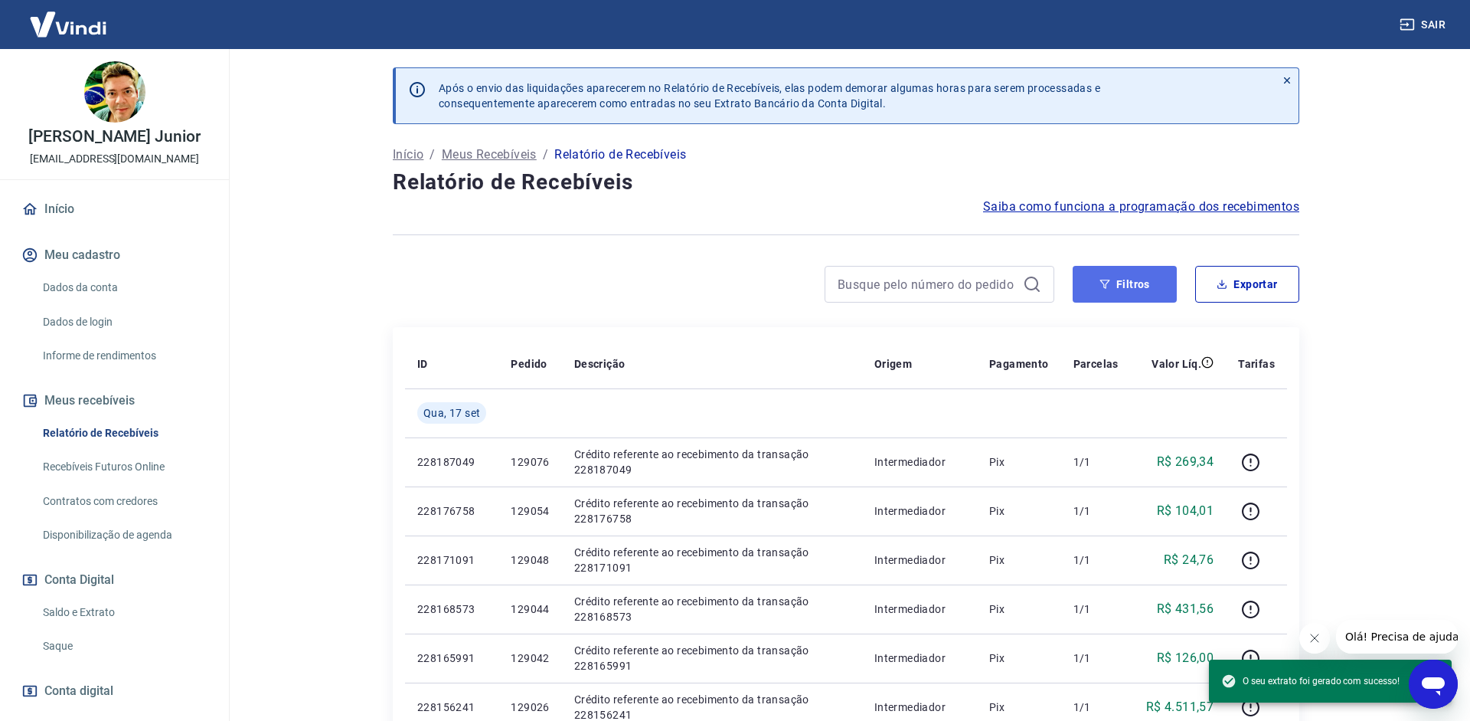
click at [1136, 282] on button "Filtros" at bounding box center [1125, 284] width 104 height 37
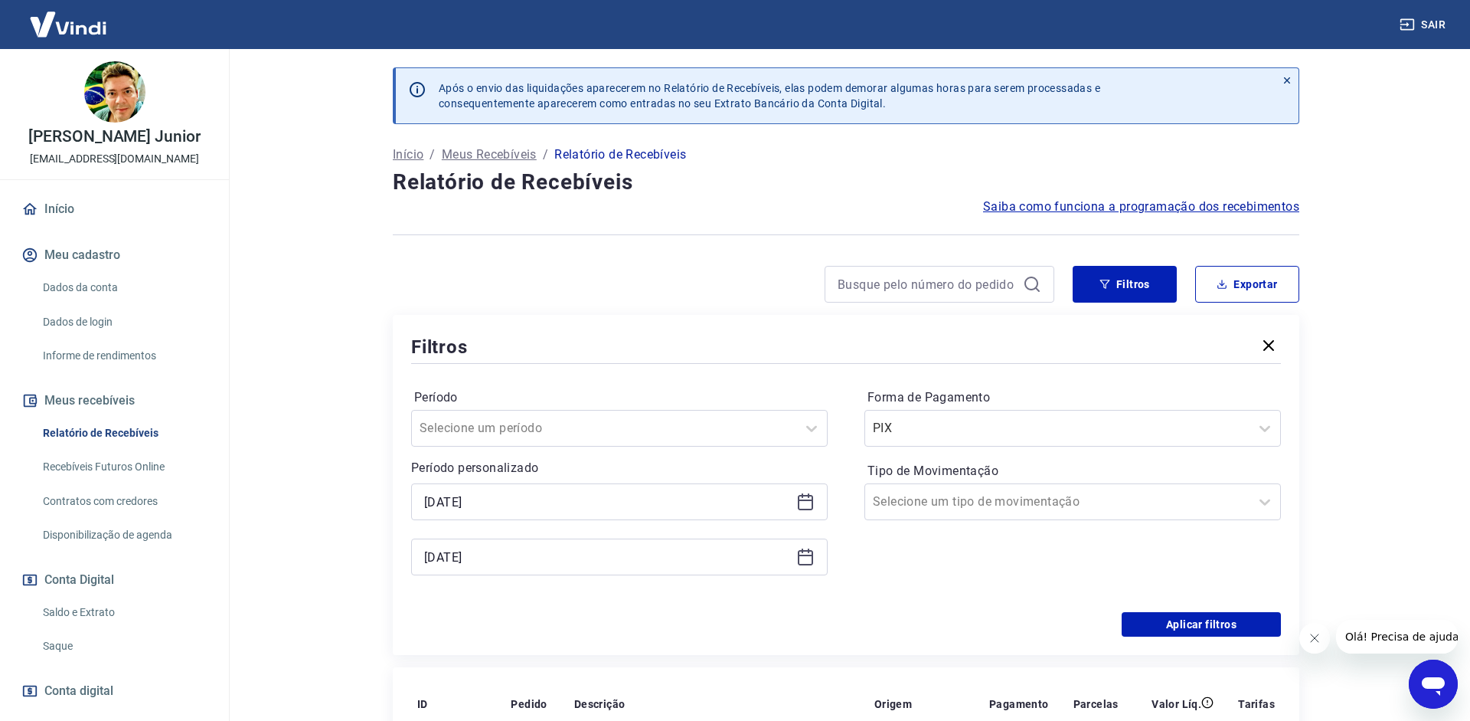
click at [804, 499] on icon at bounding box center [805, 500] width 15 height 2
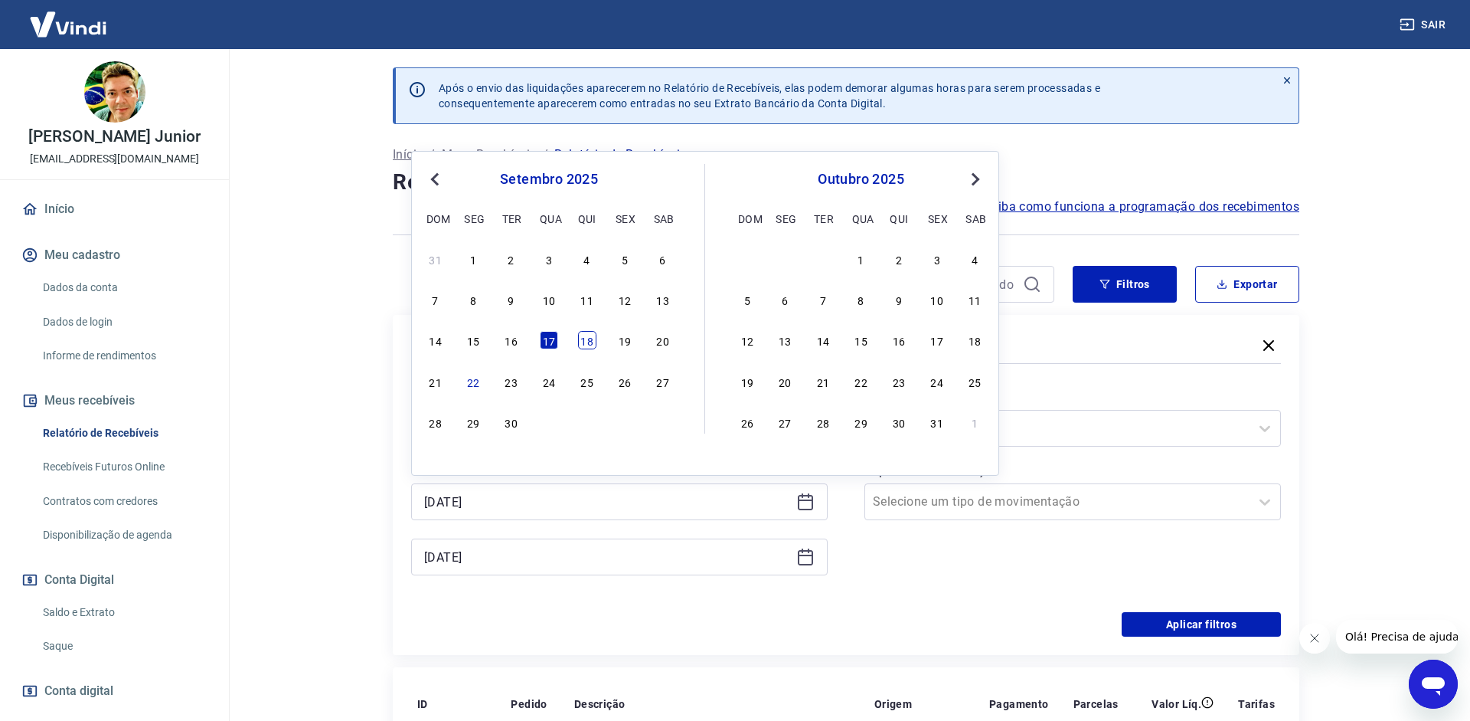
click at [583, 346] on div "18" at bounding box center [587, 340] width 18 height 18
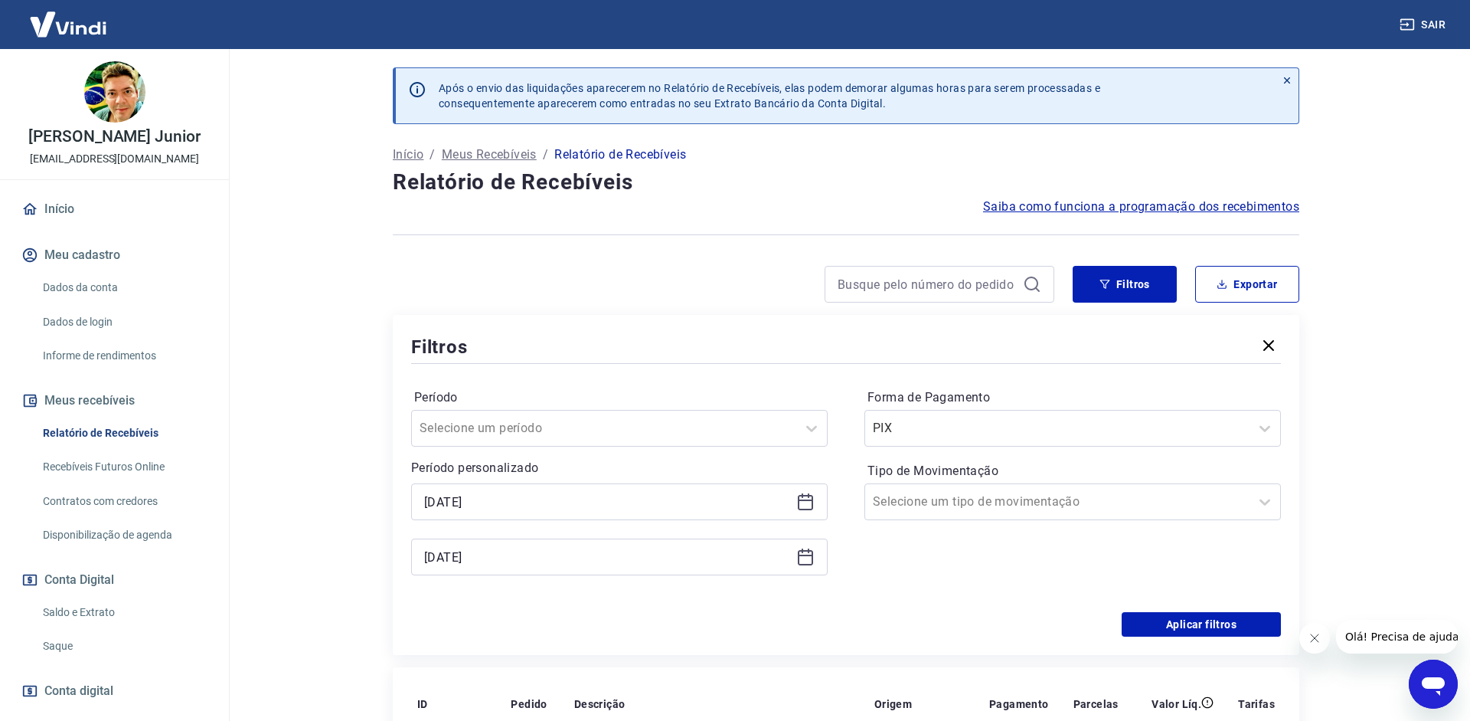
type input "[DATE]"
click at [794, 559] on div "[DATE]" at bounding box center [619, 556] width 417 height 37
click at [804, 554] on icon at bounding box center [805, 556] width 18 height 18
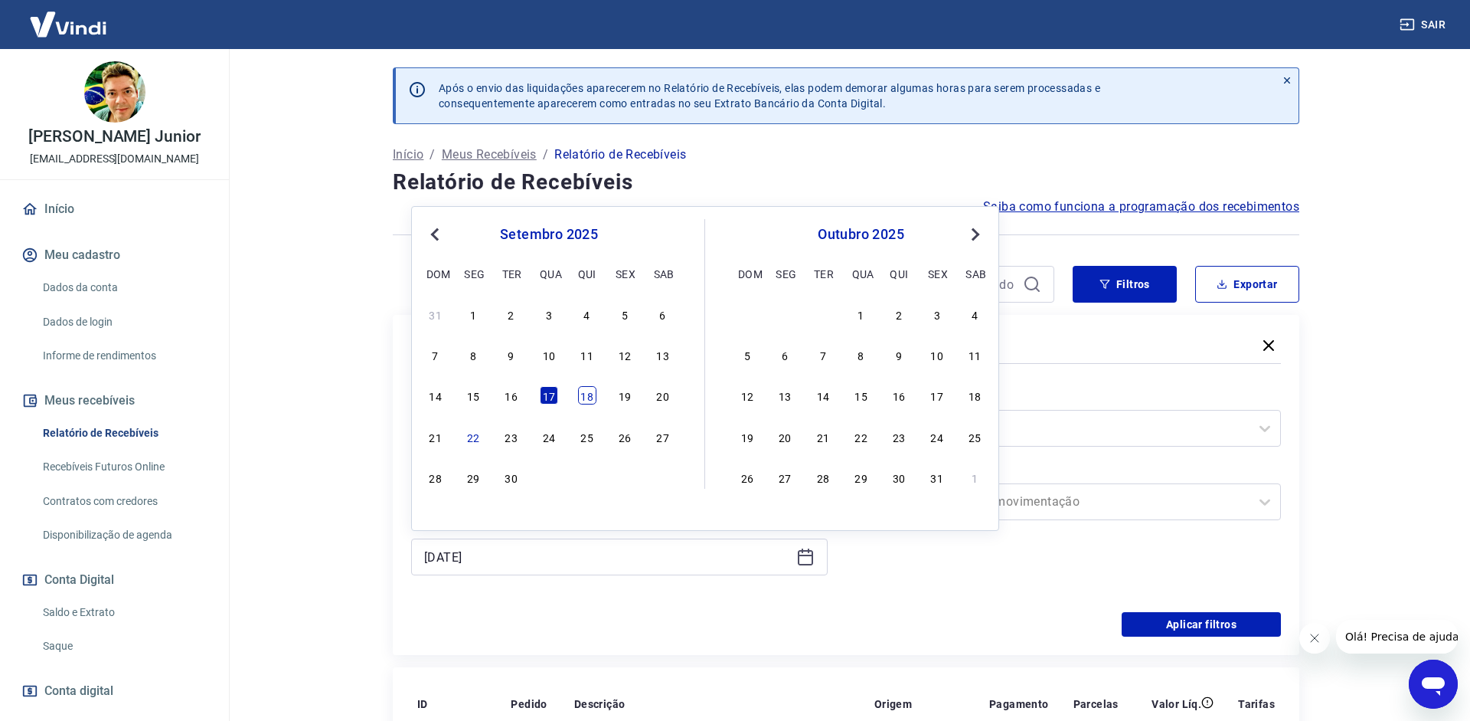
click at [589, 397] on div "18" at bounding box center [587, 395] width 18 height 18
type input "[DATE]"
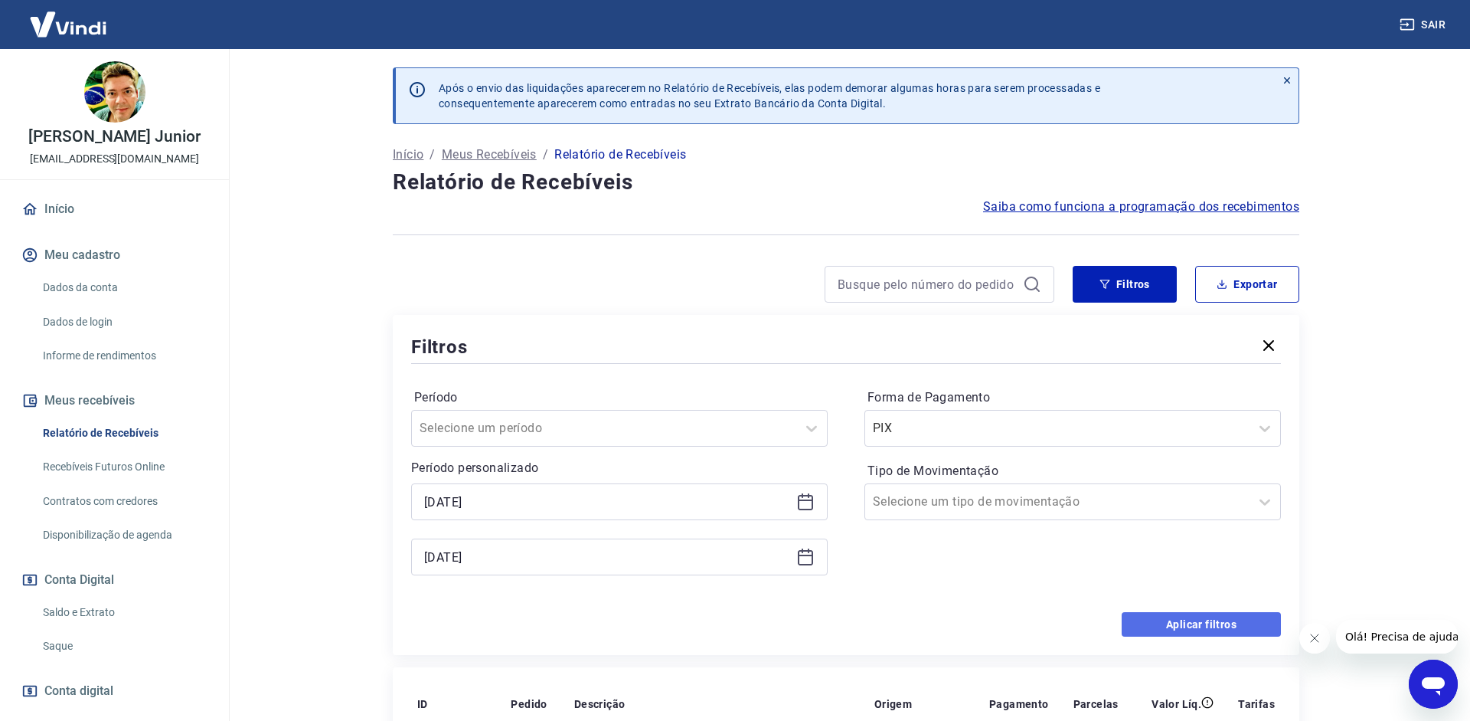
click at [1227, 623] on button "Aplicar filtros" at bounding box center [1201, 624] width 159 height 25
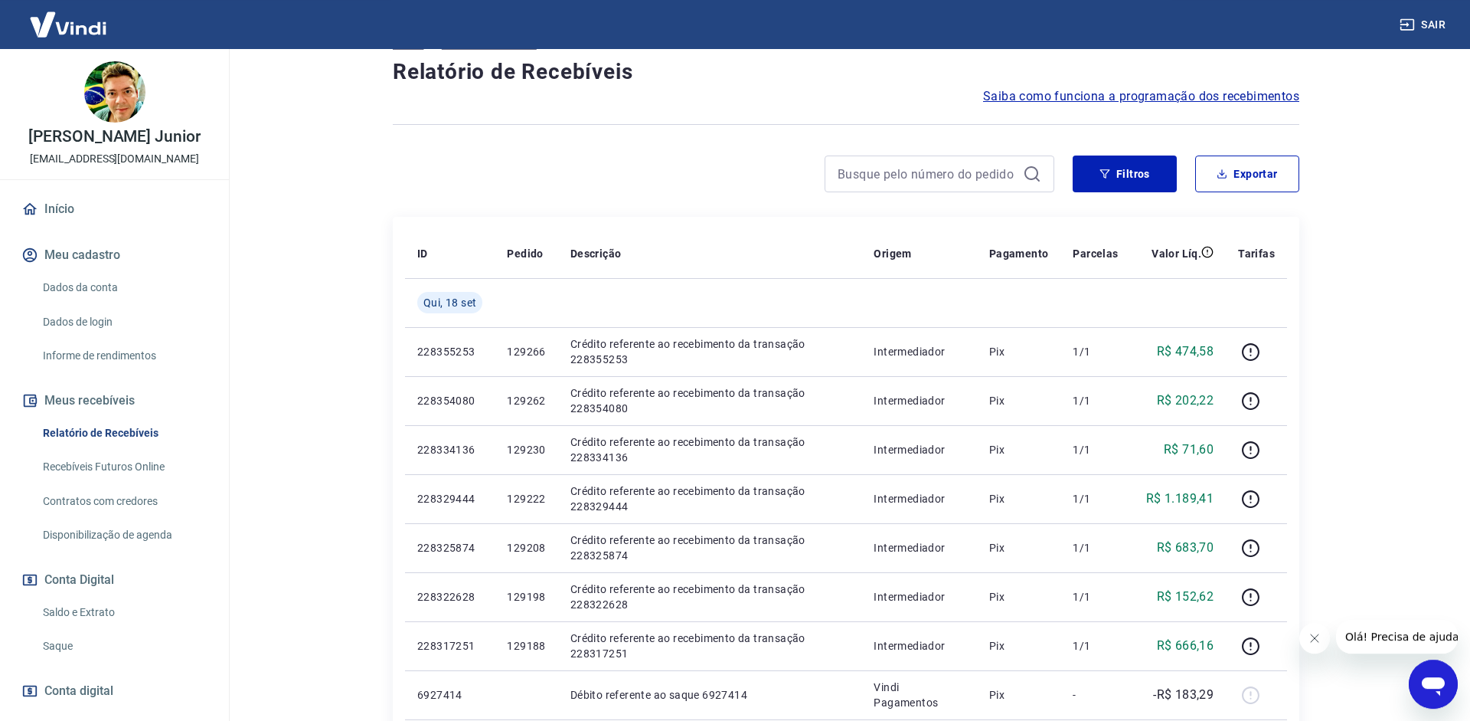
scroll to position [21, 0]
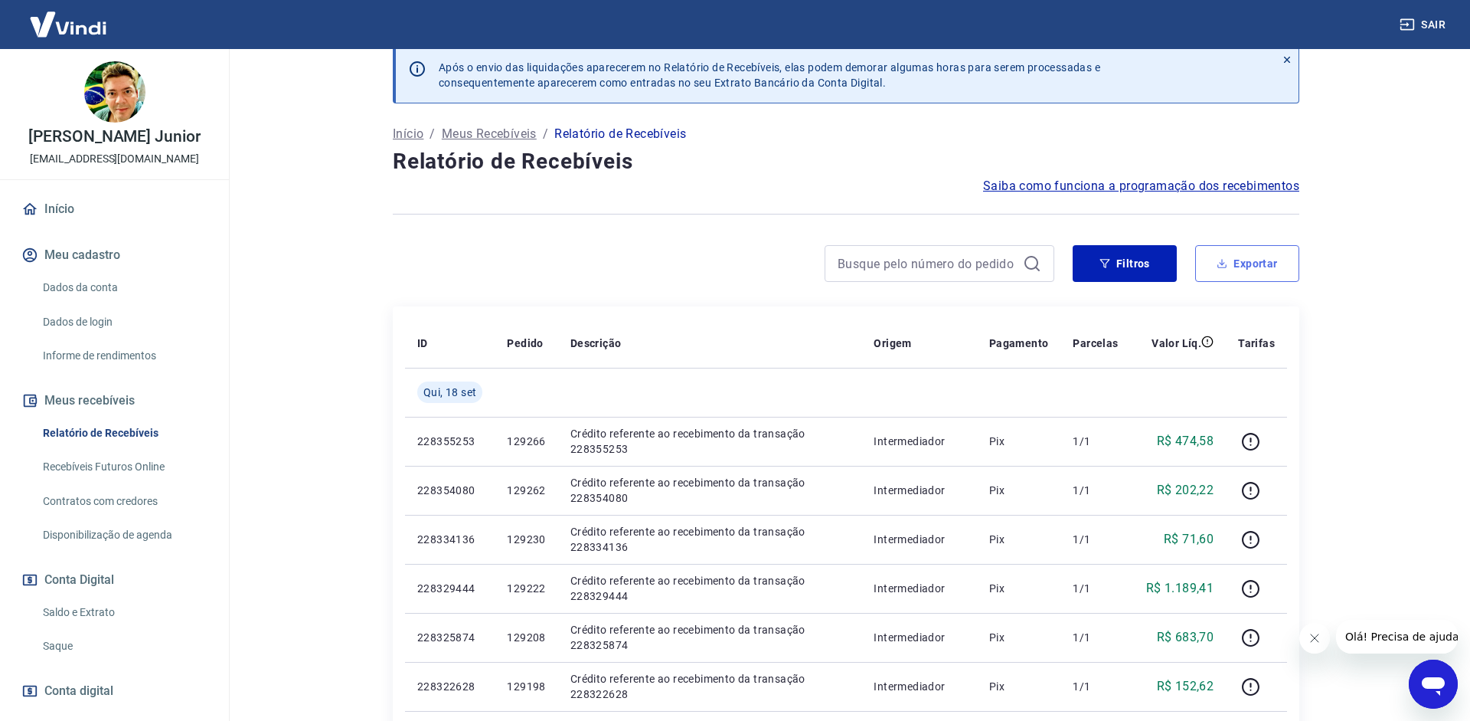
click at [1232, 268] on button "Exportar" at bounding box center [1247, 263] width 104 height 37
type input "[DATE]"
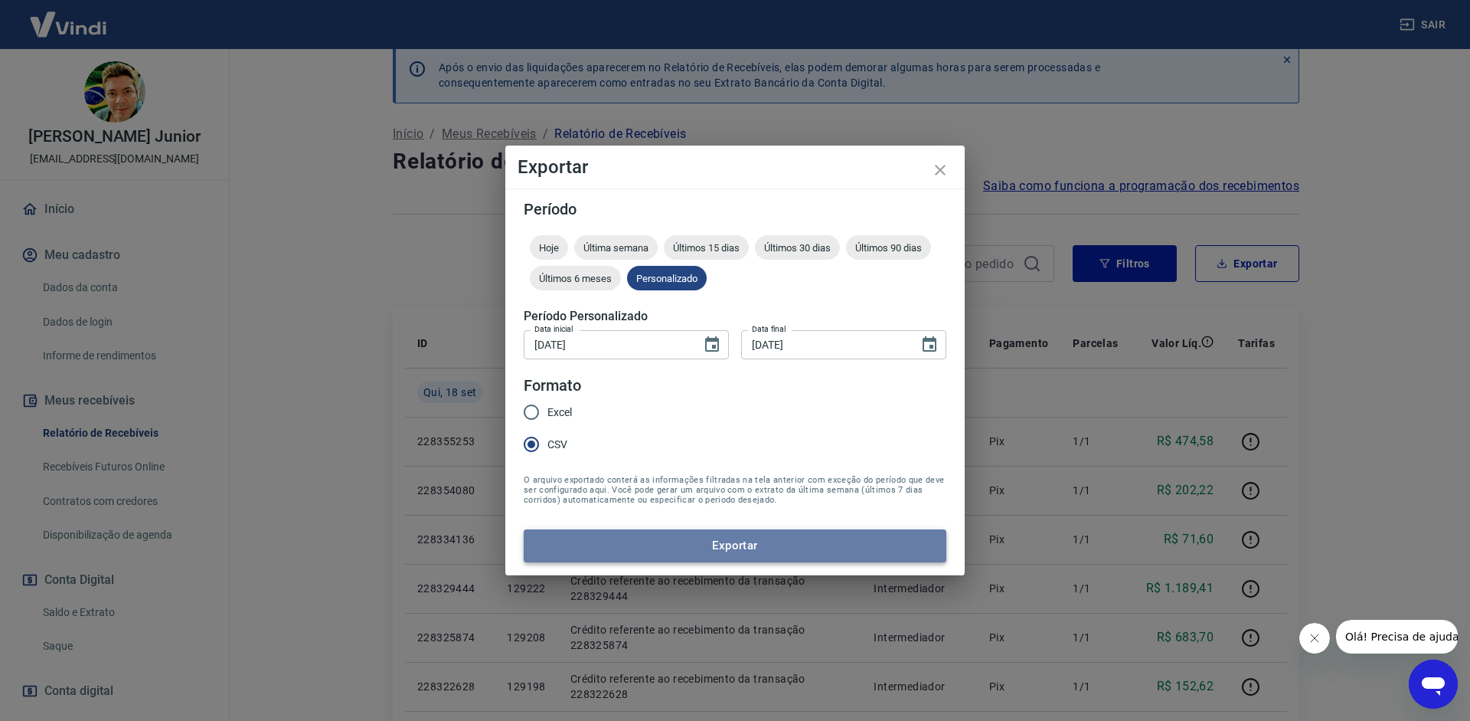
click at [689, 553] on button "Exportar" at bounding box center [735, 545] width 423 height 32
